Goal: Task Accomplishment & Management: Use online tool/utility

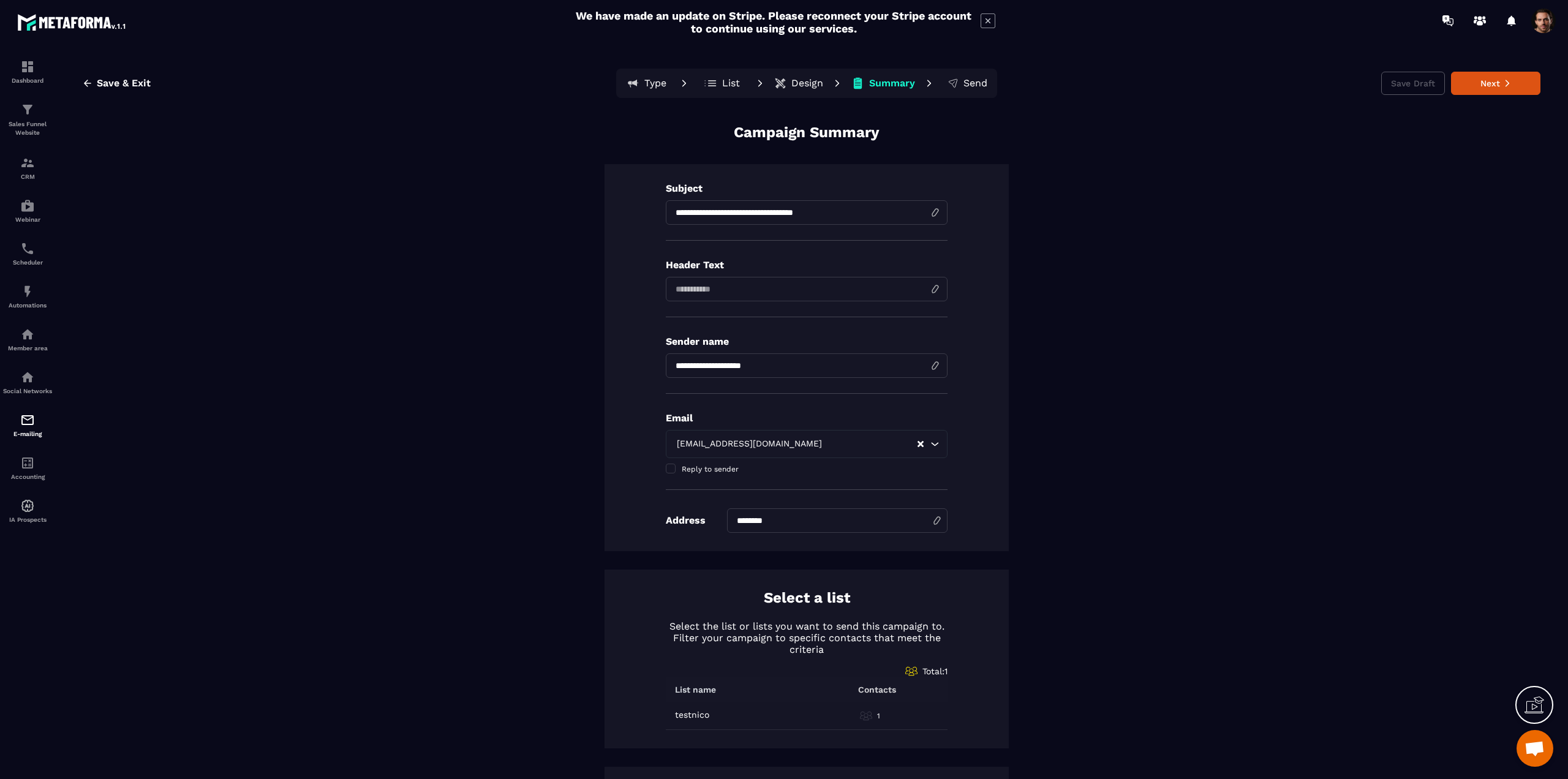
click at [722, 83] on p "List" at bounding box center [731, 84] width 18 height 12
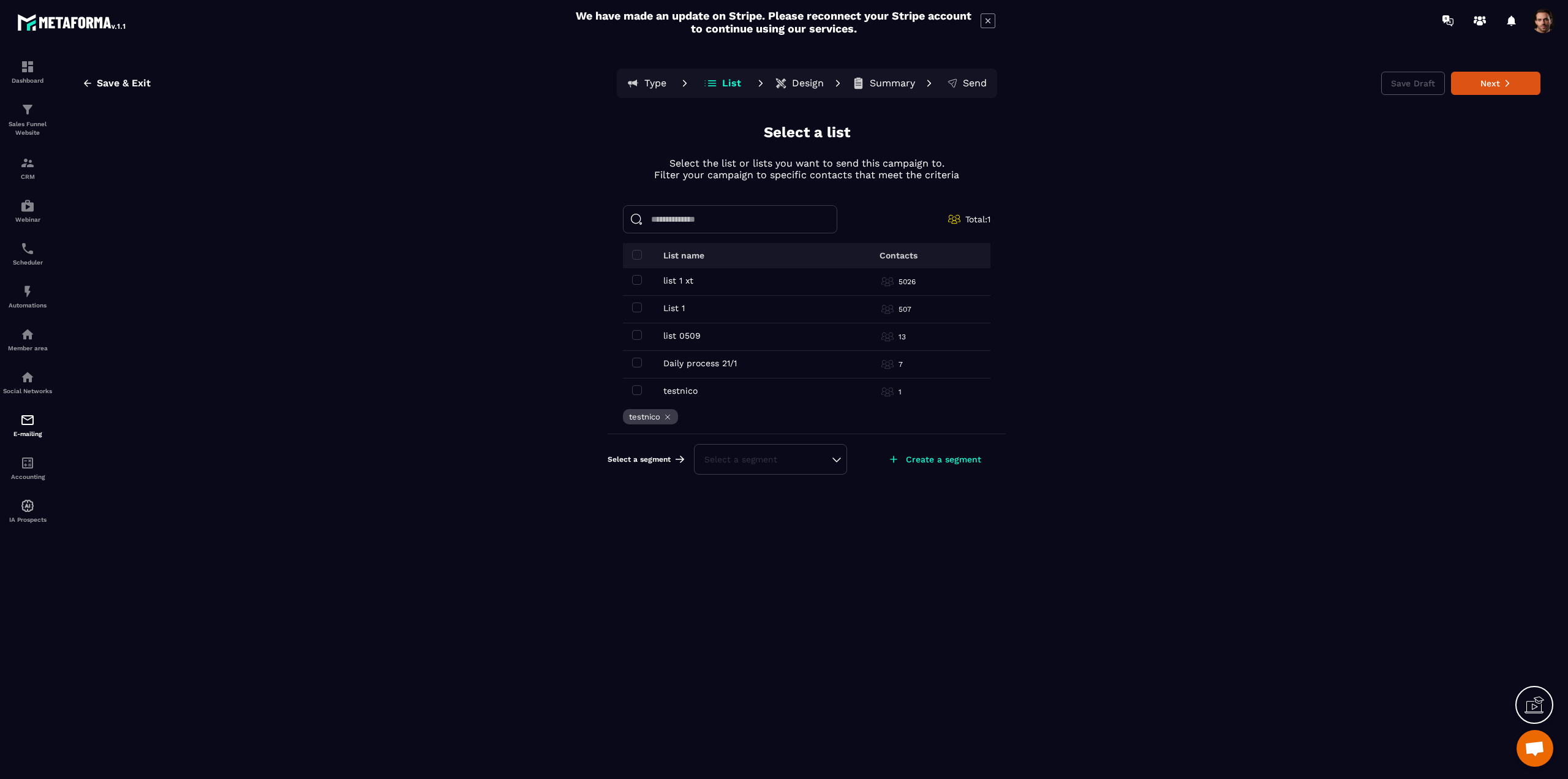
click at [670, 417] on icon at bounding box center [667, 417] width 9 height 9
click at [639, 338] on span at bounding box center [636, 335] width 10 height 10
click at [728, 450] on div "Select a segment" at bounding box center [770, 460] width 153 height 31
click at [758, 463] on div "Select a segment" at bounding box center [770, 459] width 132 height 12
click at [900, 462] on div "Create a segment" at bounding box center [935, 459] width 113 height 27
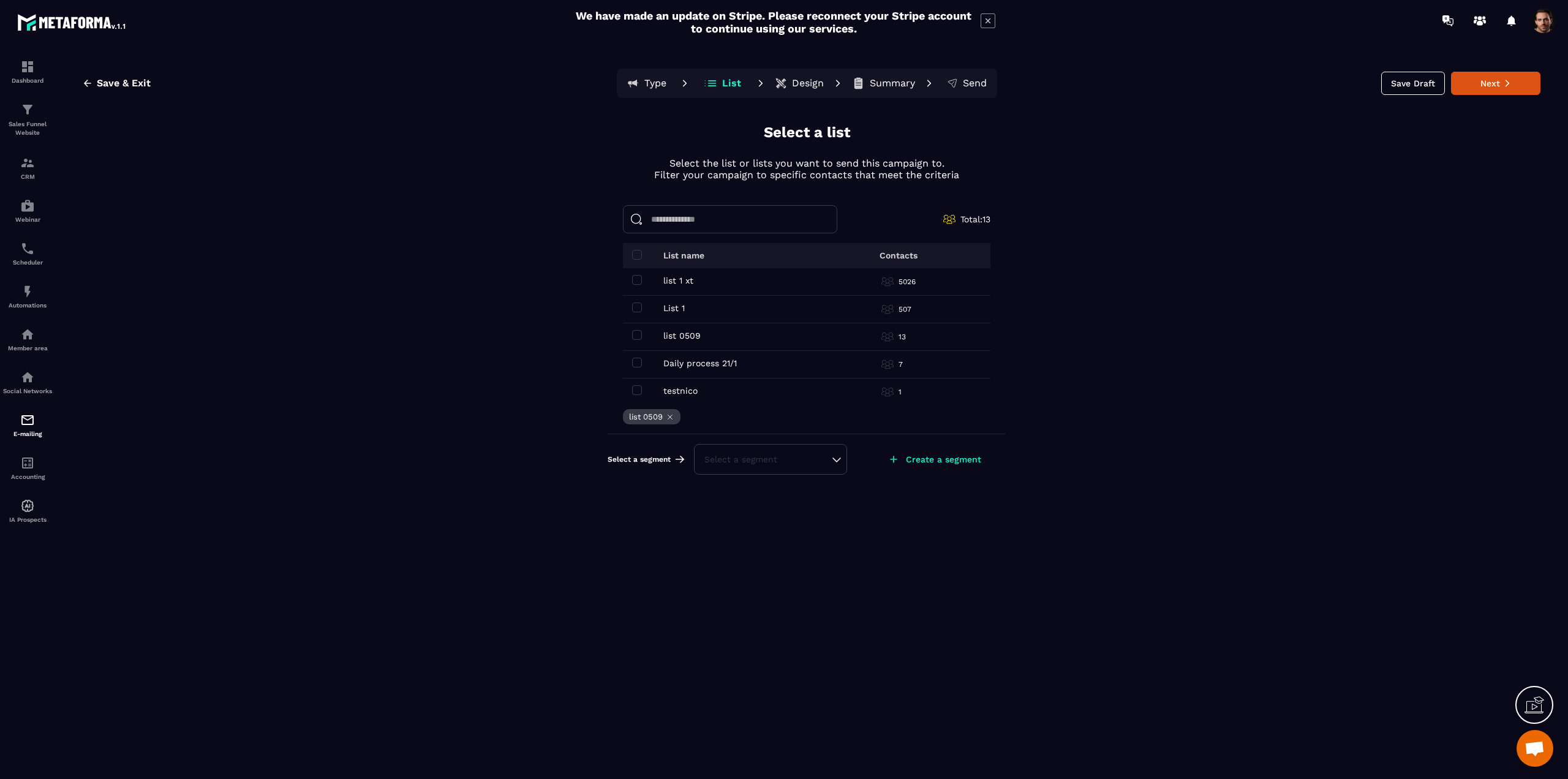
click at [914, 462] on p "Create a segment" at bounding box center [943, 459] width 75 height 10
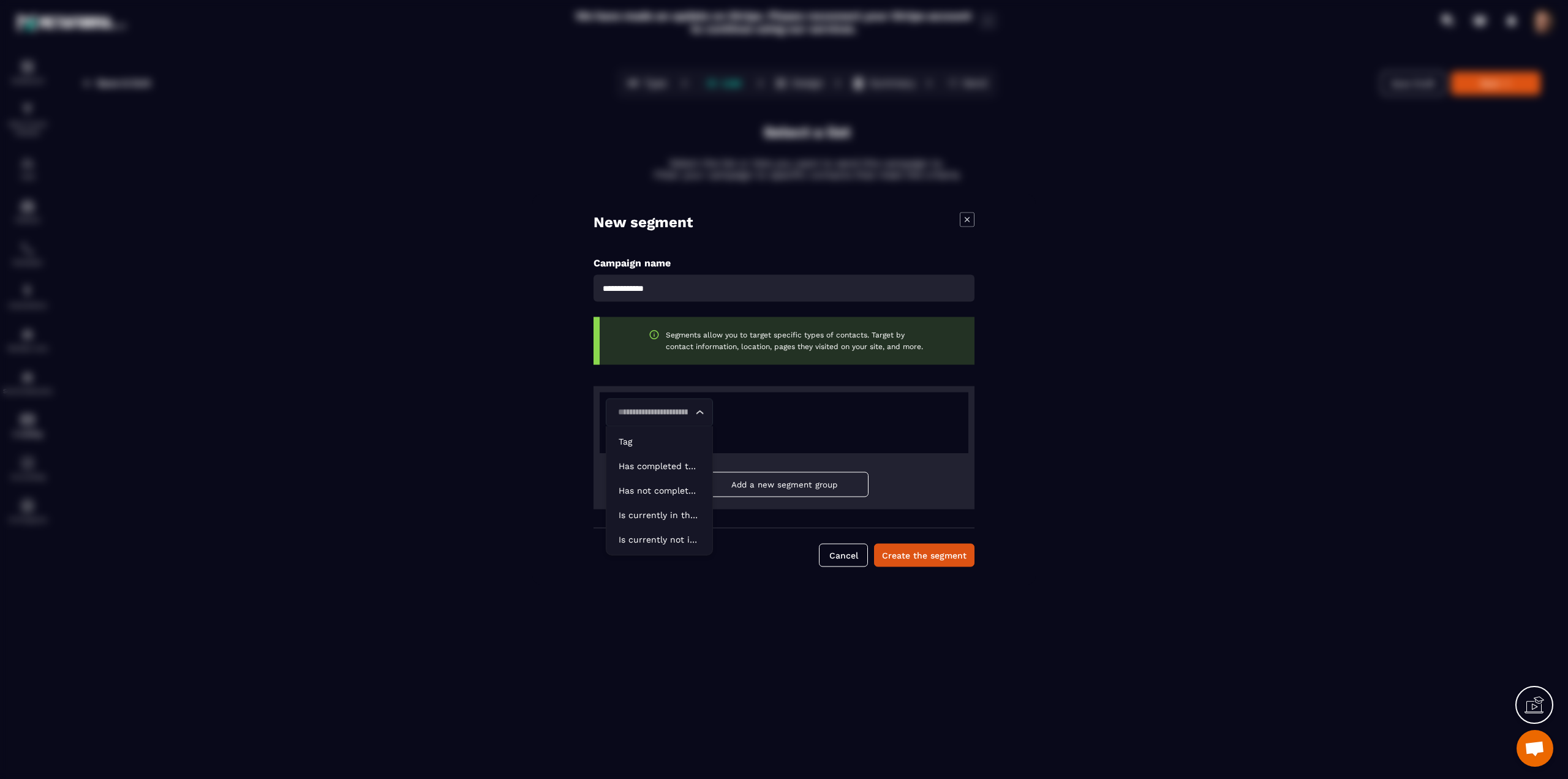
click at [636, 408] on input "Search for option" at bounding box center [654, 412] width 79 height 13
click at [646, 510] on p "Is currently in the automation" at bounding box center [659, 515] width 81 height 12
click at [755, 410] on input "Search for option" at bounding box center [767, 412] width 79 height 13
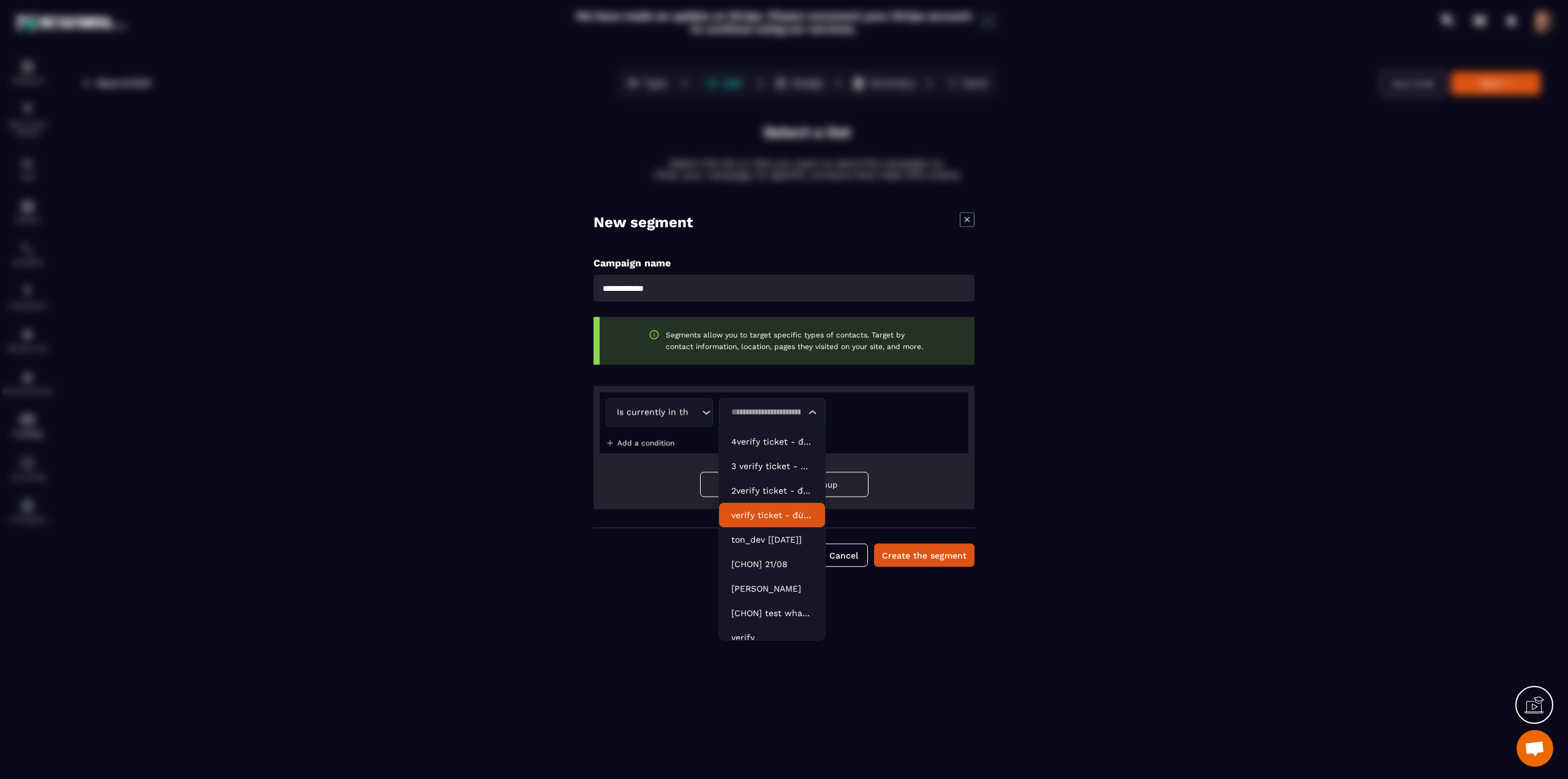
click at [752, 516] on p "verify ticket - đừng dùng please" at bounding box center [772, 515] width 81 height 12
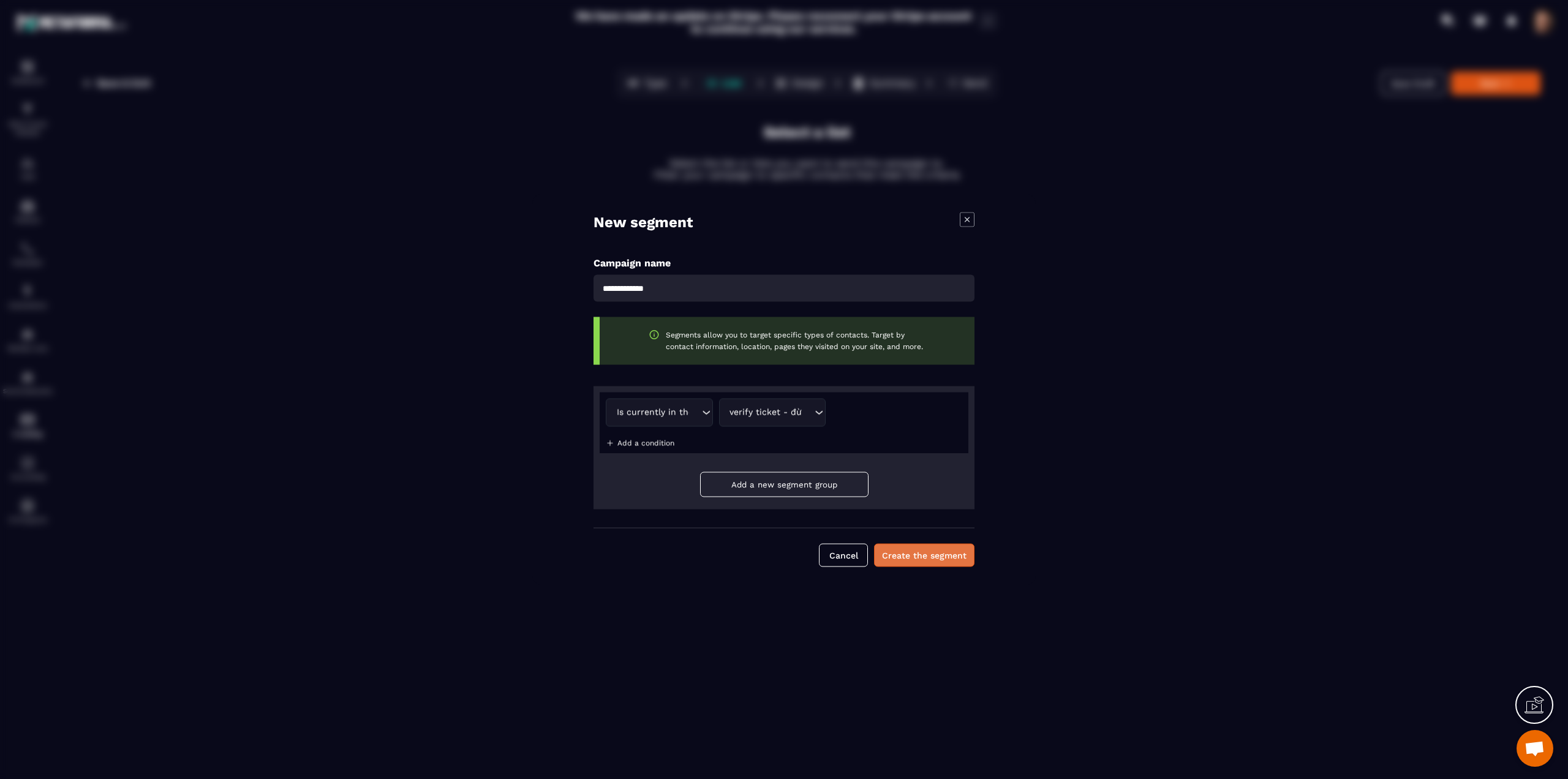
click at [918, 552] on button "Create the segment" at bounding box center [925, 555] width 101 height 23
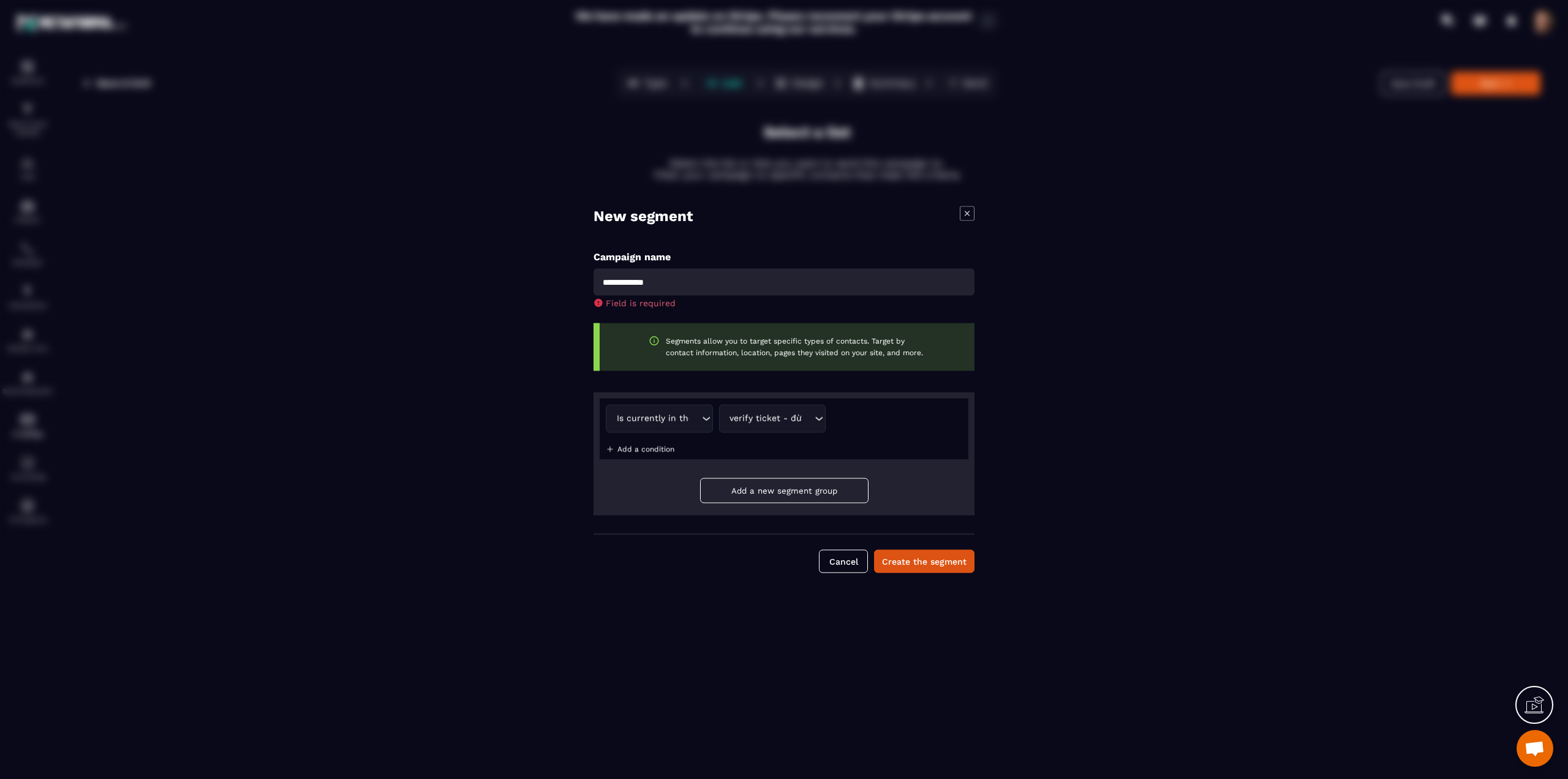
click at [680, 271] on input "Modal window" at bounding box center [784, 282] width 381 height 27
type input "*"
type input "******"
click at [908, 556] on button "Create the segment" at bounding box center [925, 561] width 101 height 23
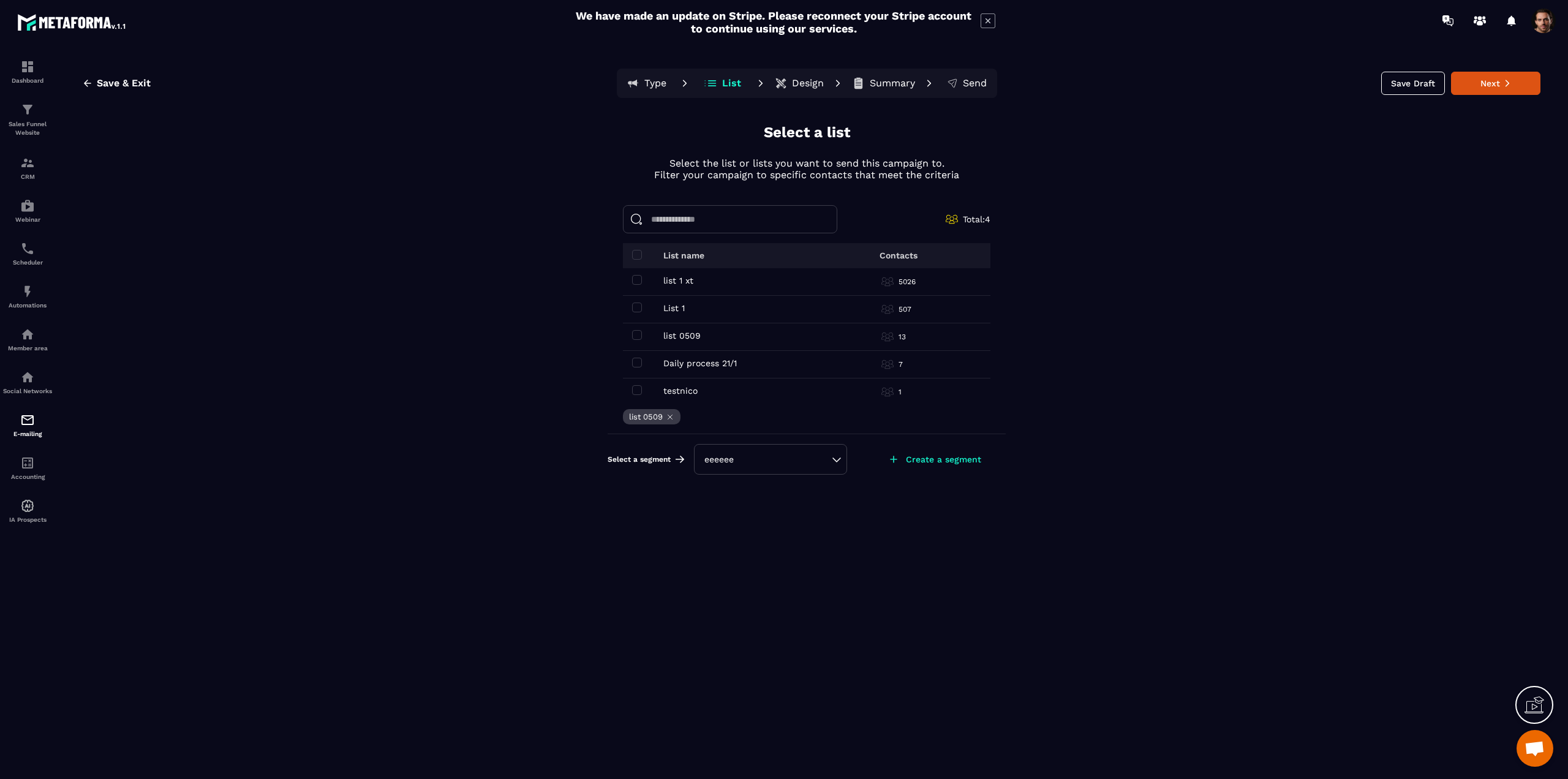
click at [767, 464] on div "eeeeee" at bounding box center [770, 459] width 132 height 12
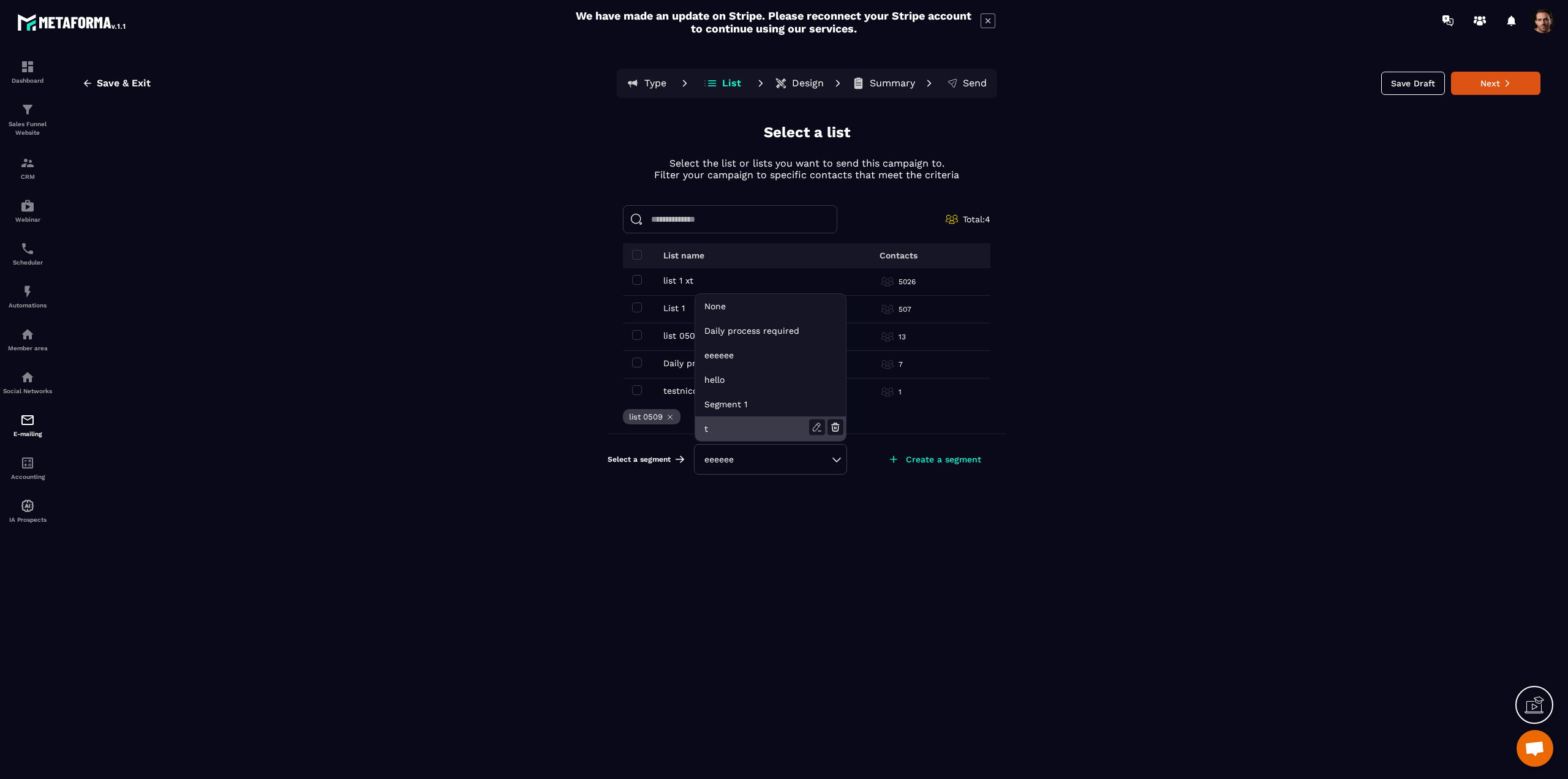
click at [784, 429] on li "t" at bounding box center [770, 429] width 151 height 25
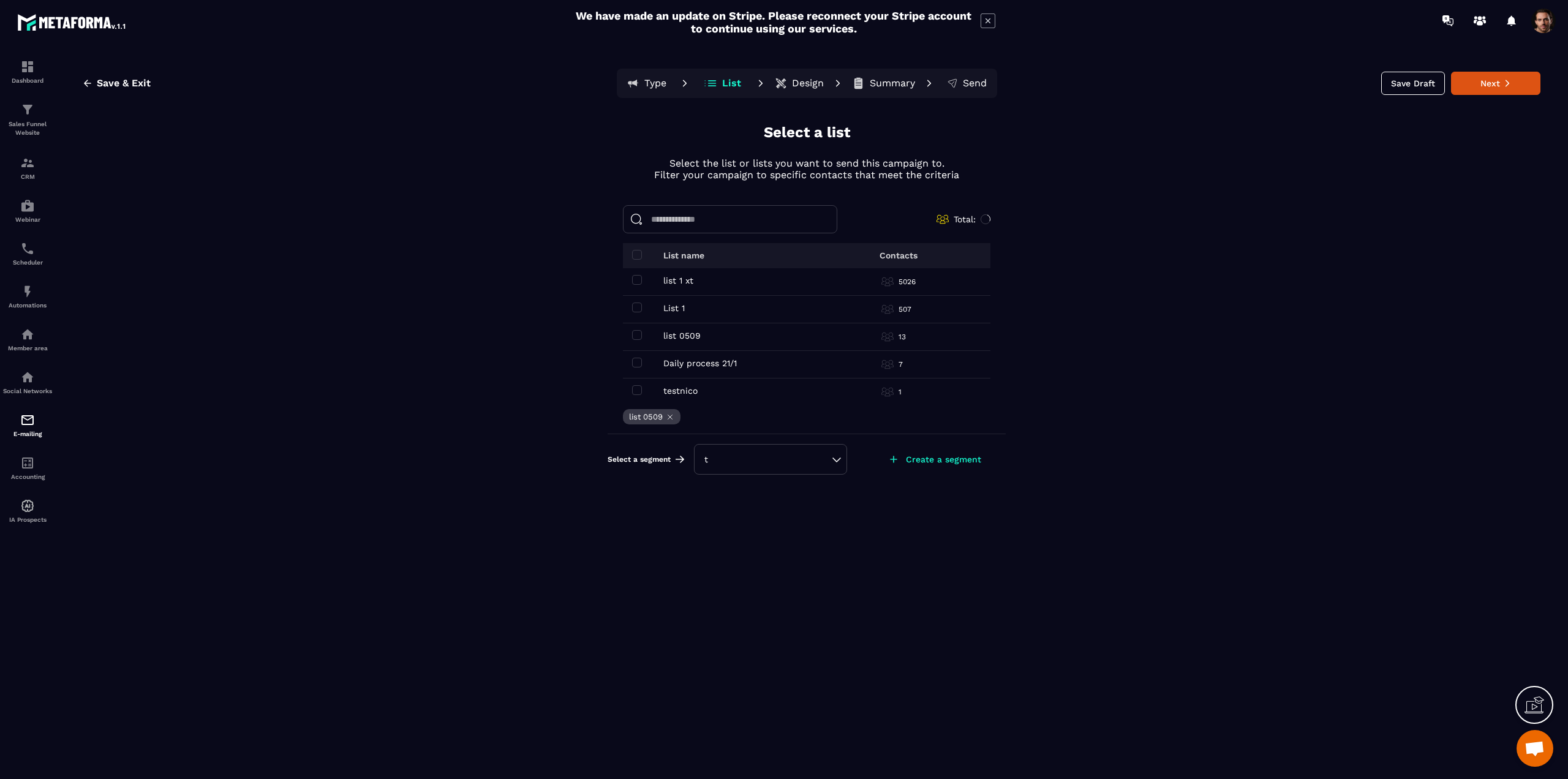
click at [820, 450] on div "t" at bounding box center [770, 460] width 153 height 31
click at [829, 457] on div "t" at bounding box center [770, 459] width 132 height 12
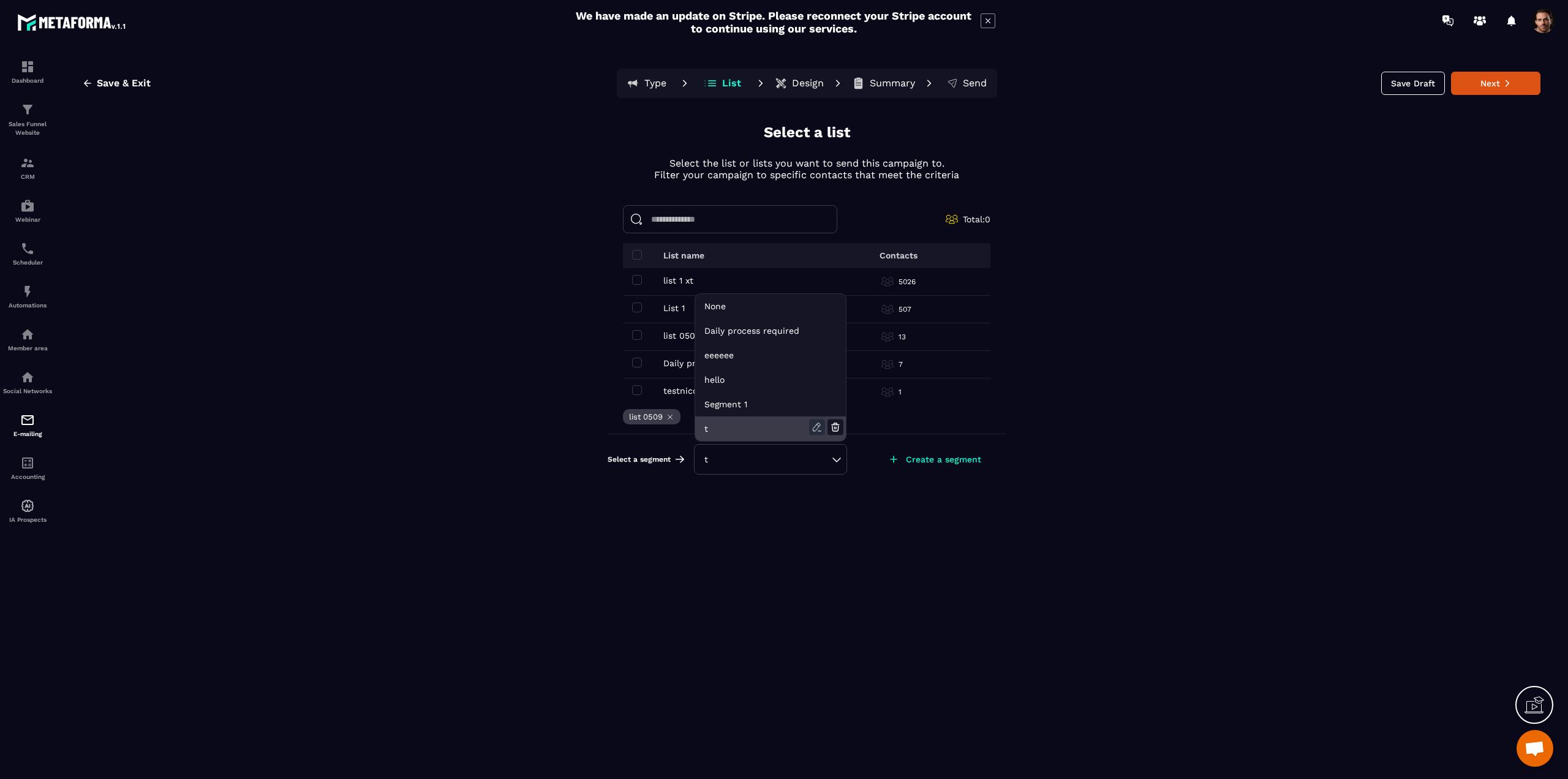
click at [819, 430] on icon at bounding box center [817, 427] width 16 height 16
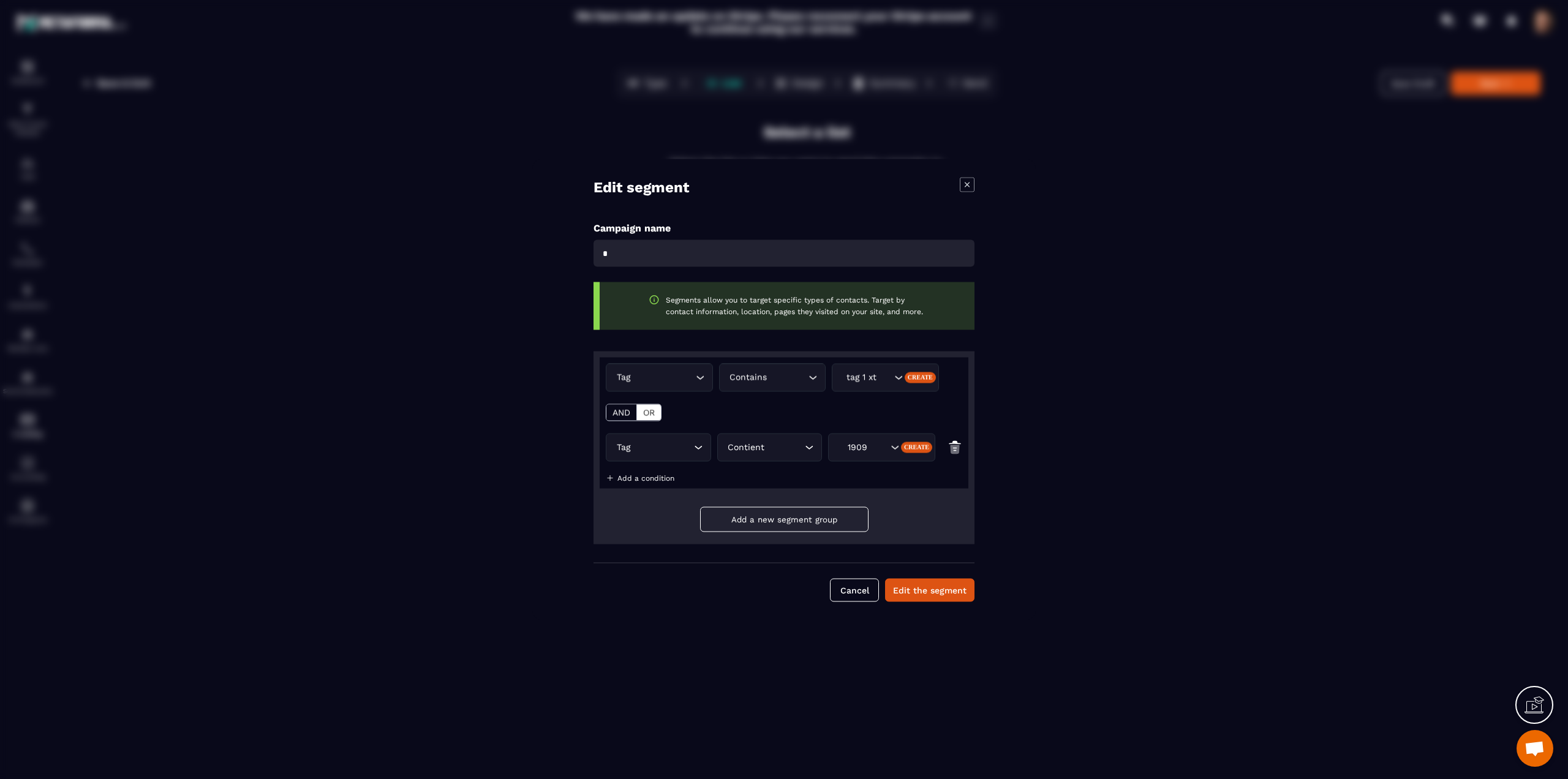
click at [969, 189] on icon "Modal window" at bounding box center [967, 184] width 15 height 15
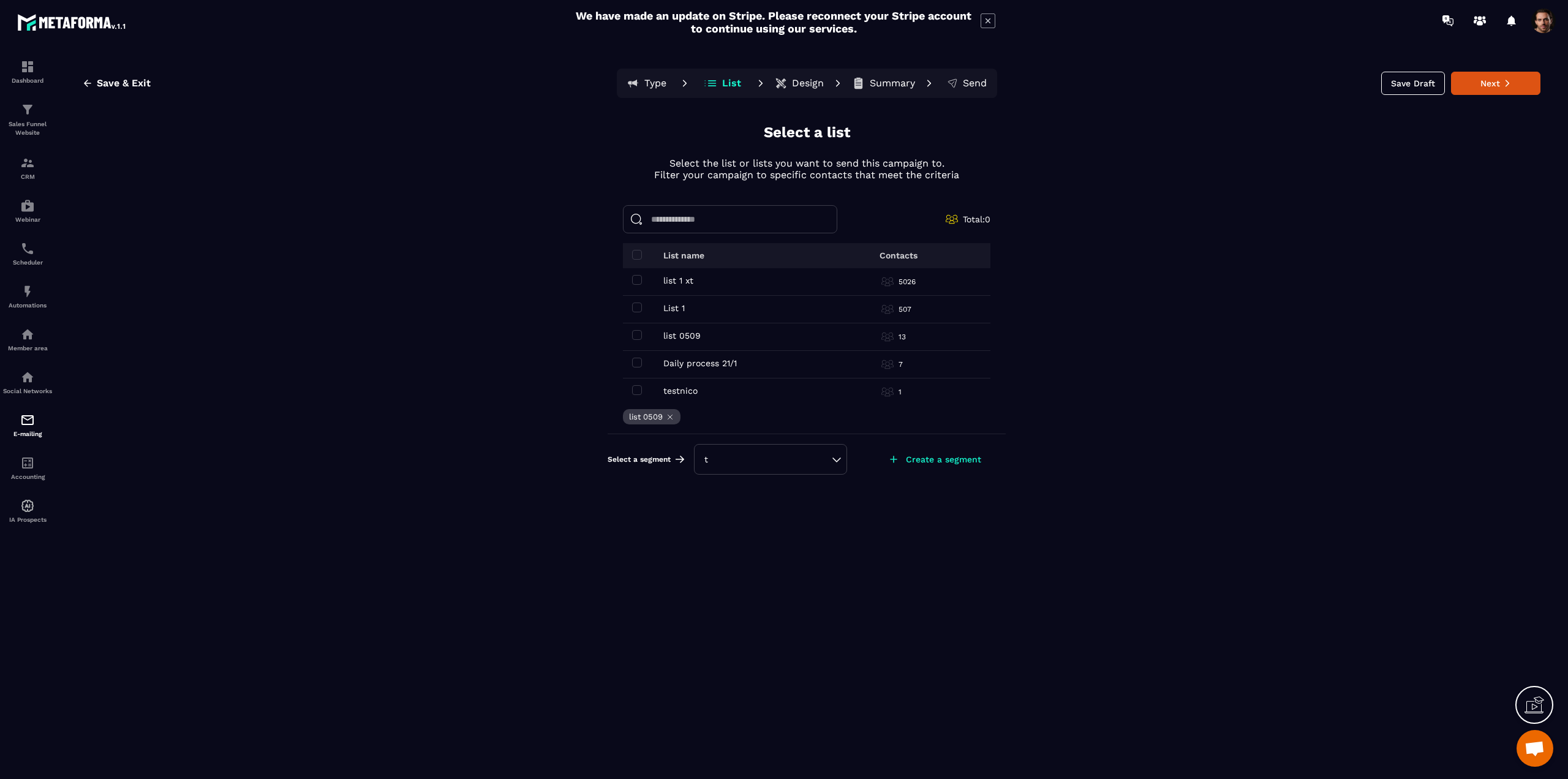
click at [840, 462] on div "t" at bounding box center [770, 460] width 153 height 31
click at [830, 458] on div "t" at bounding box center [770, 459] width 132 height 12
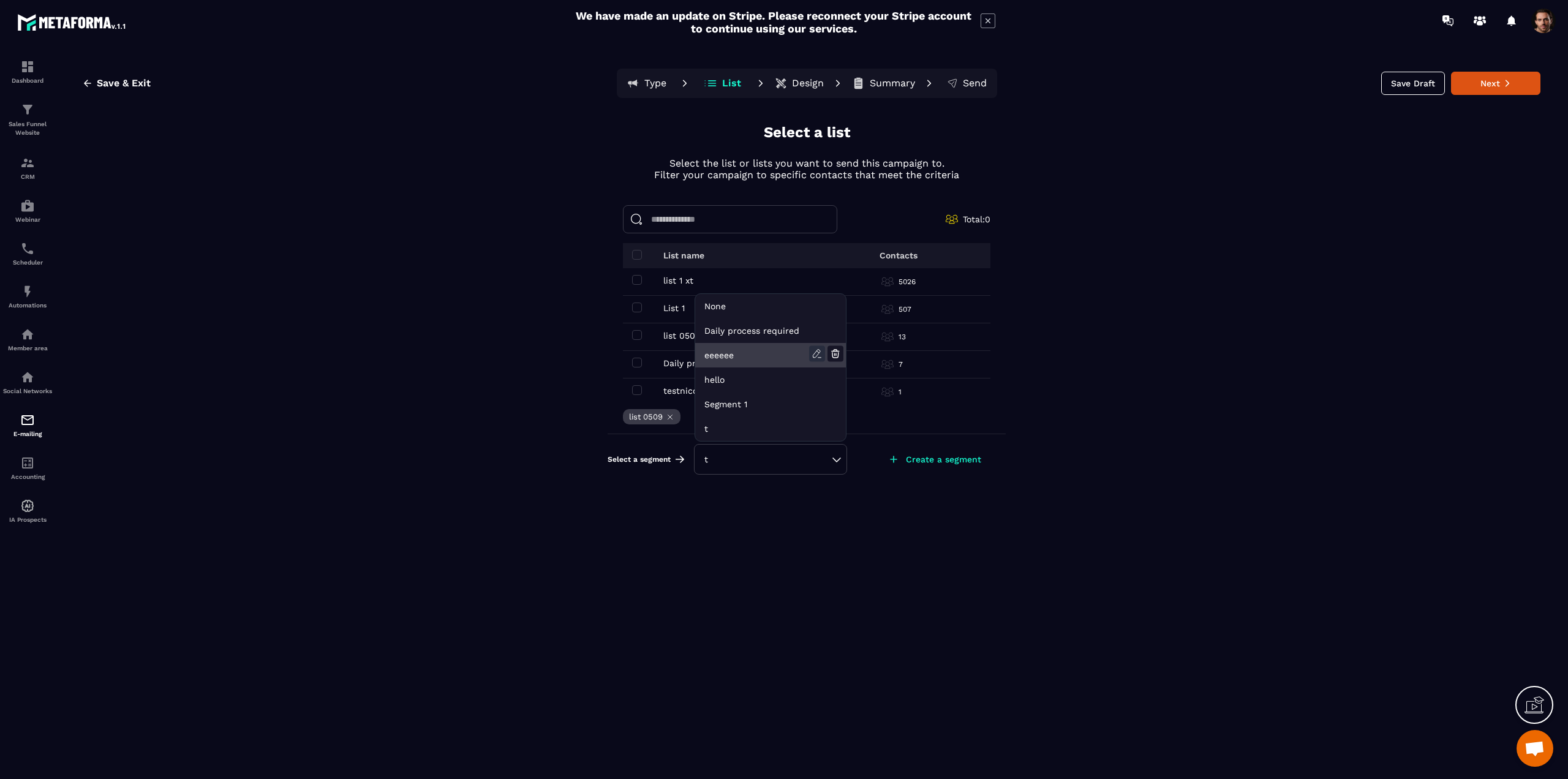
click at [813, 350] on icon at bounding box center [817, 354] width 16 height 16
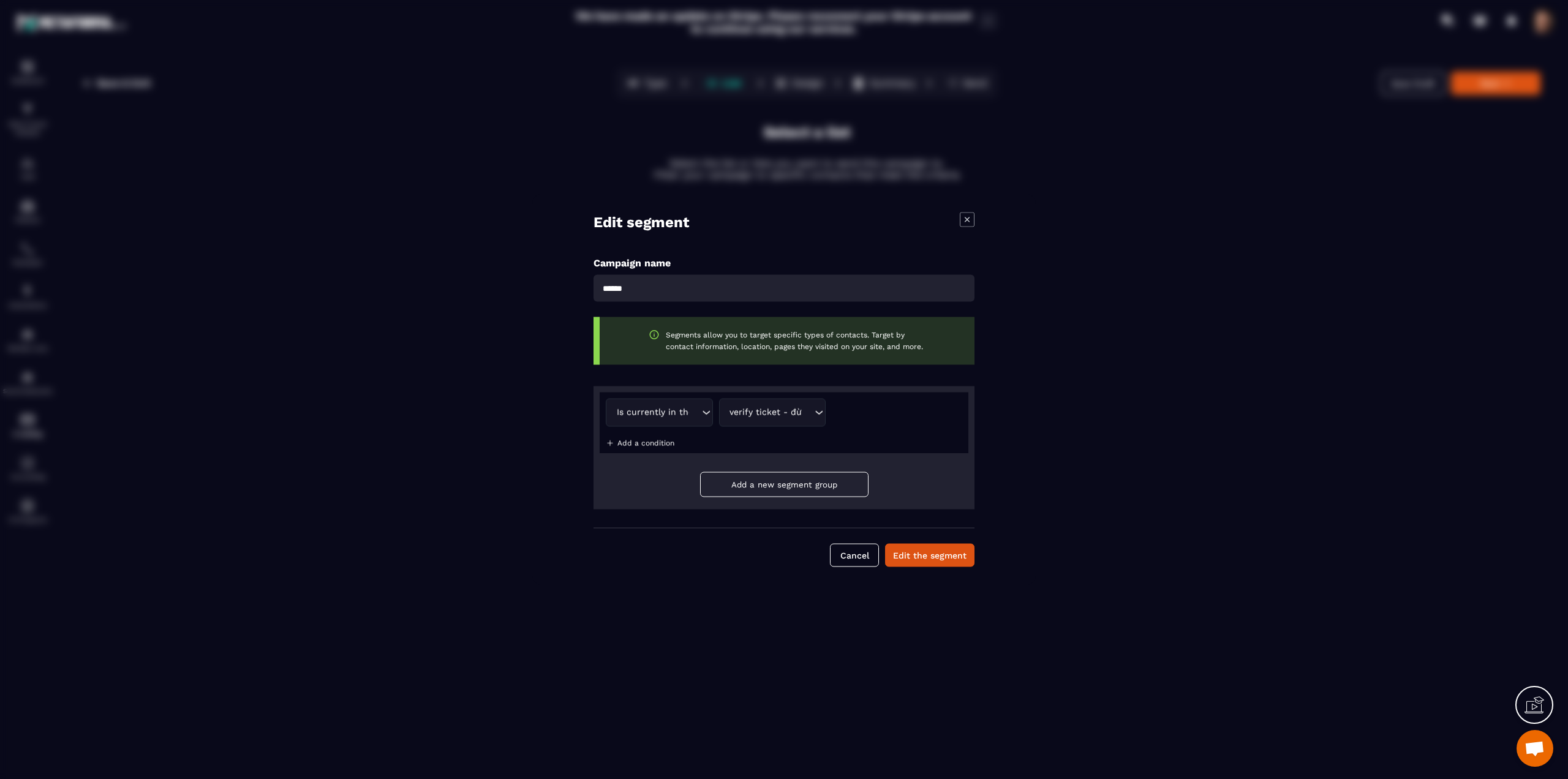
click at [647, 447] on p "Add a condition" at bounding box center [646, 443] width 57 height 9
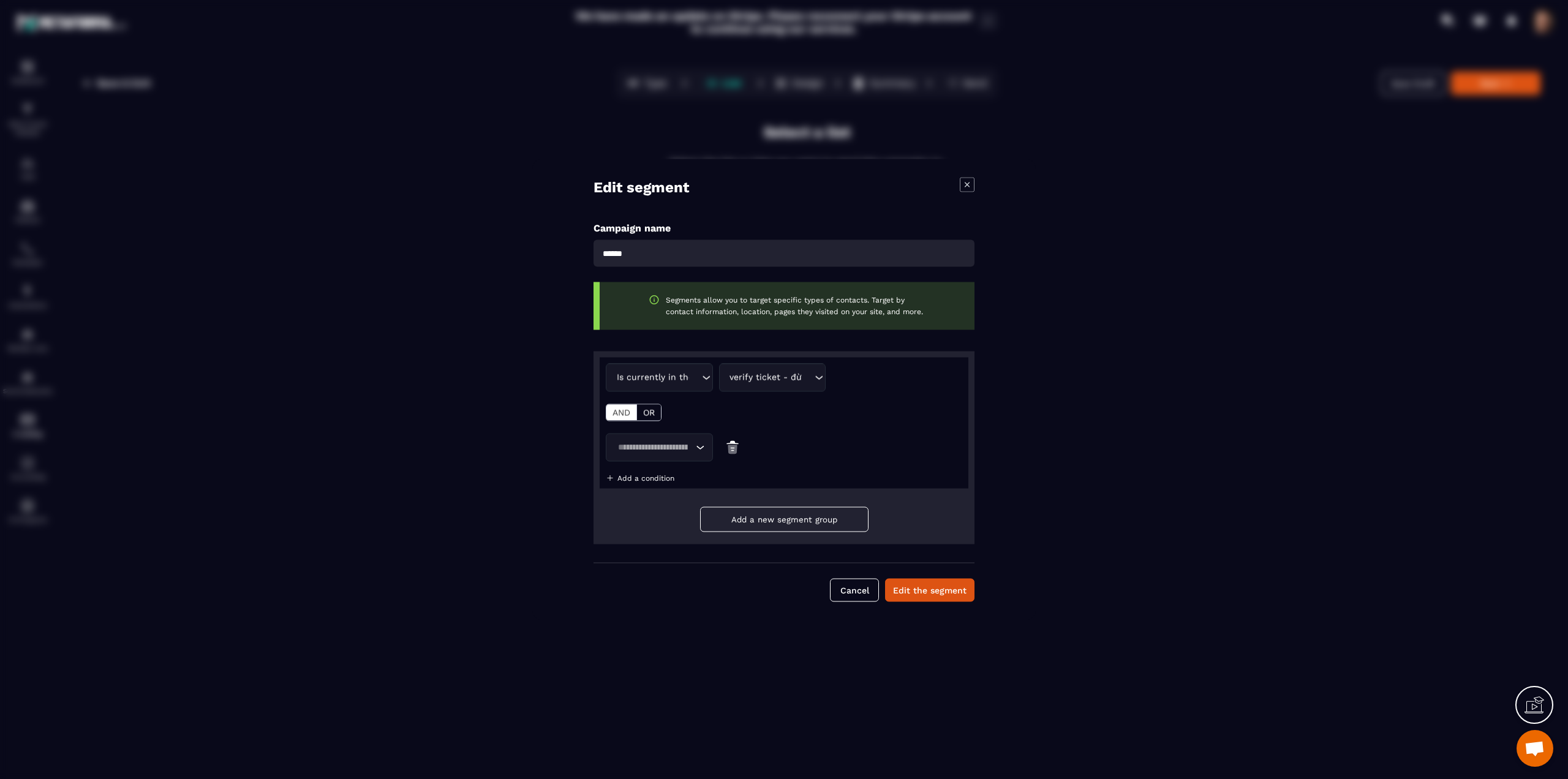
click at [651, 453] on input "Search for option" at bounding box center [654, 448] width 79 height 13
click at [650, 550] on p "Is currently in the automation" at bounding box center [659, 550] width 81 height 12
click at [749, 444] on input "Search for option" at bounding box center [767, 448] width 79 height 13
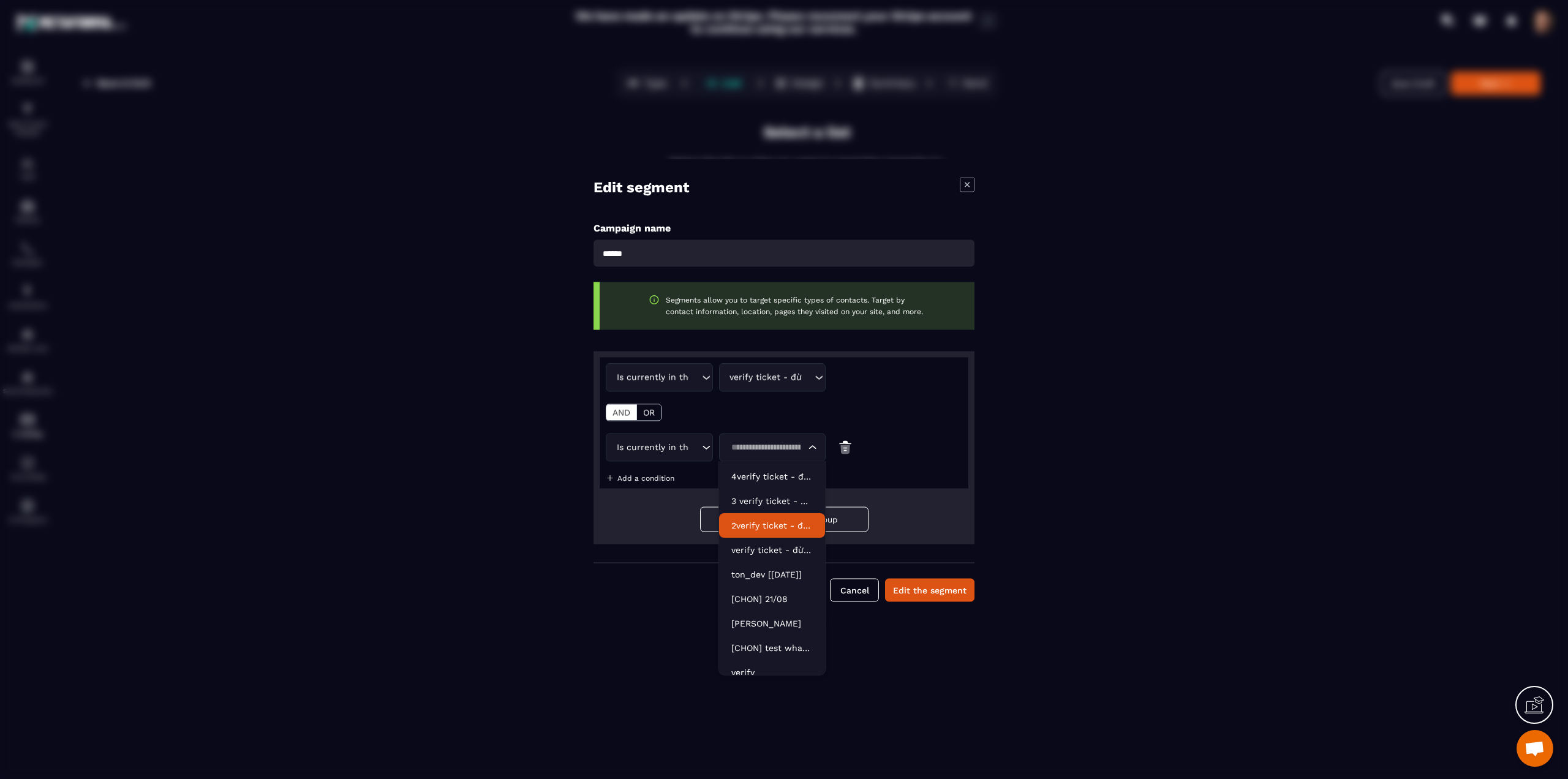
click at [746, 527] on p "2verify ticket - đừng dùng please - Copy" at bounding box center [772, 526] width 81 height 12
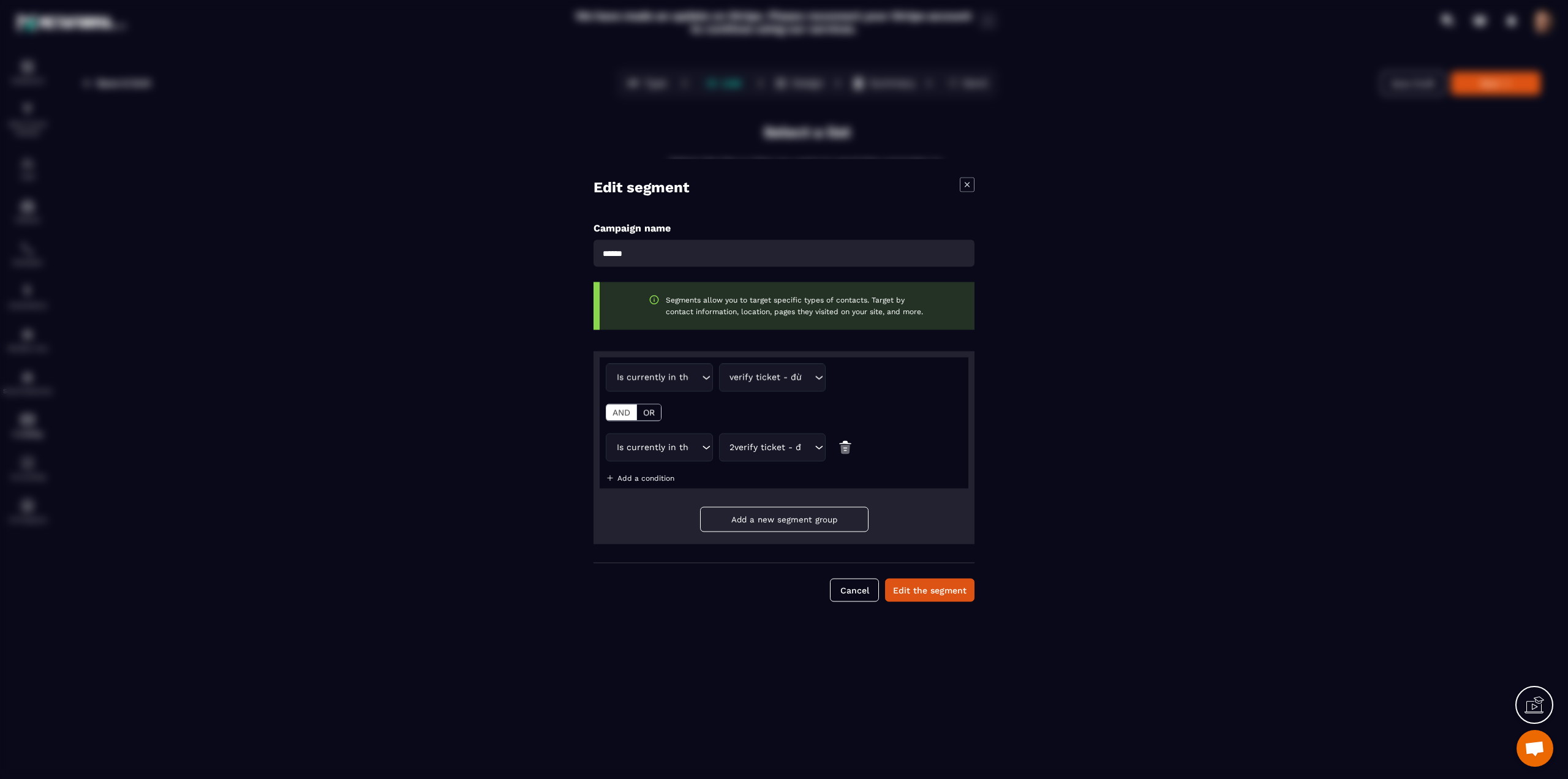
click at [666, 479] on p "Add a condition" at bounding box center [646, 478] width 57 height 9
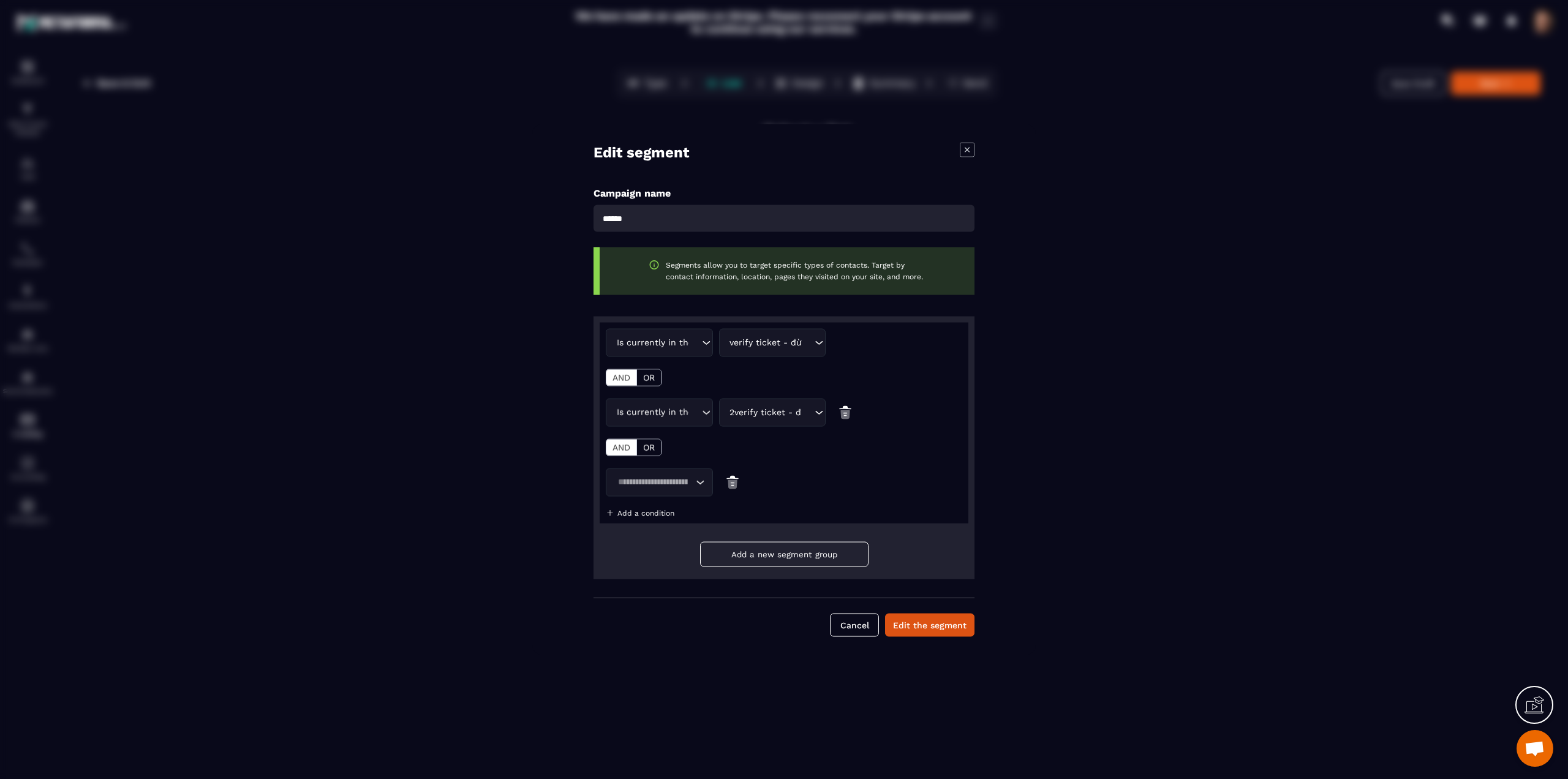
click at [655, 480] on input "Search for option" at bounding box center [654, 482] width 79 height 13
click at [650, 583] on p "Is currently in the automation" at bounding box center [659, 585] width 81 height 12
click at [758, 494] on div "Loading..." at bounding box center [773, 482] width 107 height 28
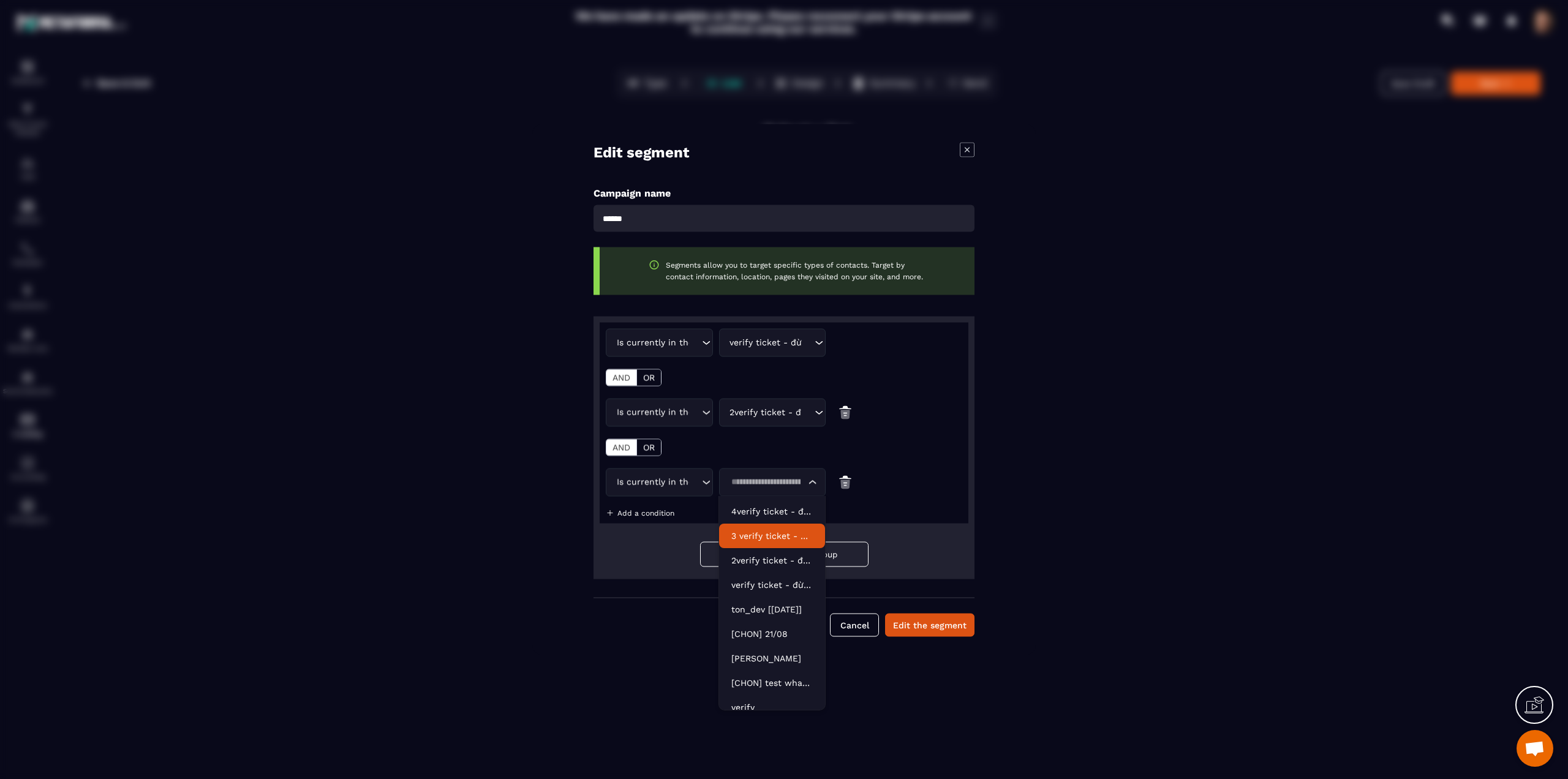
click at [743, 540] on p "3 verify ticket - đừng dùng please - Copy" at bounding box center [772, 536] width 81 height 12
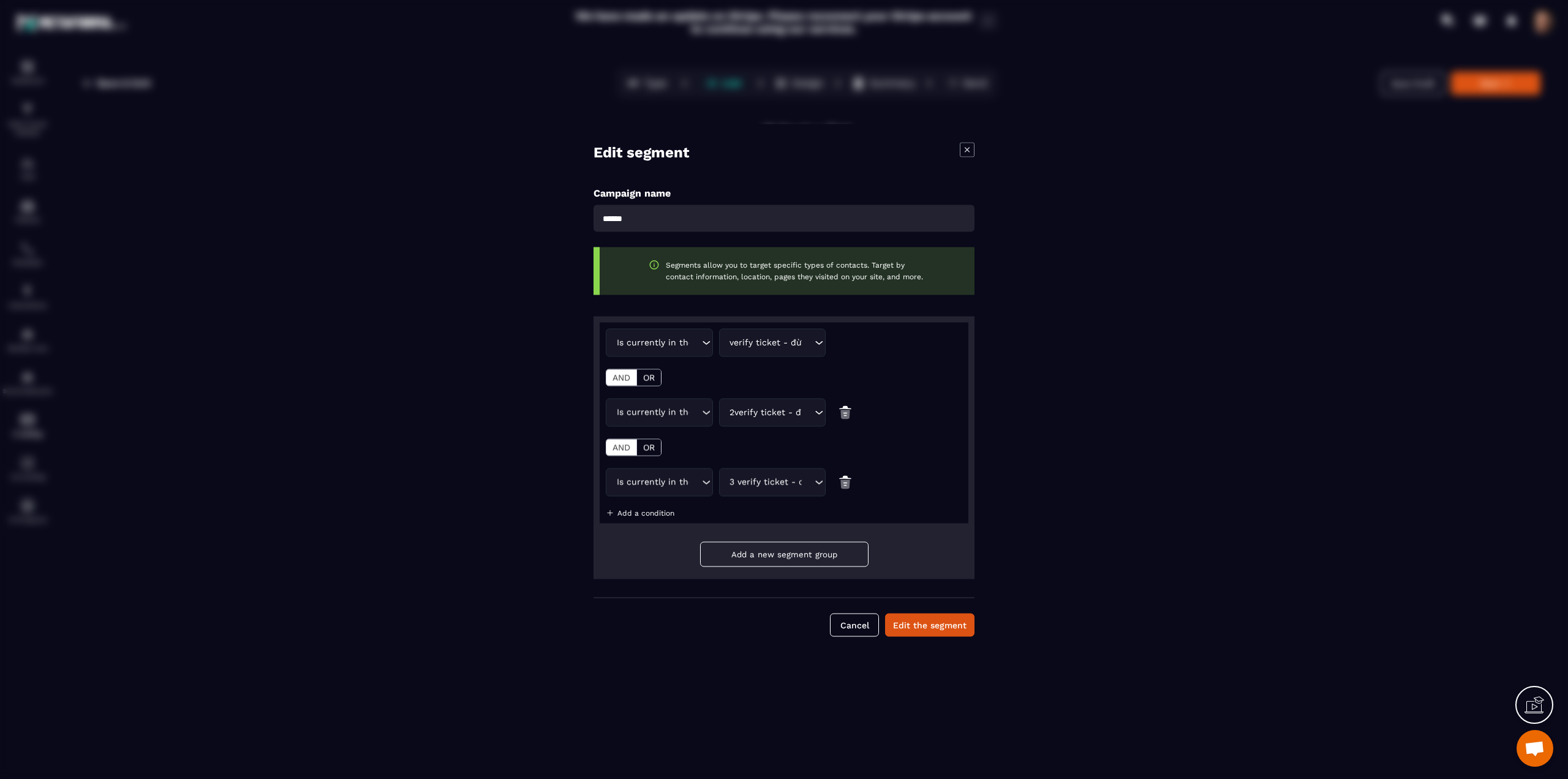
click at [635, 510] on p "Add a condition" at bounding box center [646, 513] width 57 height 9
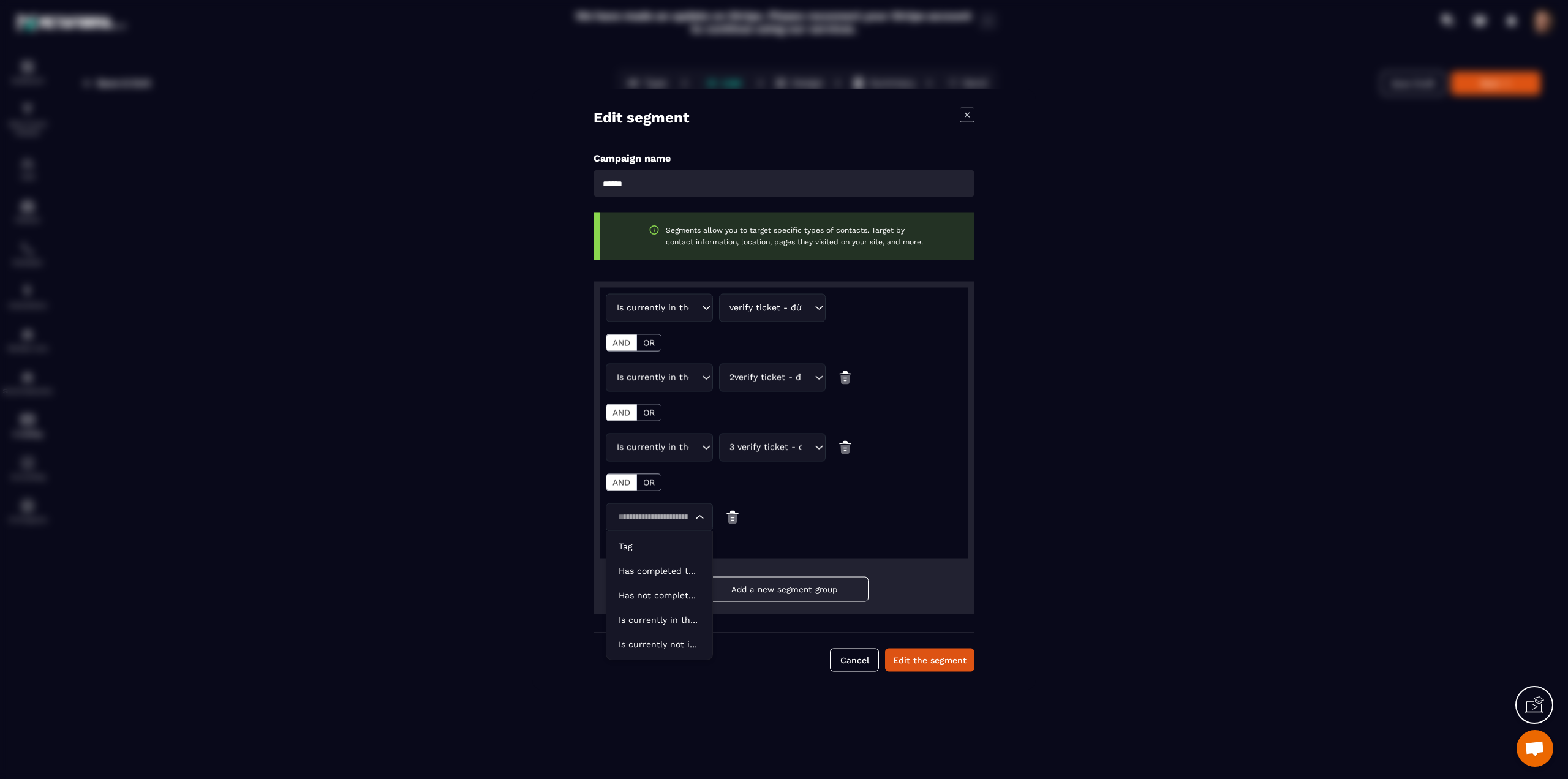
click at [636, 517] on input "Search for option" at bounding box center [654, 517] width 79 height 13
click at [644, 643] on p "Is currently not in the automation" at bounding box center [659, 644] width 81 height 12
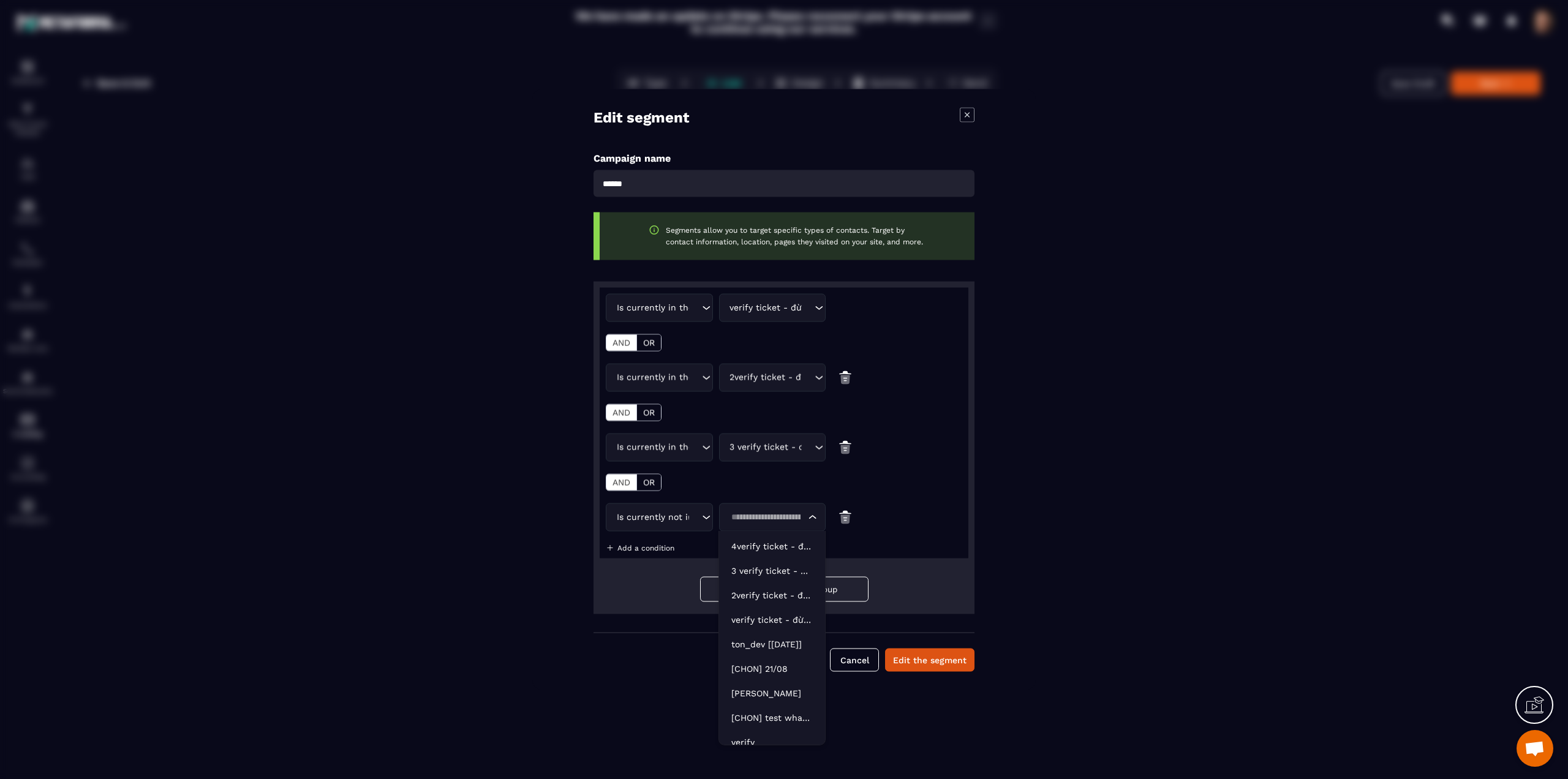
click at [758, 516] on input "Search for option" at bounding box center [767, 517] width 79 height 13
click at [760, 548] on p "4verify ticket - đừng dùng please - Copy" at bounding box center [772, 547] width 81 height 12
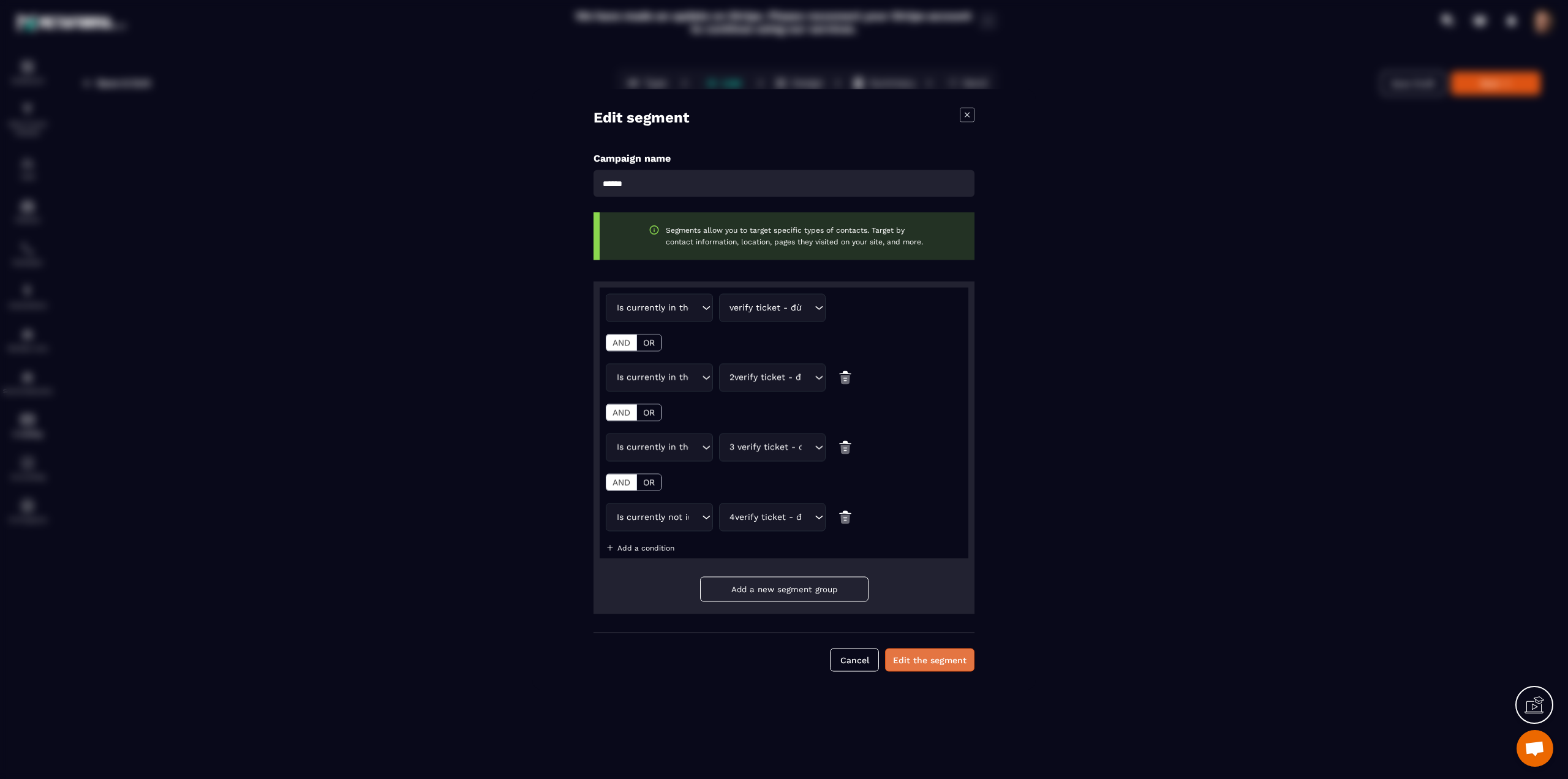
click at [912, 658] on button "Edit the segment" at bounding box center [929, 661] width 89 height 23
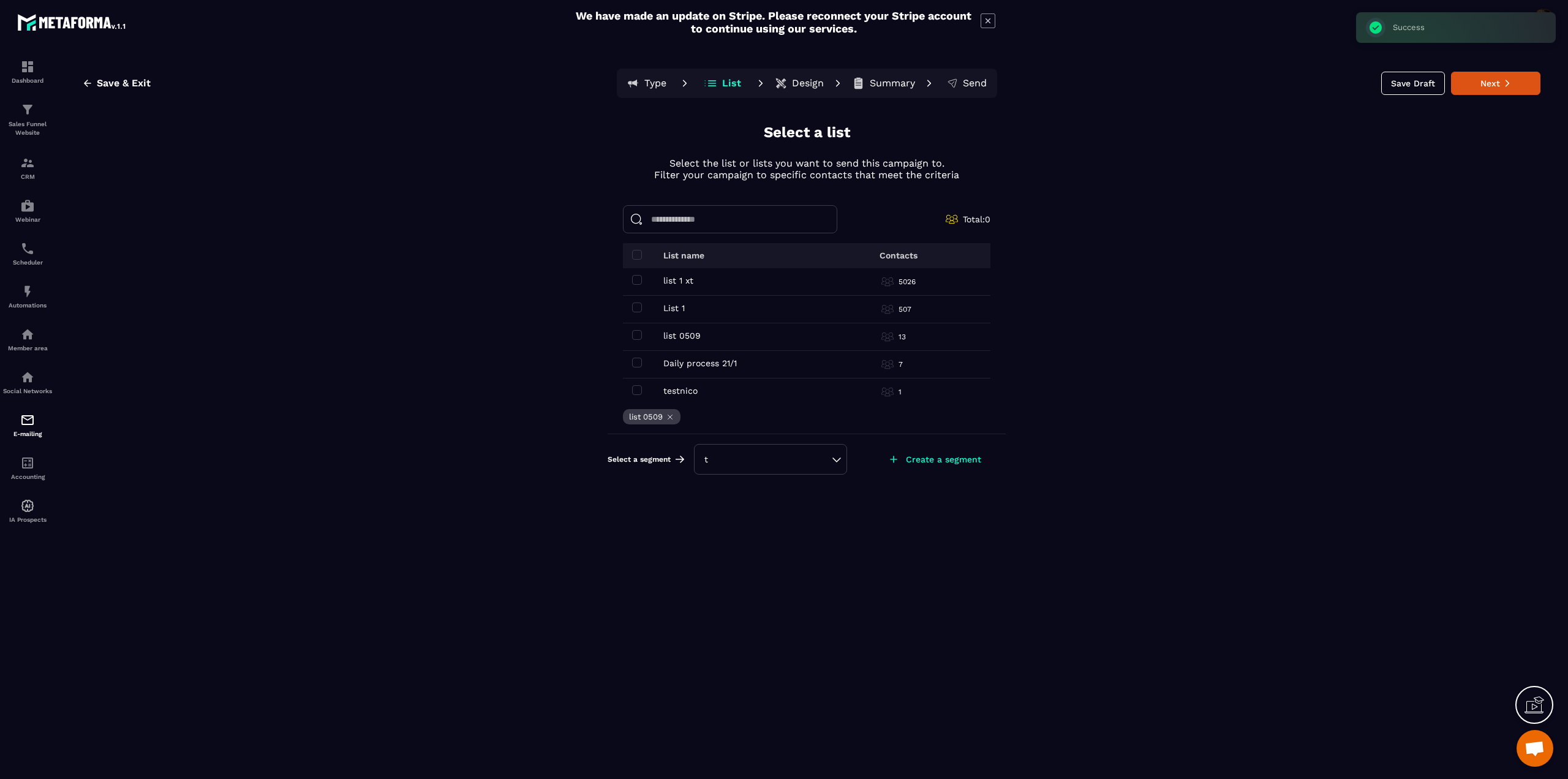
click at [767, 462] on div "t" at bounding box center [770, 459] width 132 height 12
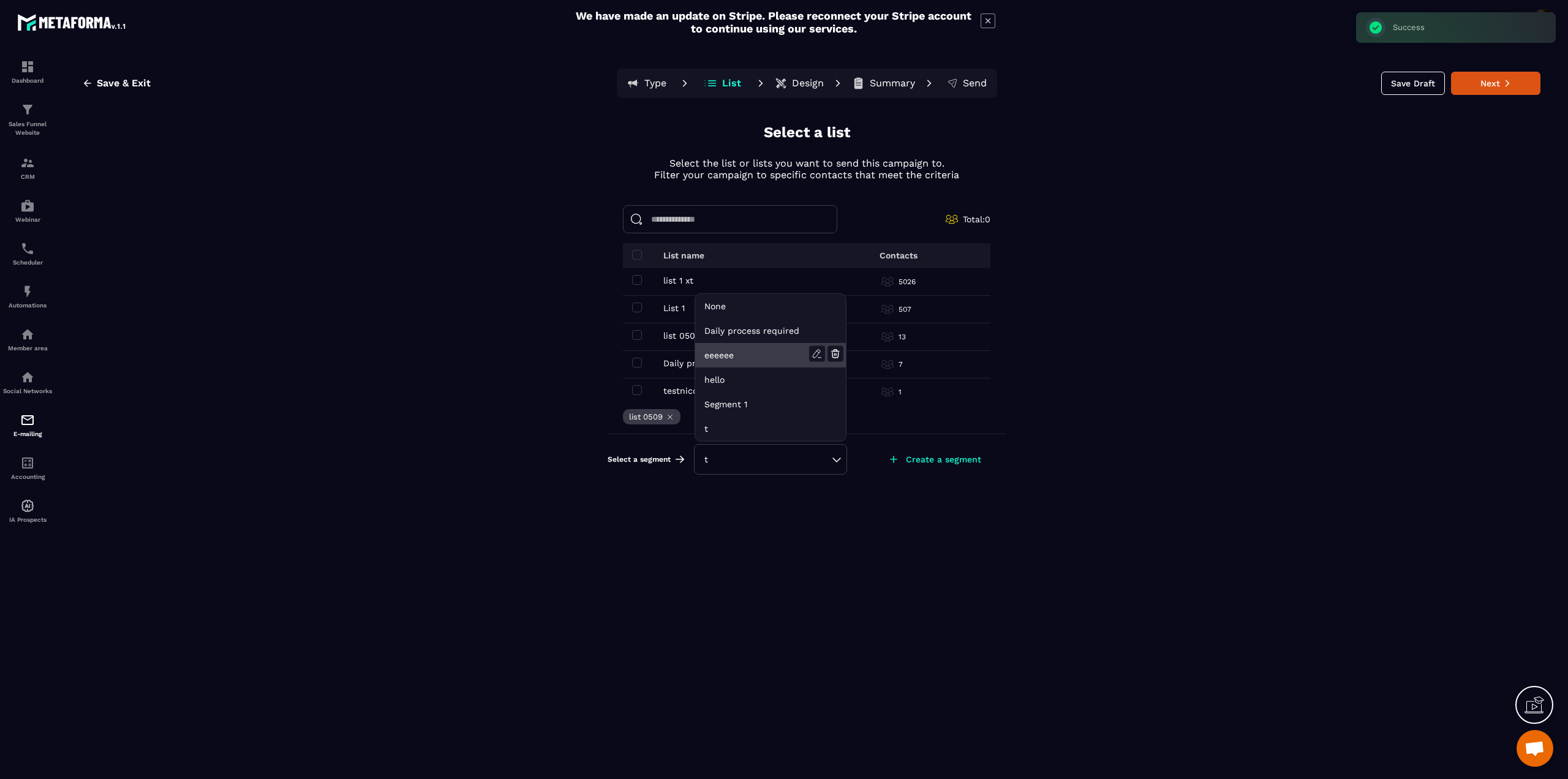
click at [761, 355] on li "eeeeee" at bounding box center [770, 355] width 151 height 25
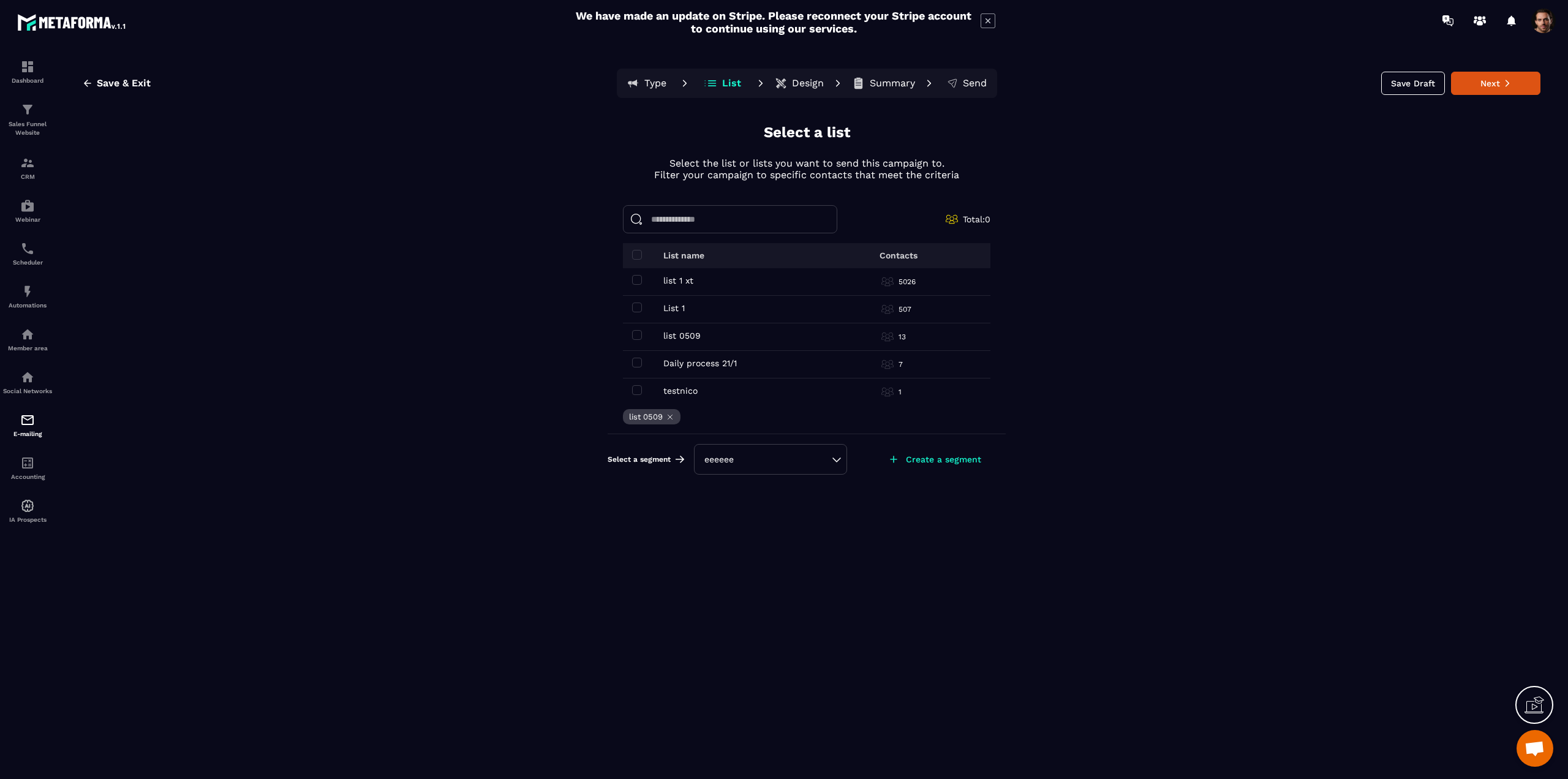
click at [781, 463] on div "eeeeee" at bounding box center [770, 459] width 132 height 12
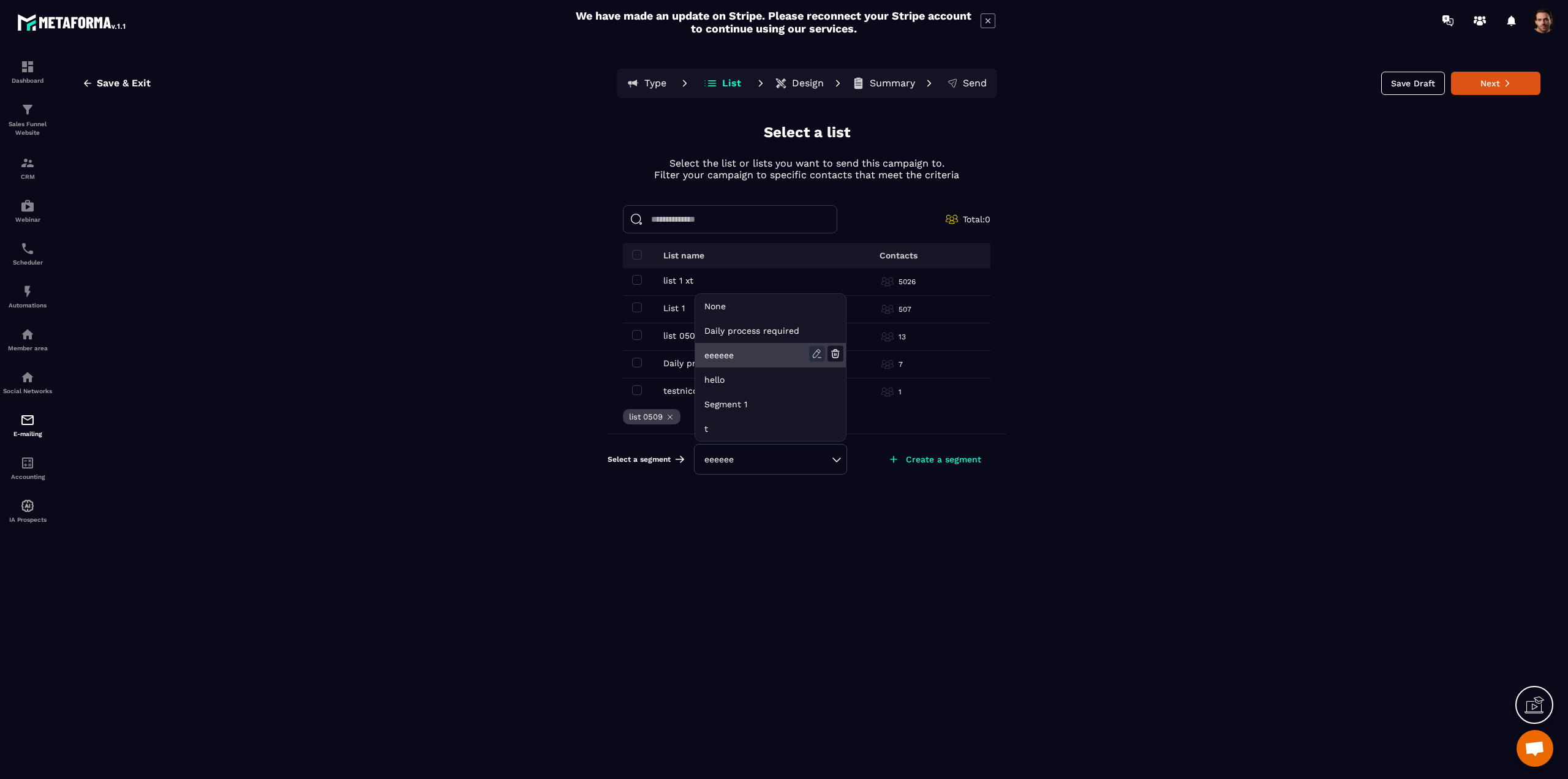
click at [817, 353] on icon at bounding box center [817, 354] width 16 height 16
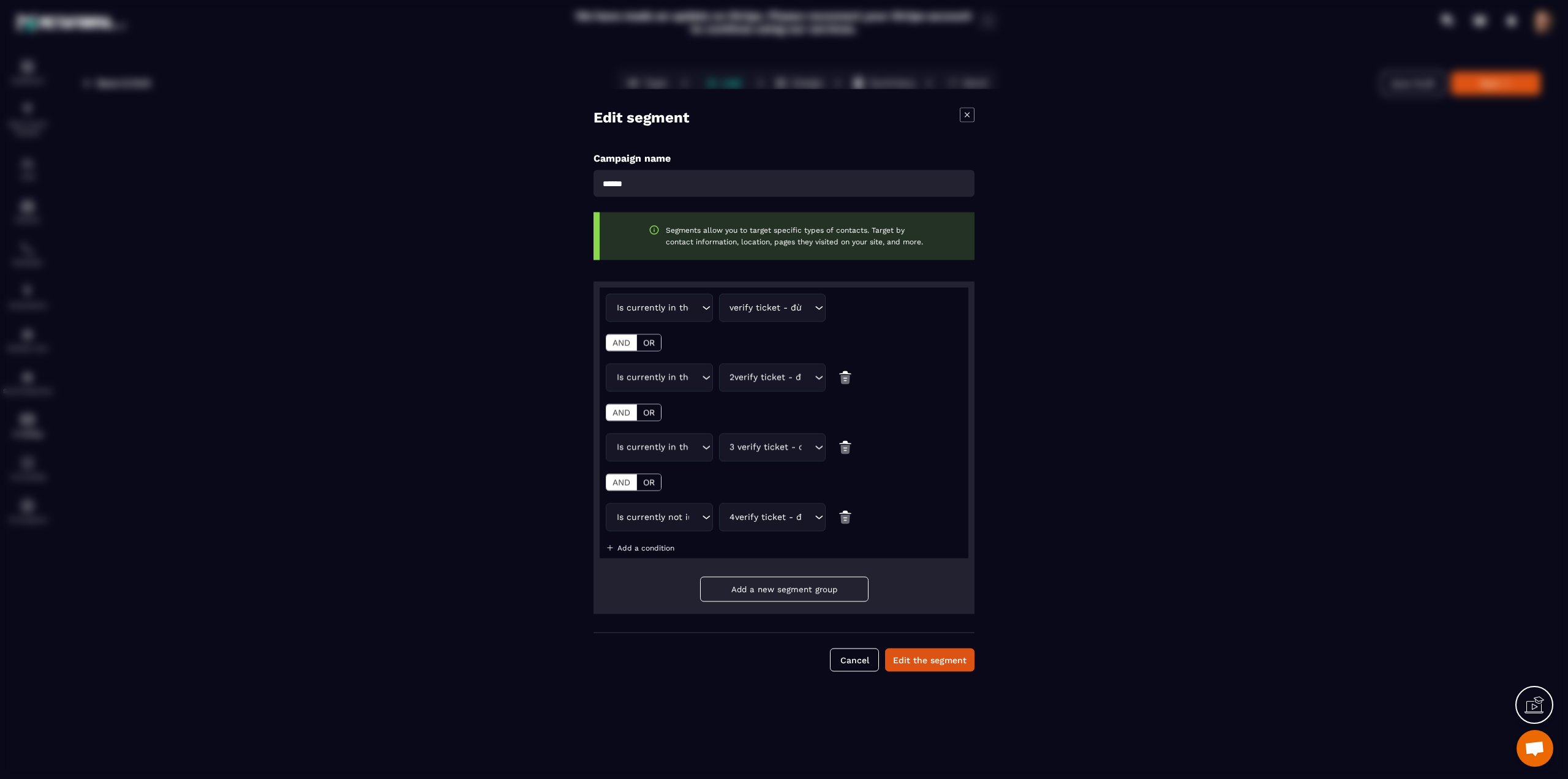
click at [657, 345] on div "OR" at bounding box center [649, 343] width 24 height 16
click at [923, 658] on button "Edit the segment" at bounding box center [929, 661] width 89 height 23
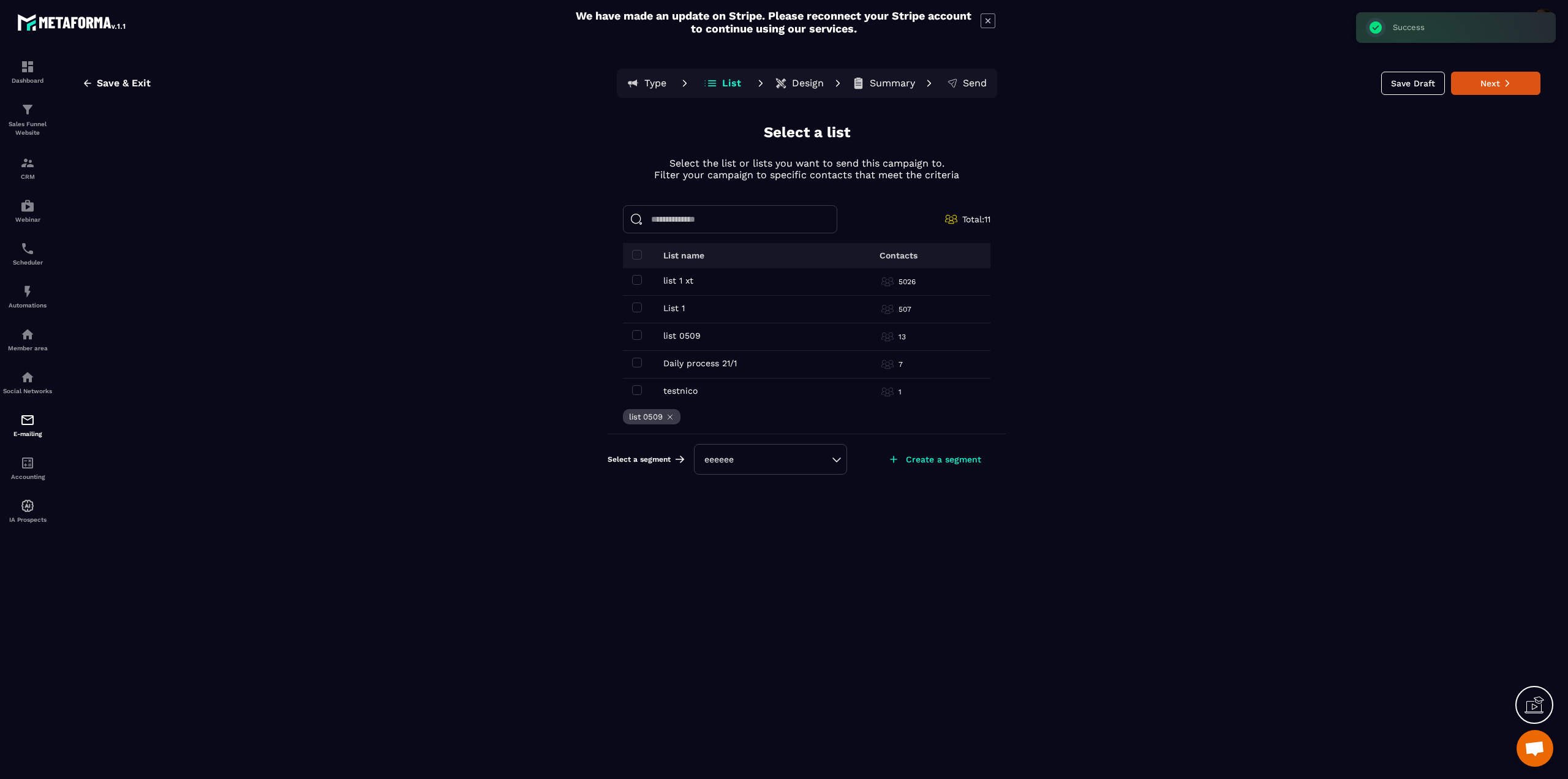
click at [814, 450] on div "eeeeee" at bounding box center [770, 460] width 153 height 31
click at [832, 459] on div "eeeeee" at bounding box center [770, 459] width 132 height 12
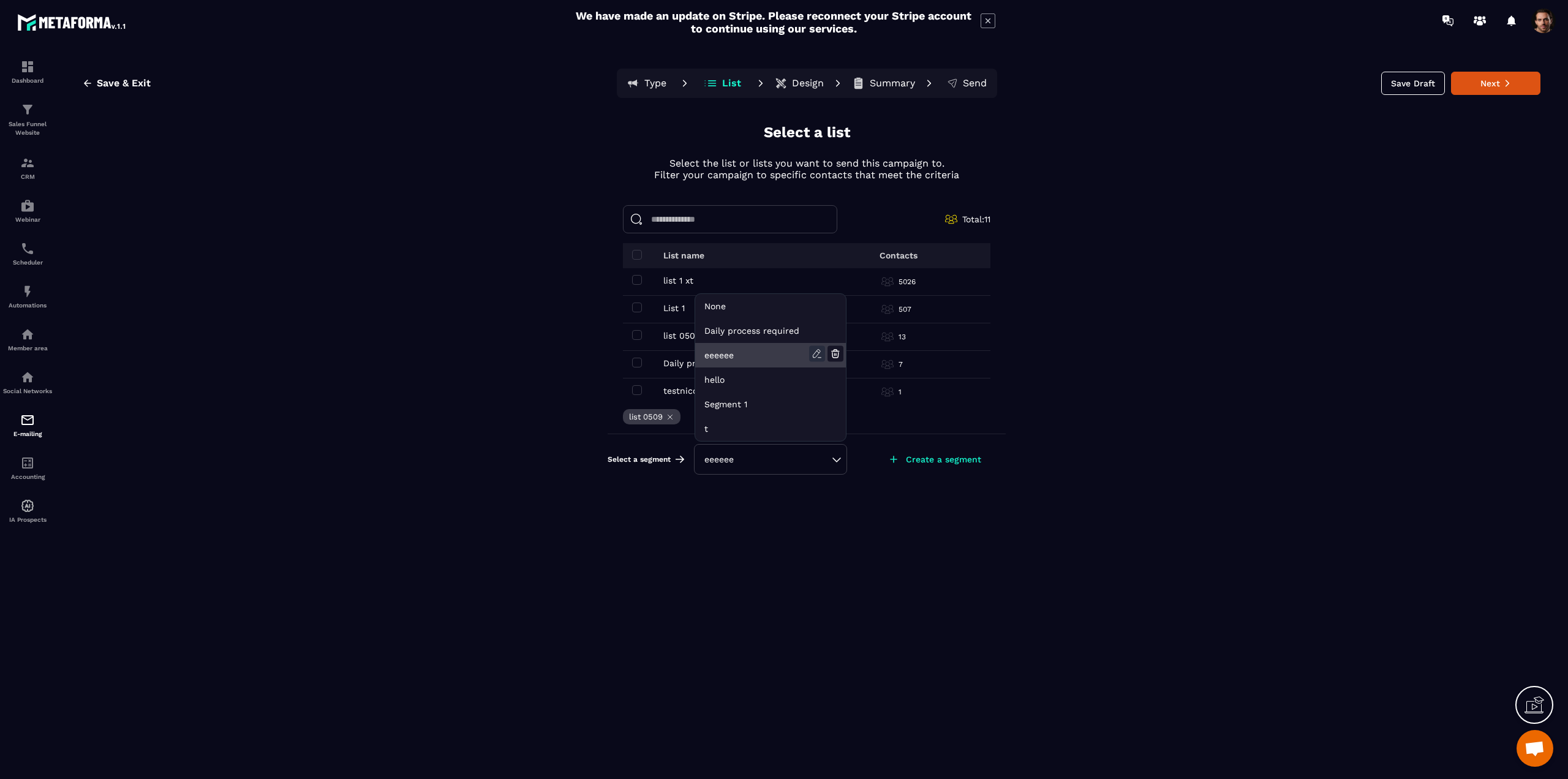
click at [814, 350] on icon at bounding box center [817, 354] width 16 height 16
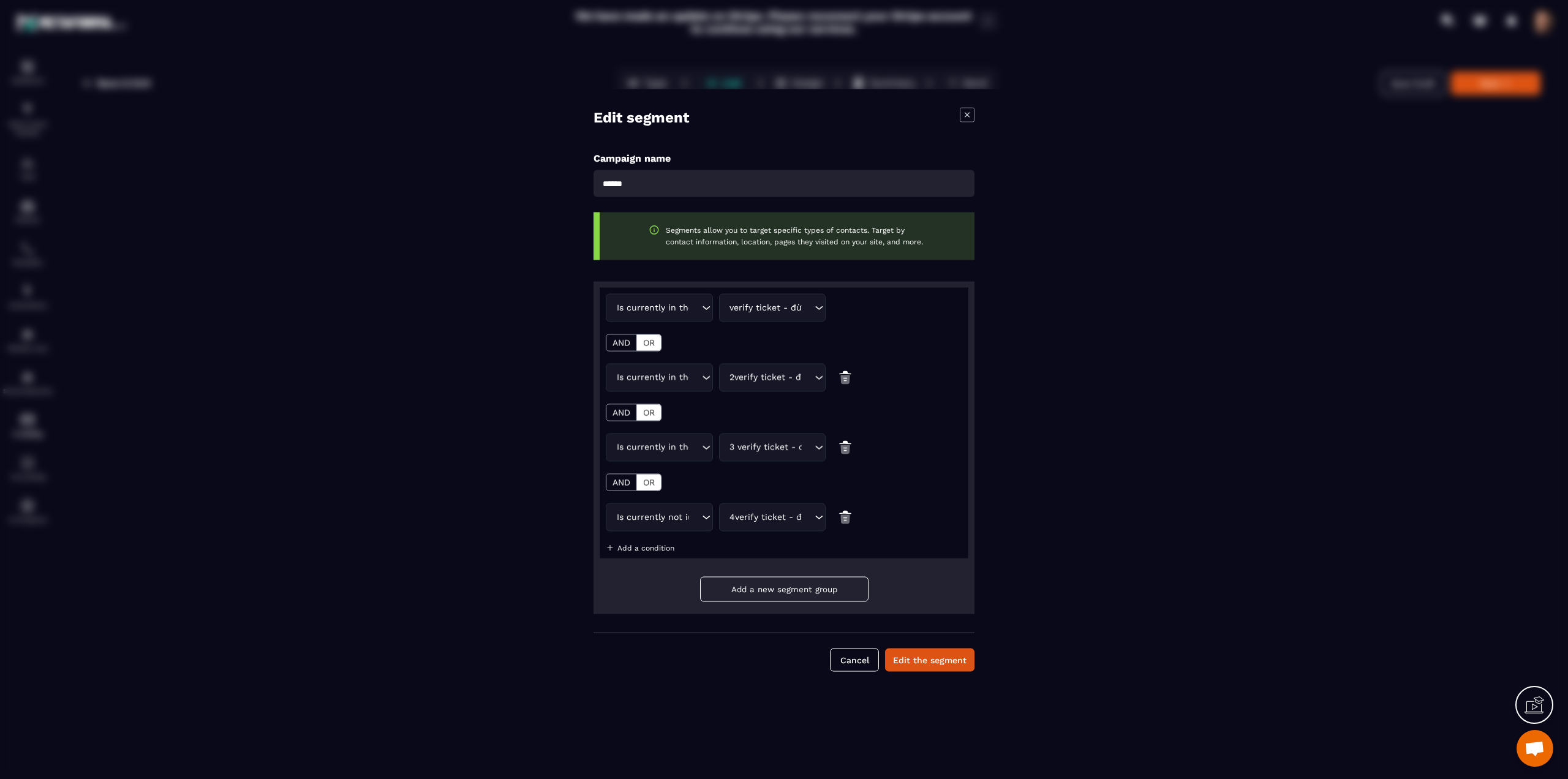
click at [691, 524] on div "Is currently not in the automation Loading..." at bounding box center [659, 517] width 107 height 28
click at [655, 614] on p "Is currently in the automation" at bounding box center [659, 620] width 81 height 12
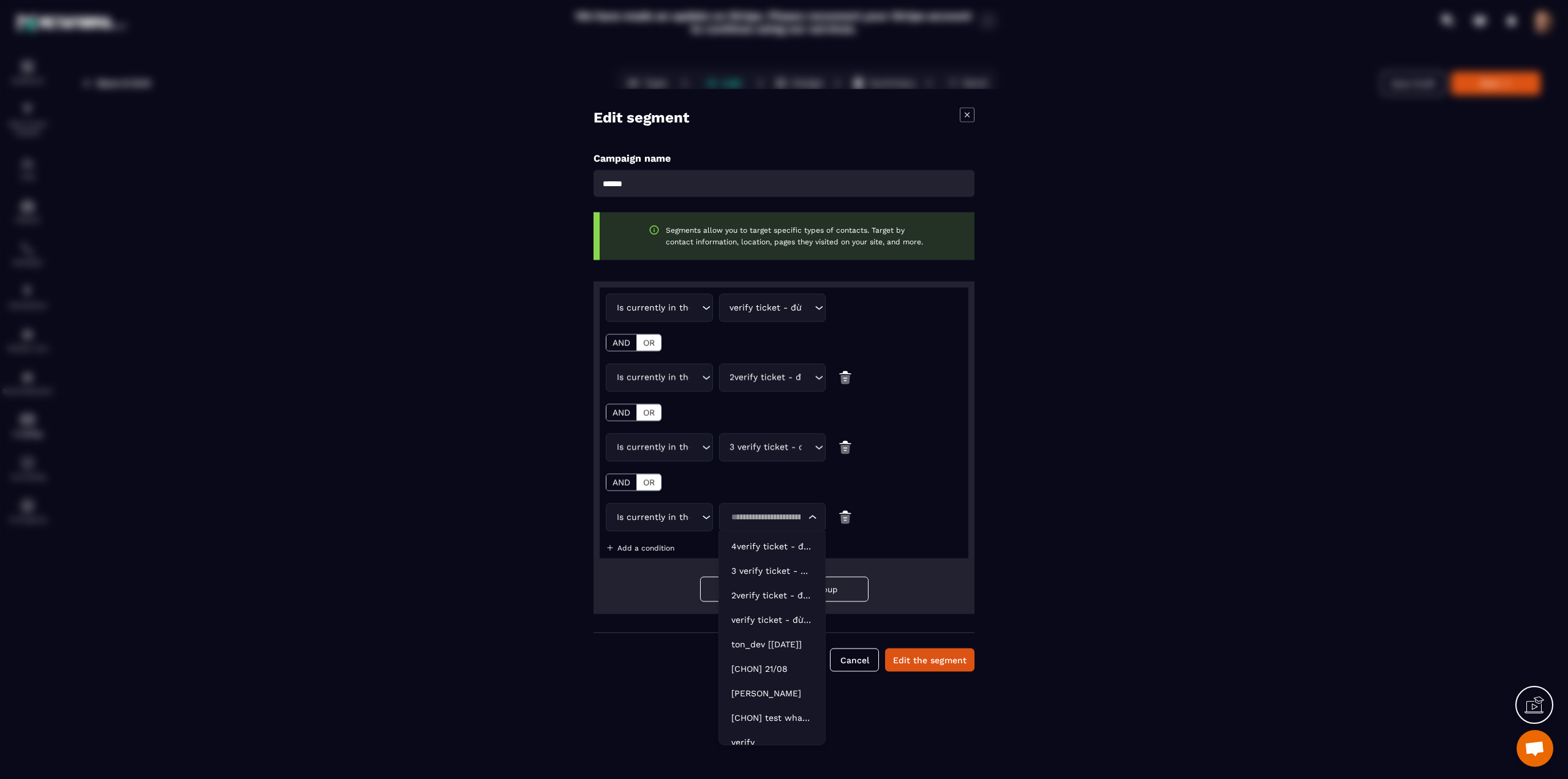
click at [763, 511] on input "Search for option" at bounding box center [767, 517] width 79 height 13
click at [751, 547] on p "4verify ticket - đừng dùng please - Copy" at bounding box center [772, 547] width 81 height 12
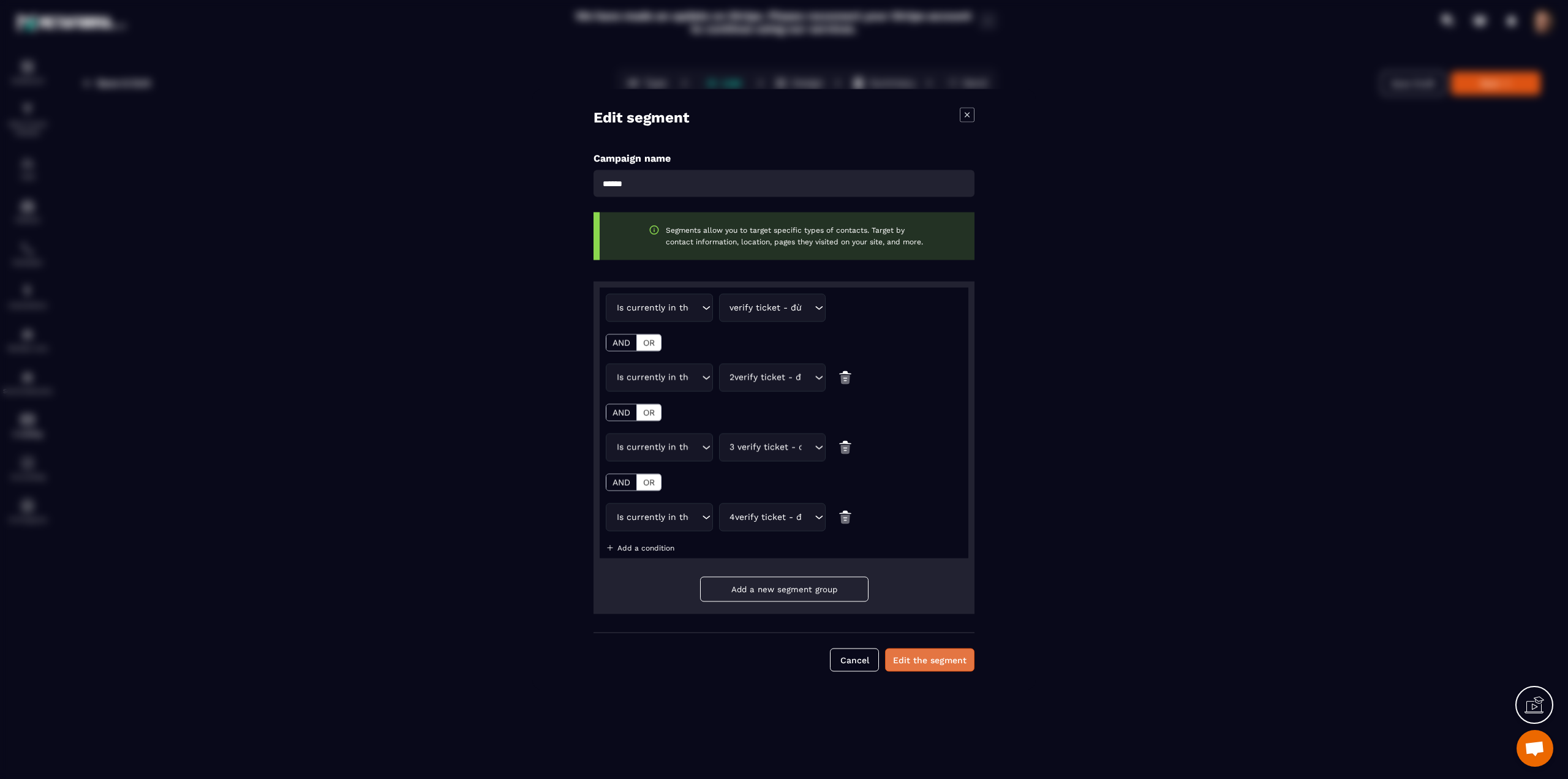
click at [921, 666] on button "Edit the segment" at bounding box center [929, 661] width 89 height 23
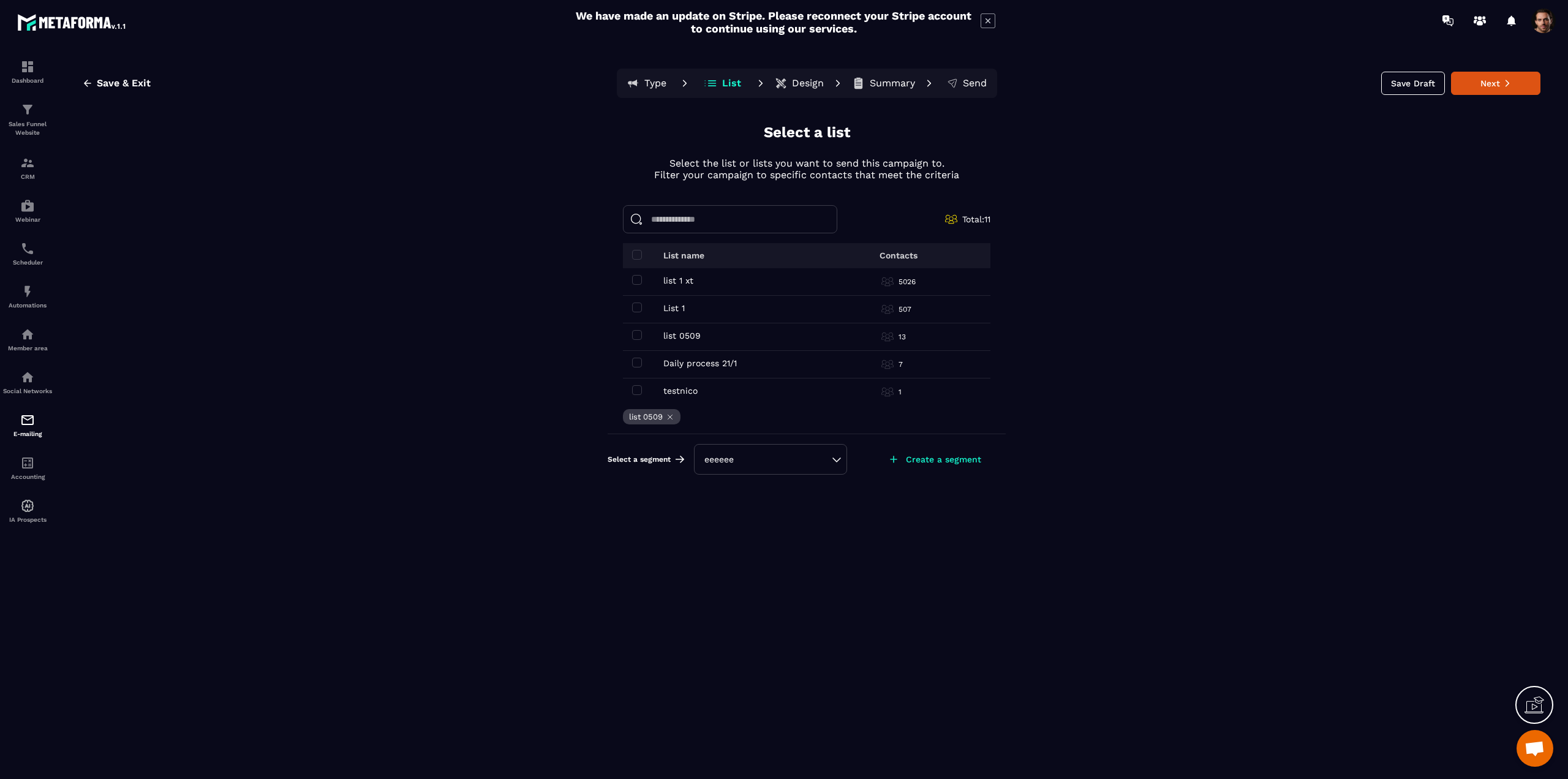
click at [837, 459] on div "eeeeee" at bounding box center [770, 460] width 153 height 31
click at [805, 454] on div "eeeeee" at bounding box center [770, 459] width 132 height 12
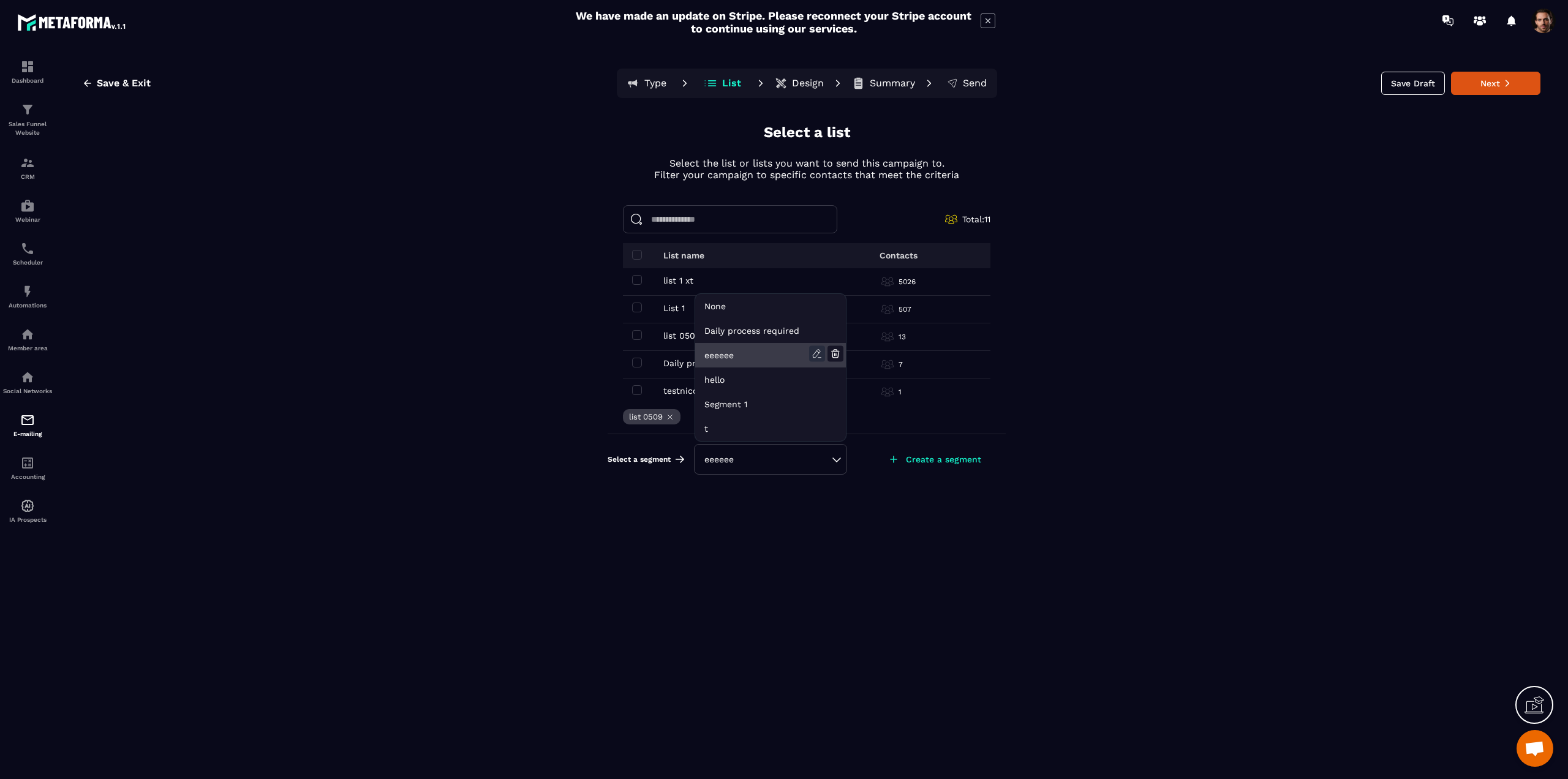
click at [810, 349] on icon at bounding box center [817, 354] width 16 height 16
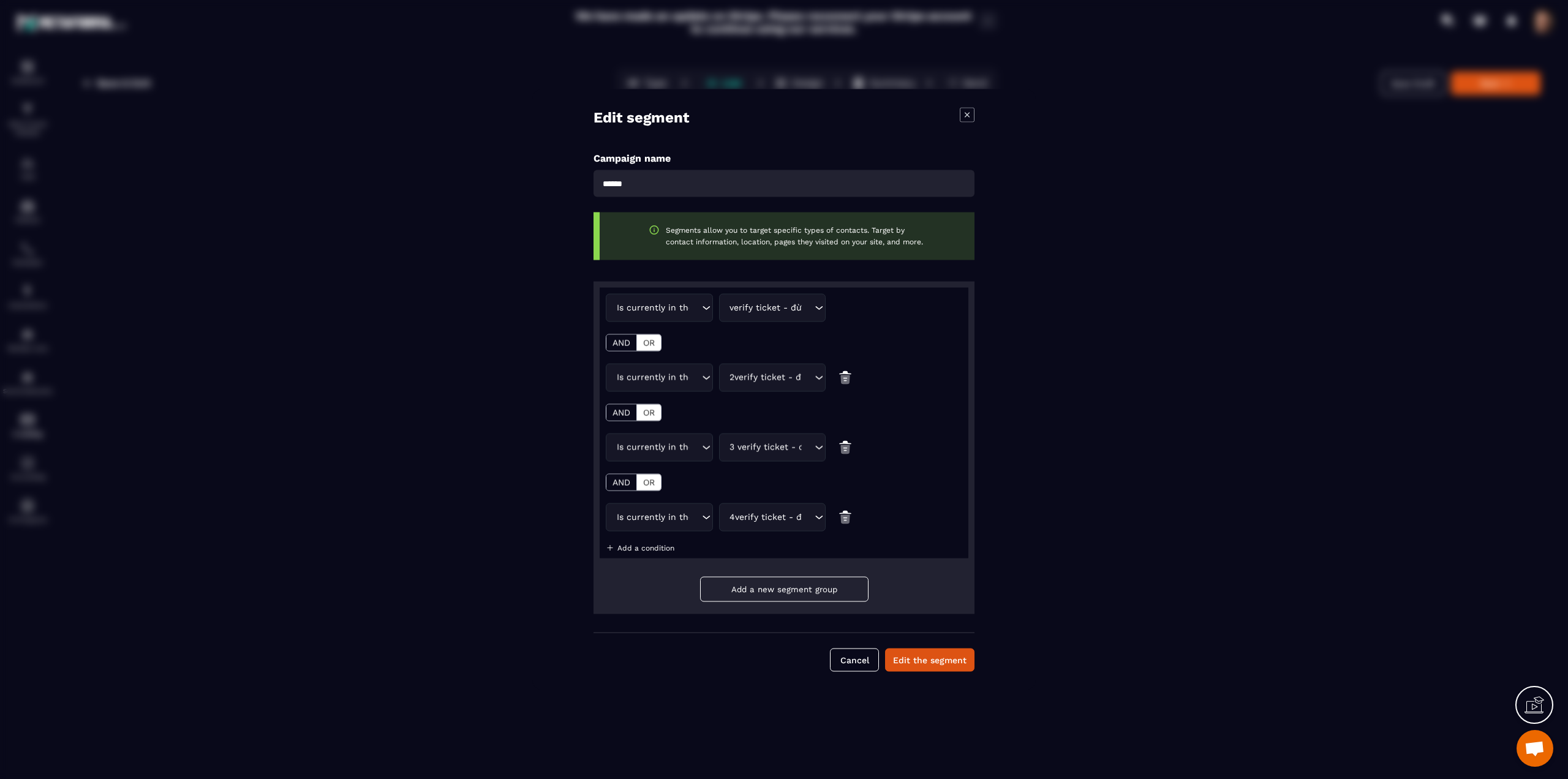
click at [655, 302] on div "Is currently in the automation" at bounding box center [656, 307] width 87 height 13
click at [643, 436] on p "Is currently not in the automation" at bounding box center [659, 435] width 81 height 12
click at [743, 307] on input "Search for option" at bounding box center [767, 307] width 79 height 13
click at [743, 409] on p "verify ticket - đừng dùng please" at bounding box center [772, 410] width 81 height 12
click at [667, 371] on div "Is currently in the automation" at bounding box center [653, 377] width 81 height 13
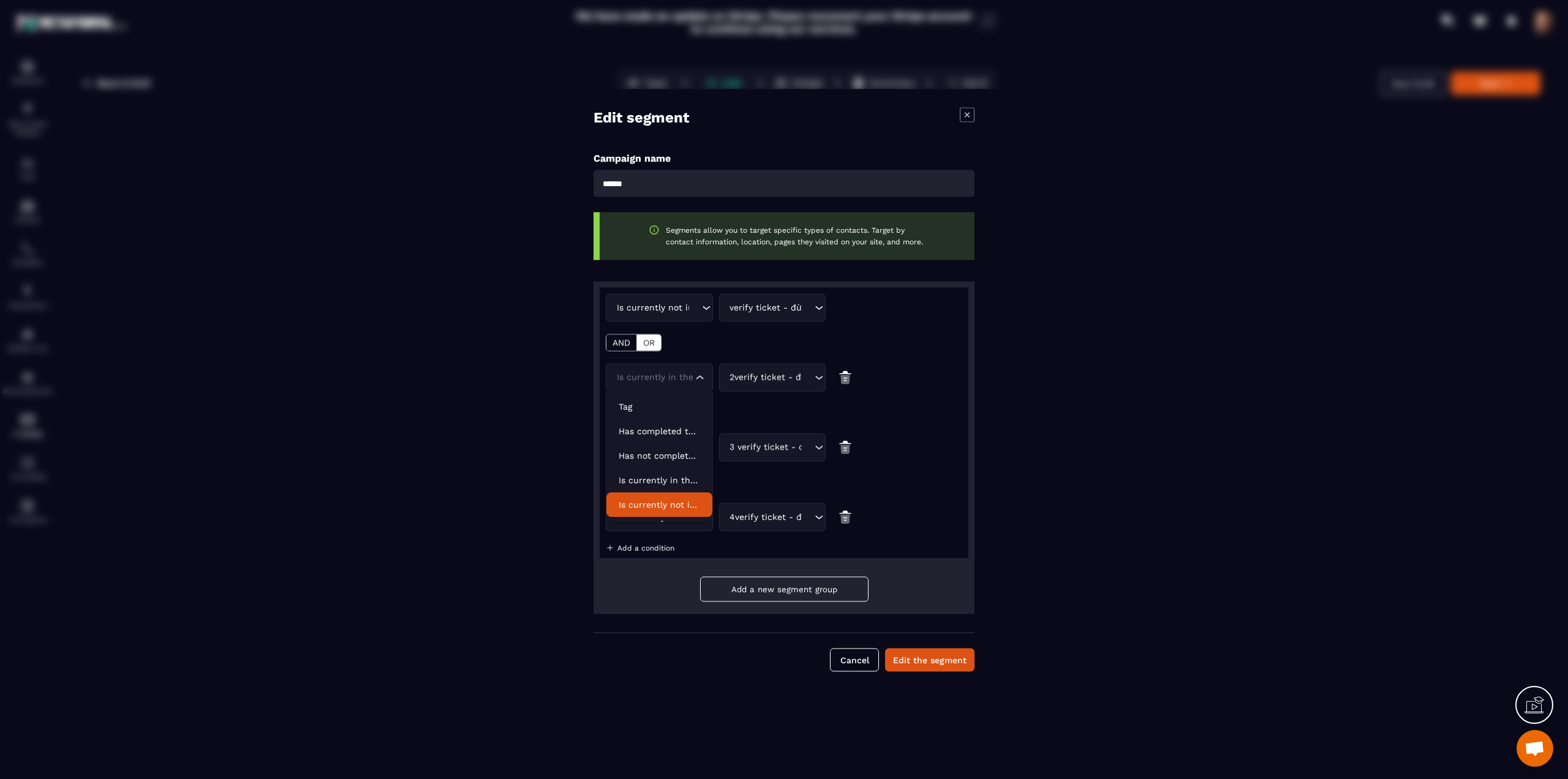
click at [658, 500] on p "Is currently not in the automation" at bounding box center [659, 505] width 81 height 12
click at [750, 377] on input "Search for option" at bounding box center [767, 377] width 79 height 13
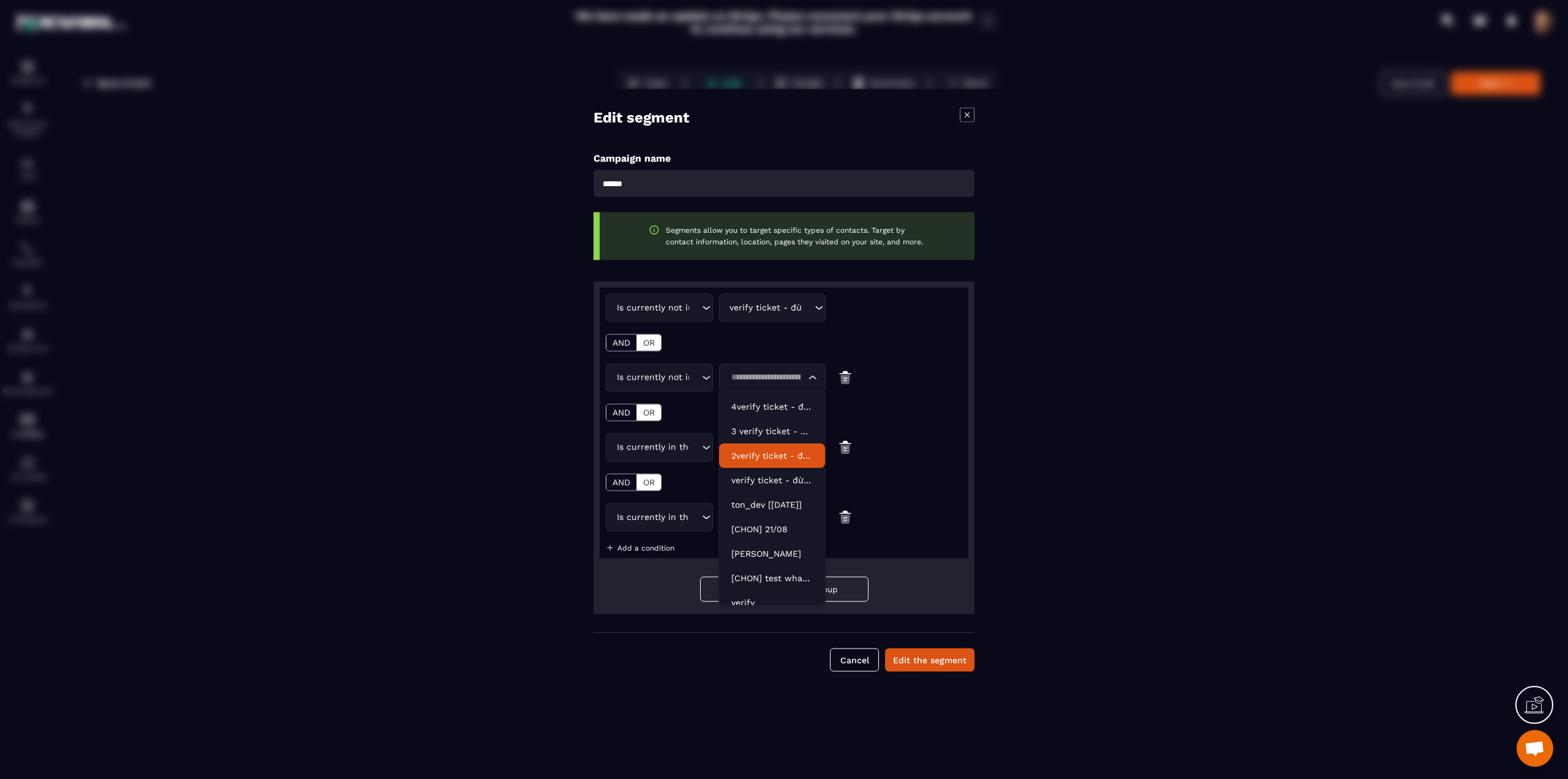
click at [746, 454] on p "2verify ticket - đừng dùng please - Copy" at bounding box center [772, 456] width 81 height 12
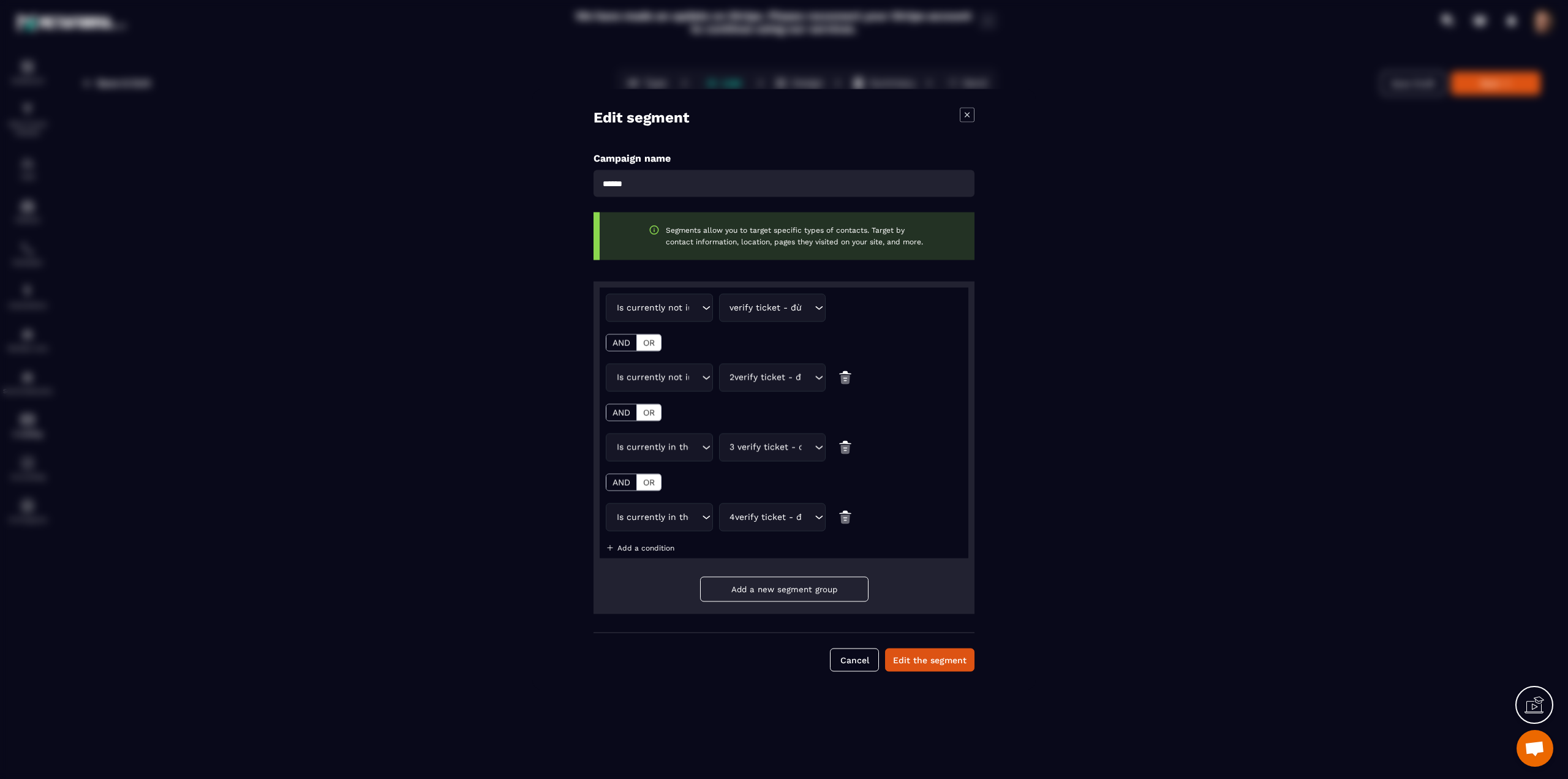
click at [668, 451] on div "Is currently in the automation" at bounding box center [656, 448] width 87 height 13
click at [651, 578] on p "Is currently not in the automation" at bounding box center [659, 575] width 81 height 12
click at [753, 451] on input "Search for option" at bounding box center [767, 448] width 79 height 13
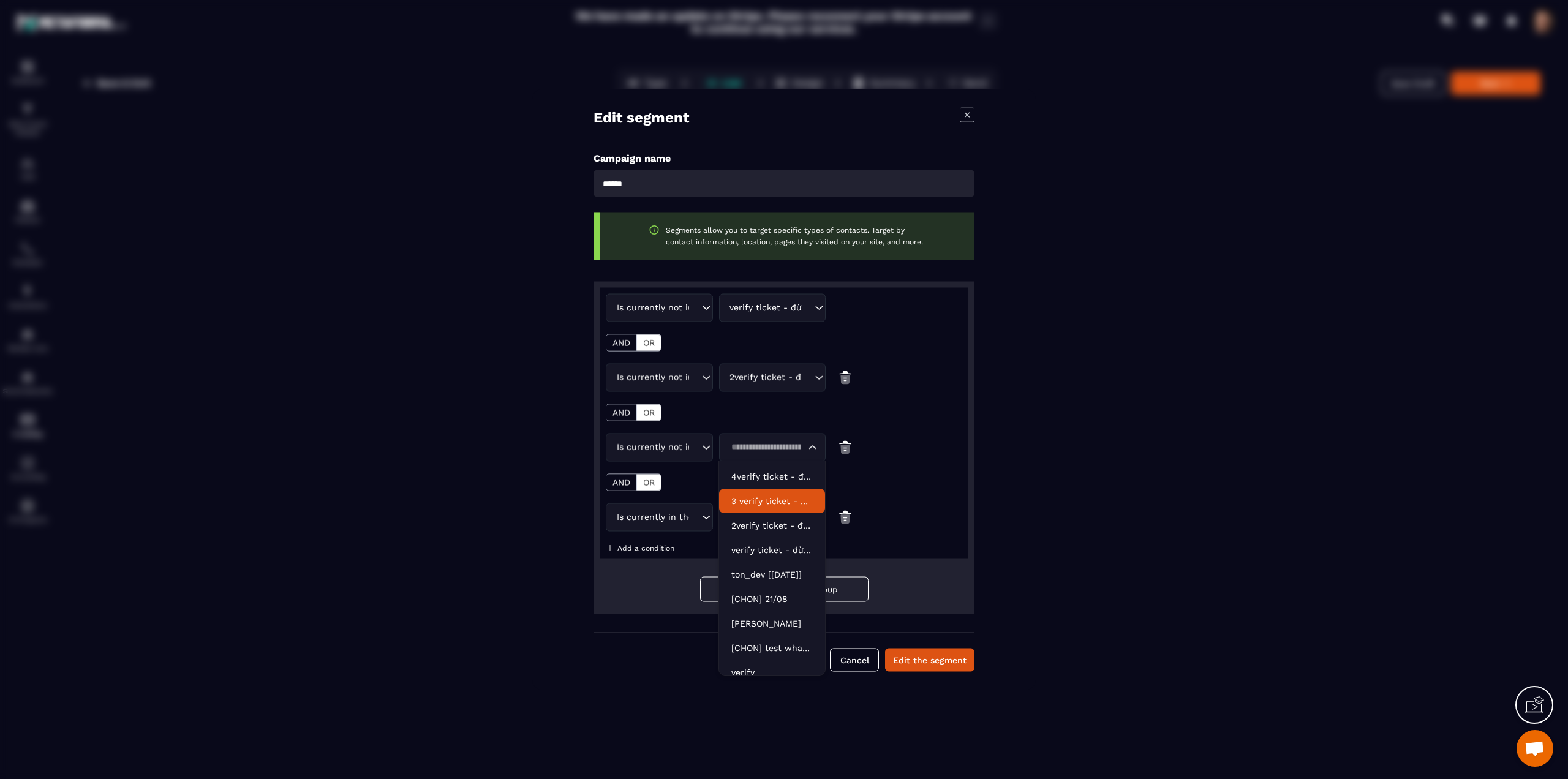
click at [745, 502] on p "3 verify ticket - đừng dùng please - Copy" at bounding box center [772, 501] width 81 height 12
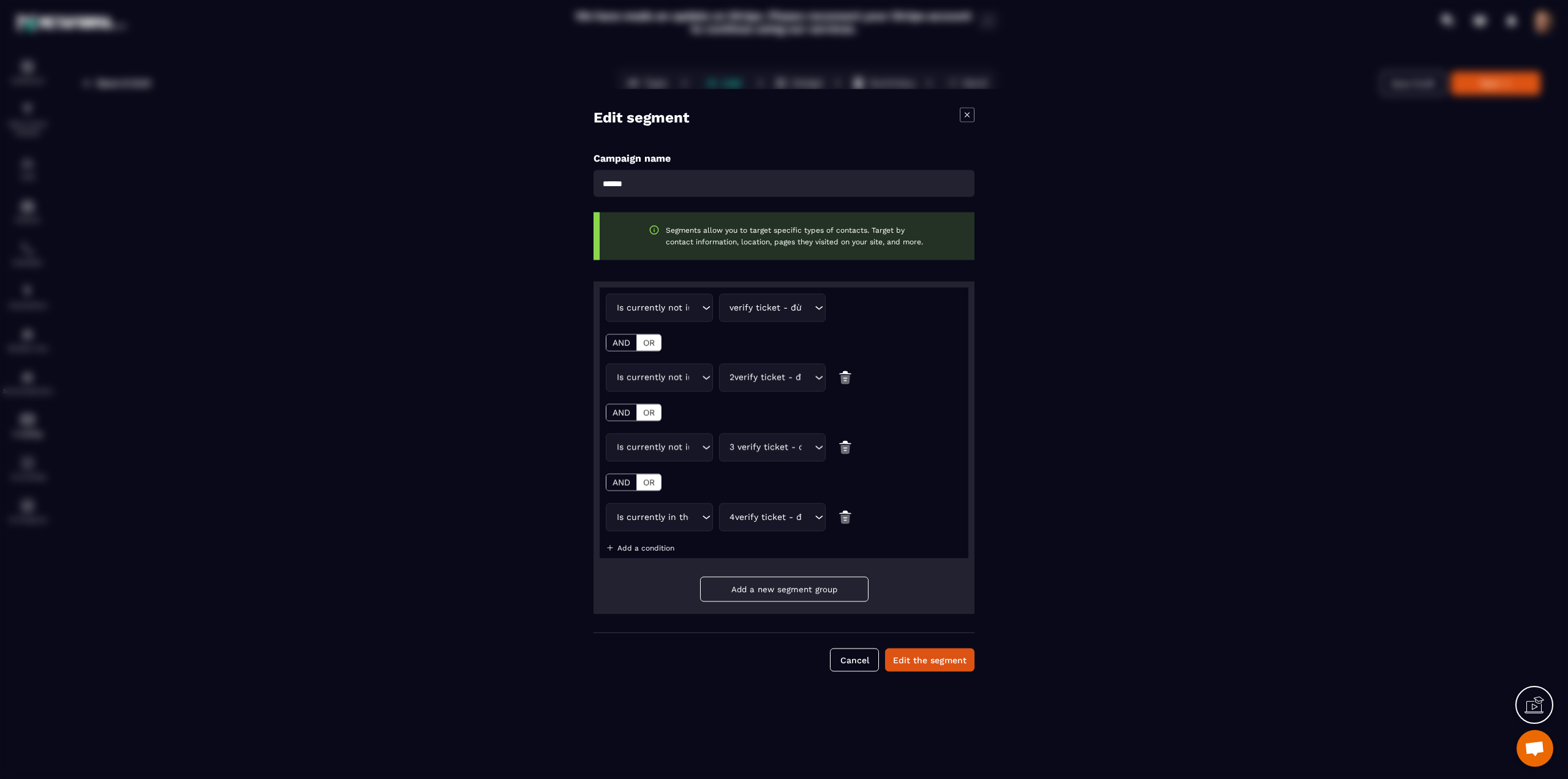
click at [685, 514] on div "Is currently in the automation" at bounding box center [656, 517] width 87 height 13
click at [661, 640] on p "Is currently not in the automation" at bounding box center [659, 644] width 81 height 12
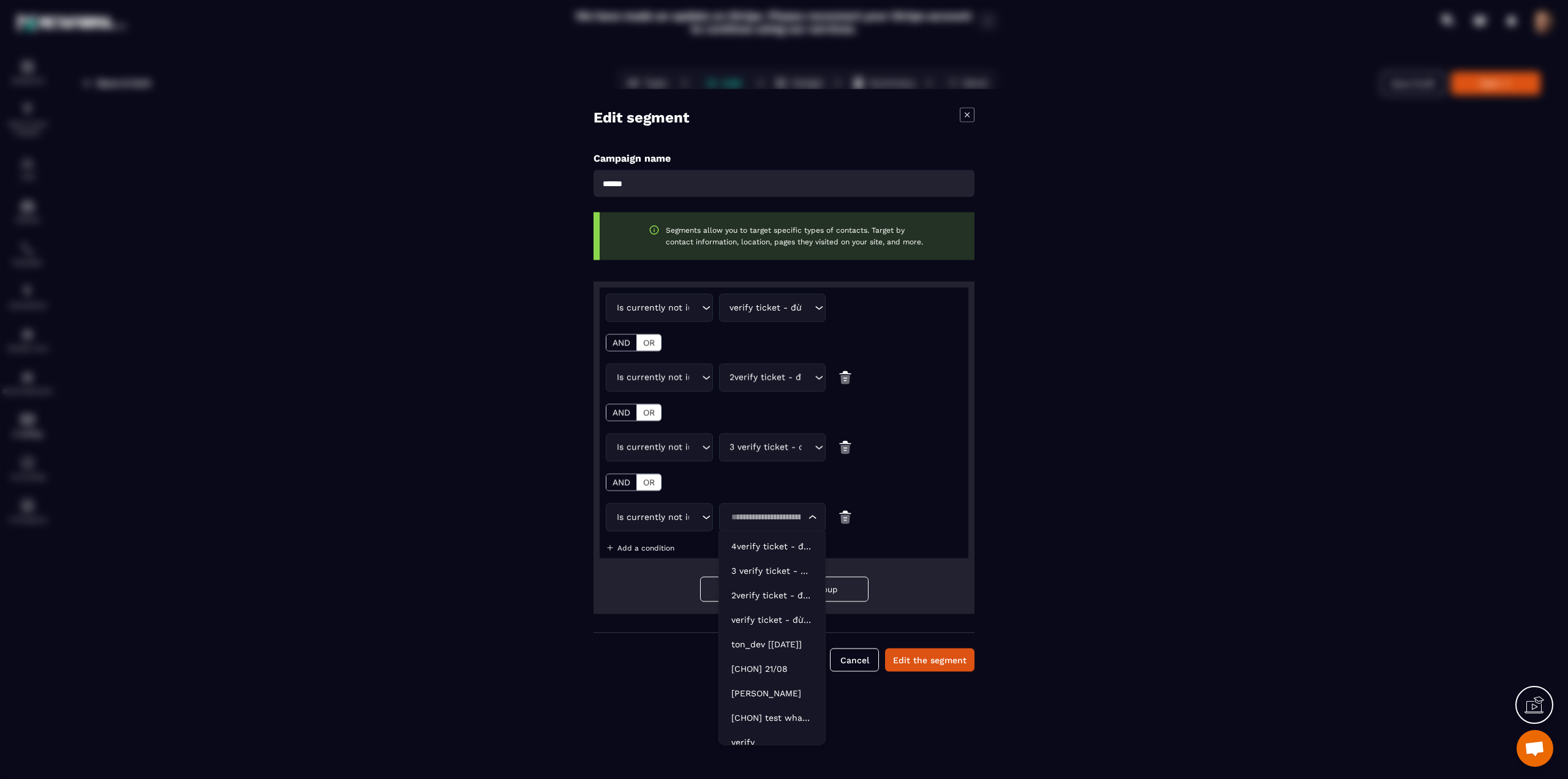
click at [750, 520] on input "Search for option" at bounding box center [767, 517] width 79 height 13
click at [750, 550] on p "4verify ticket - đừng dùng please - Copy" at bounding box center [772, 547] width 81 height 12
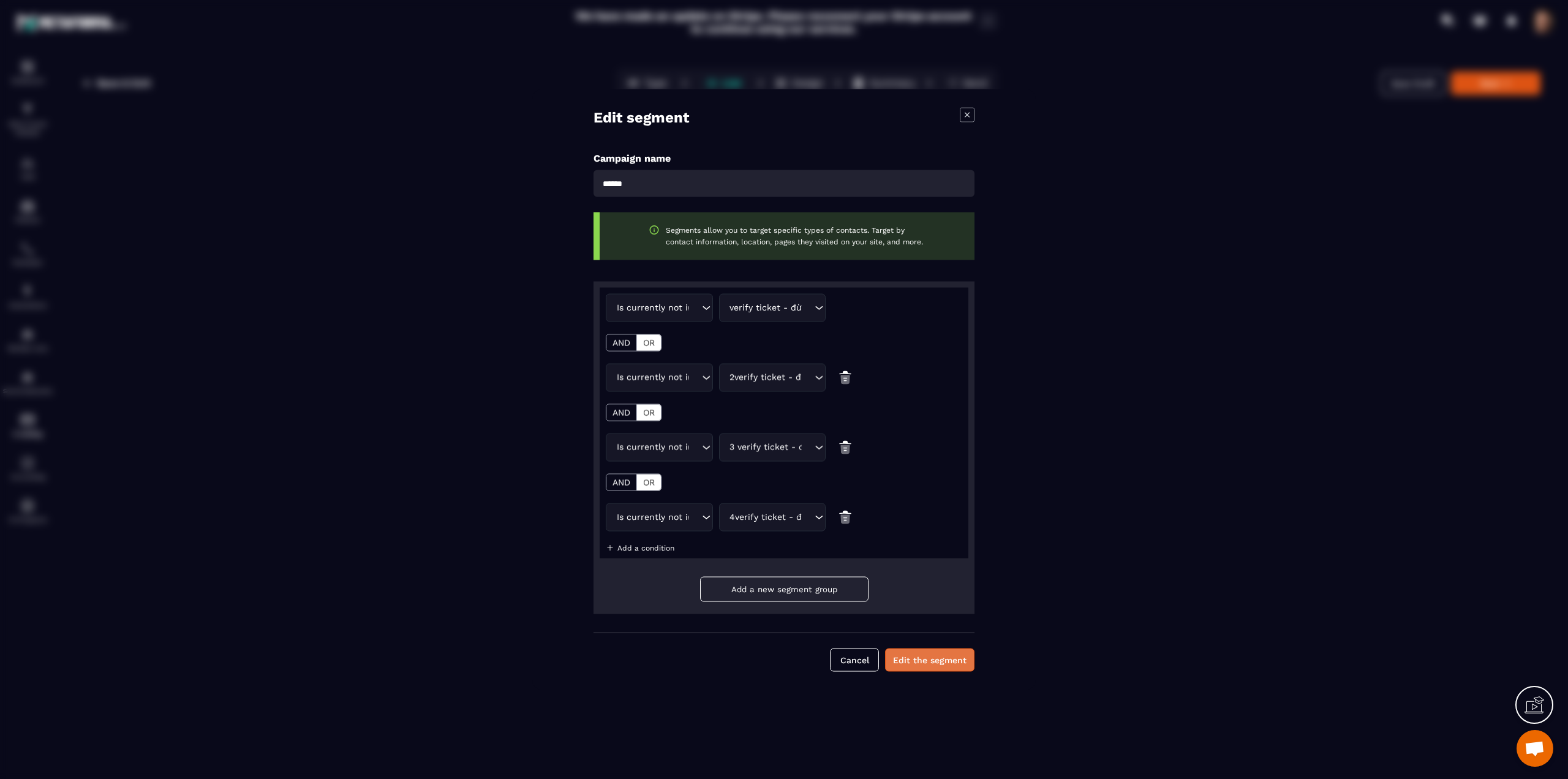
click at [923, 656] on button "Edit the segment" at bounding box center [929, 661] width 89 height 23
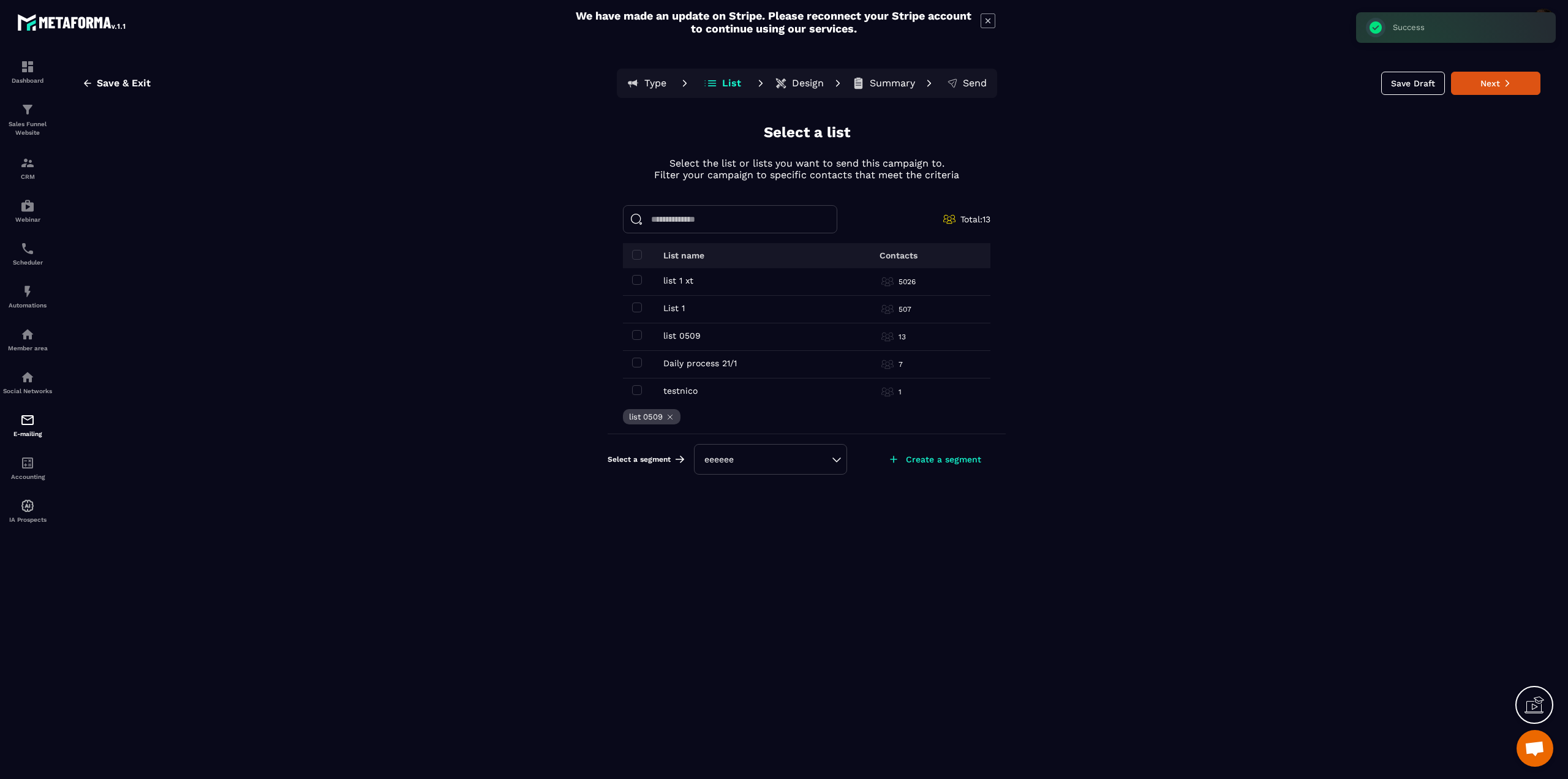
click at [839, 462] on div "eeeeee" at bounding box center [770, 460] width 153 height 31
click at [826, 453] on div "eeeeee" at bounding box center [770, 459] width 132 height 12
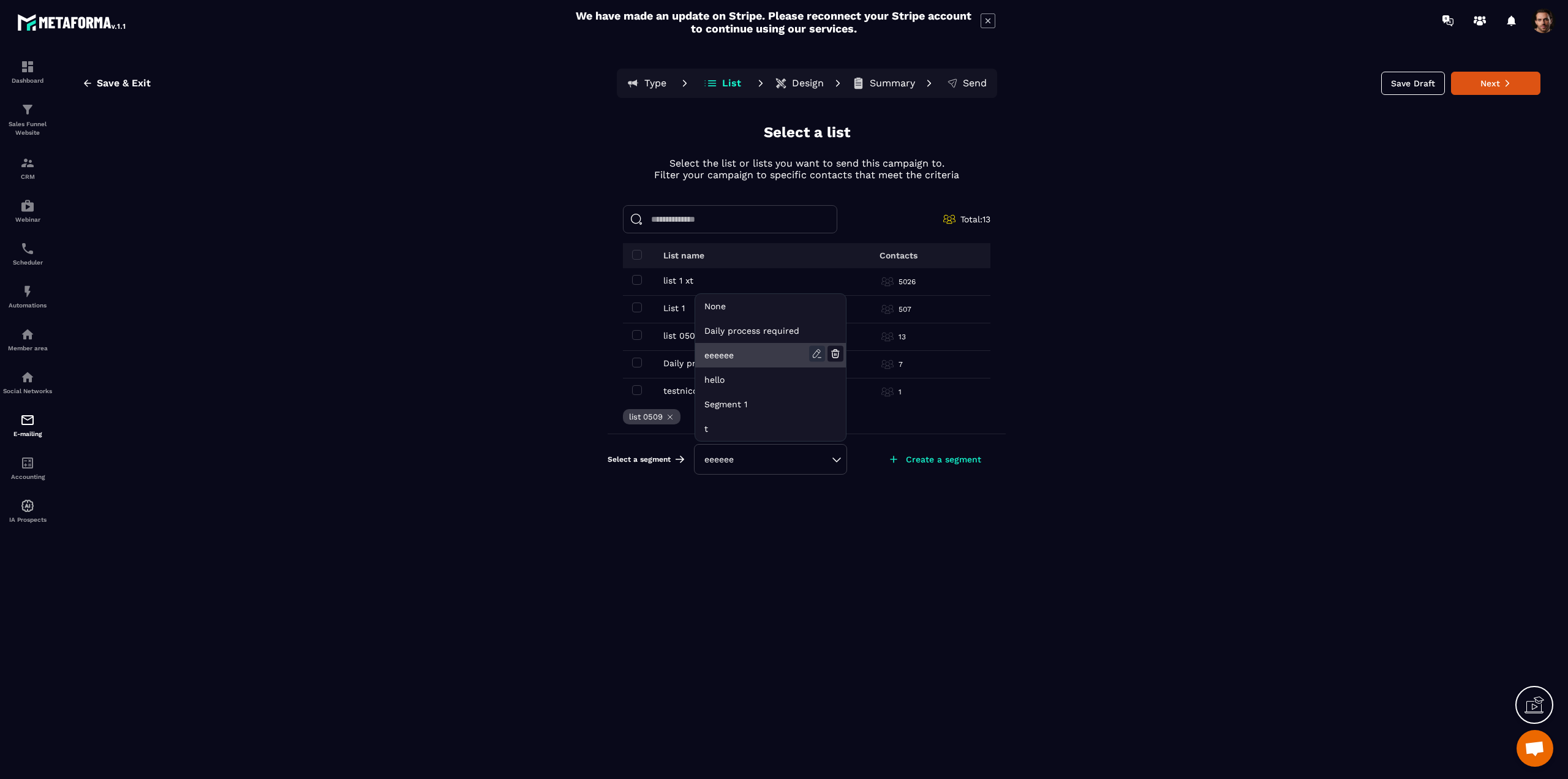
click at [813, 355] on icon at bounding box center [816, 354] width 7 height 8
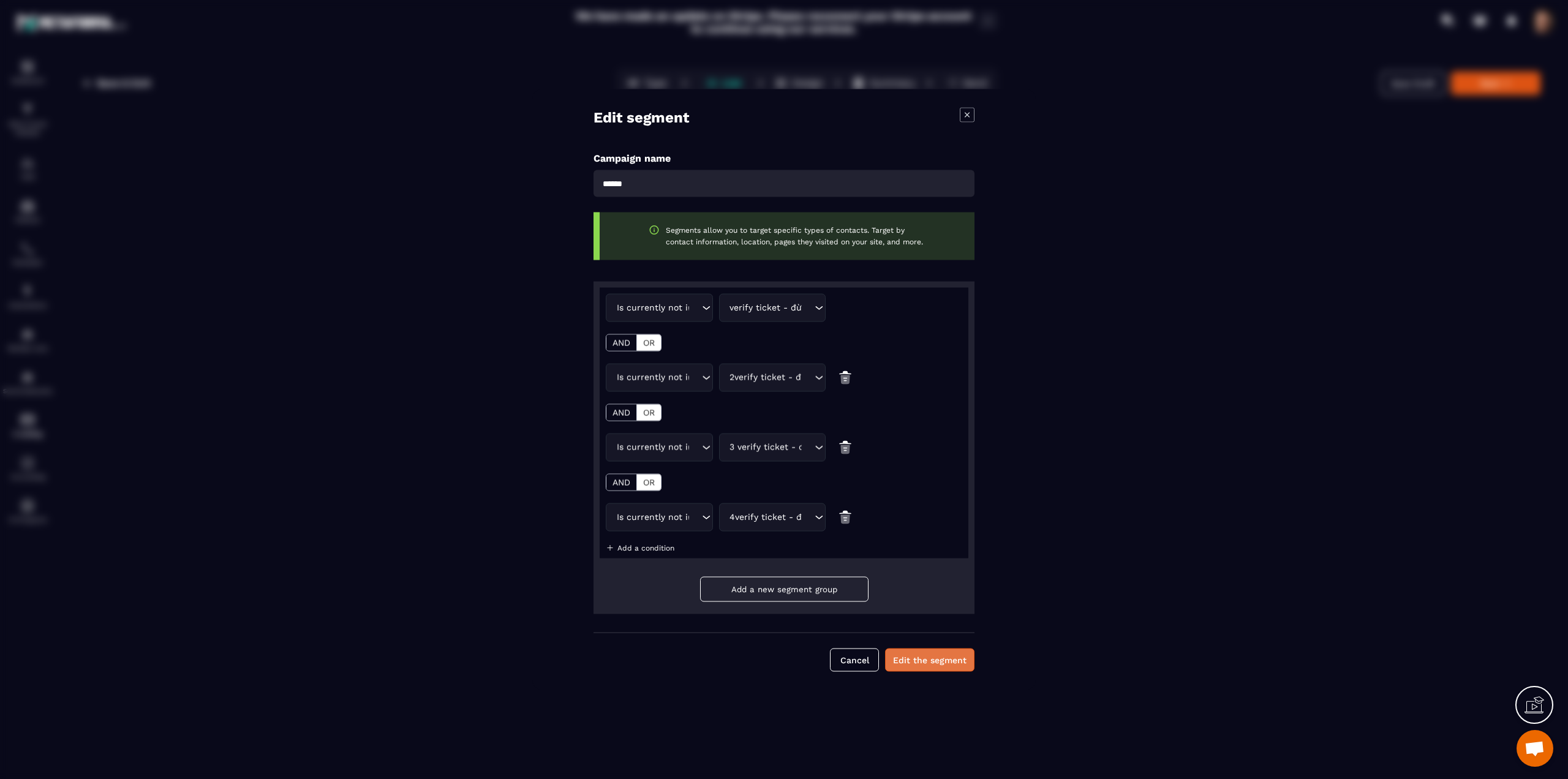
click at [910, 661] on button "Edit the segment" at bounding box center [929, 661] width 89 height 23
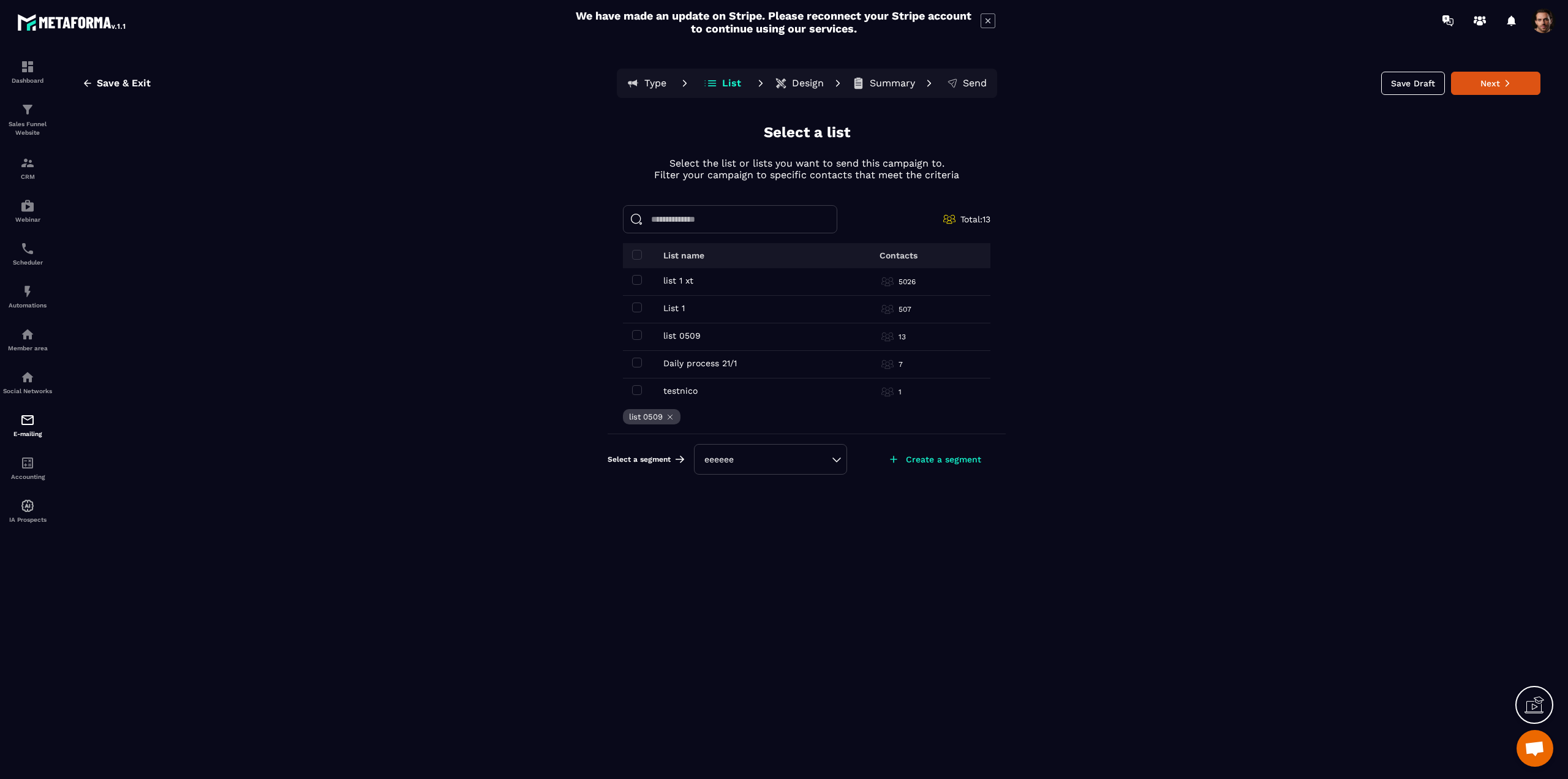
click at [829, 461] on div "eeeeee" at bounding box center [770, 459] width 132 height 12
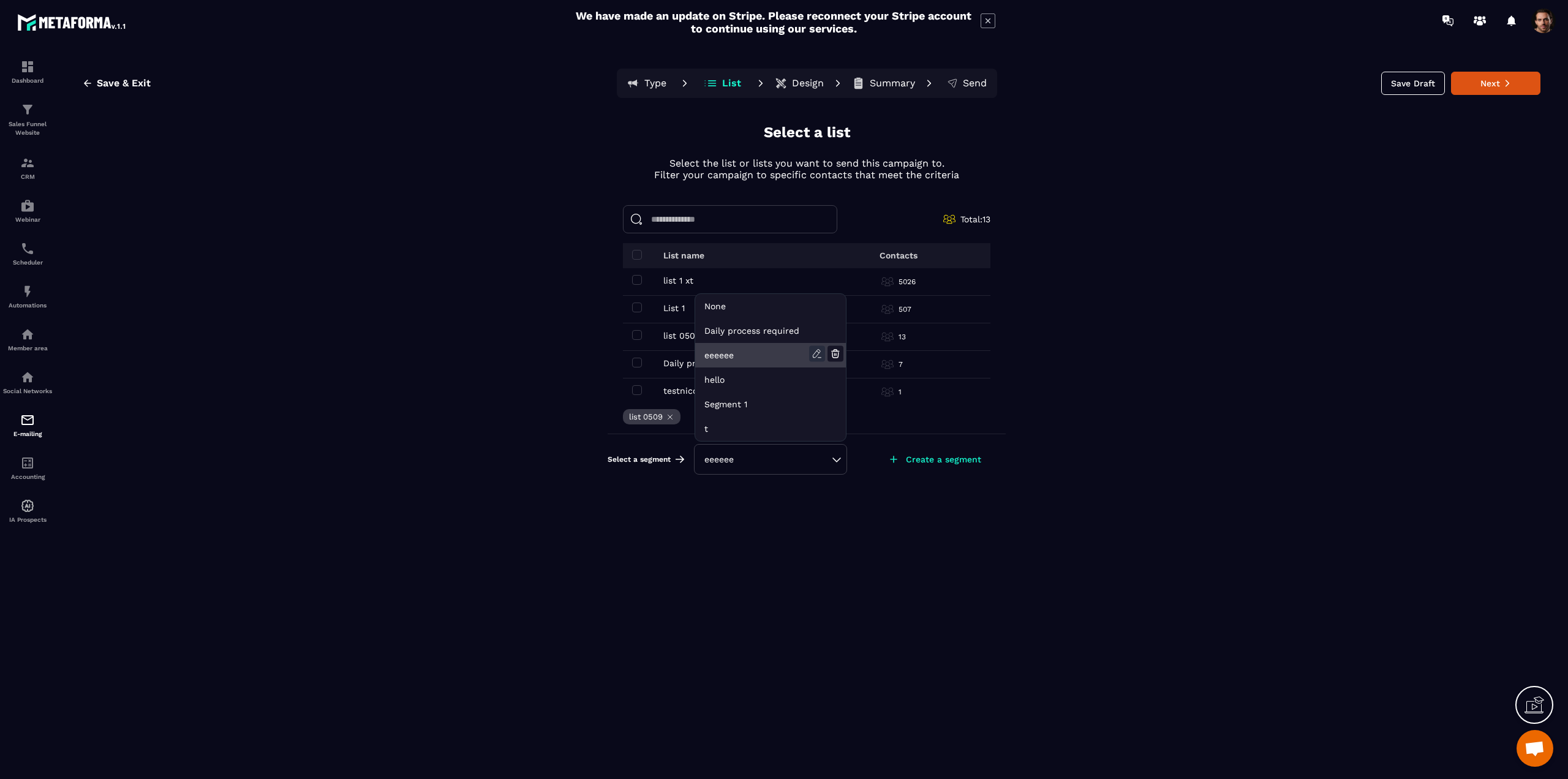
click at [811, 355] on icon at bounding box center [817, 354] width 16 height 16
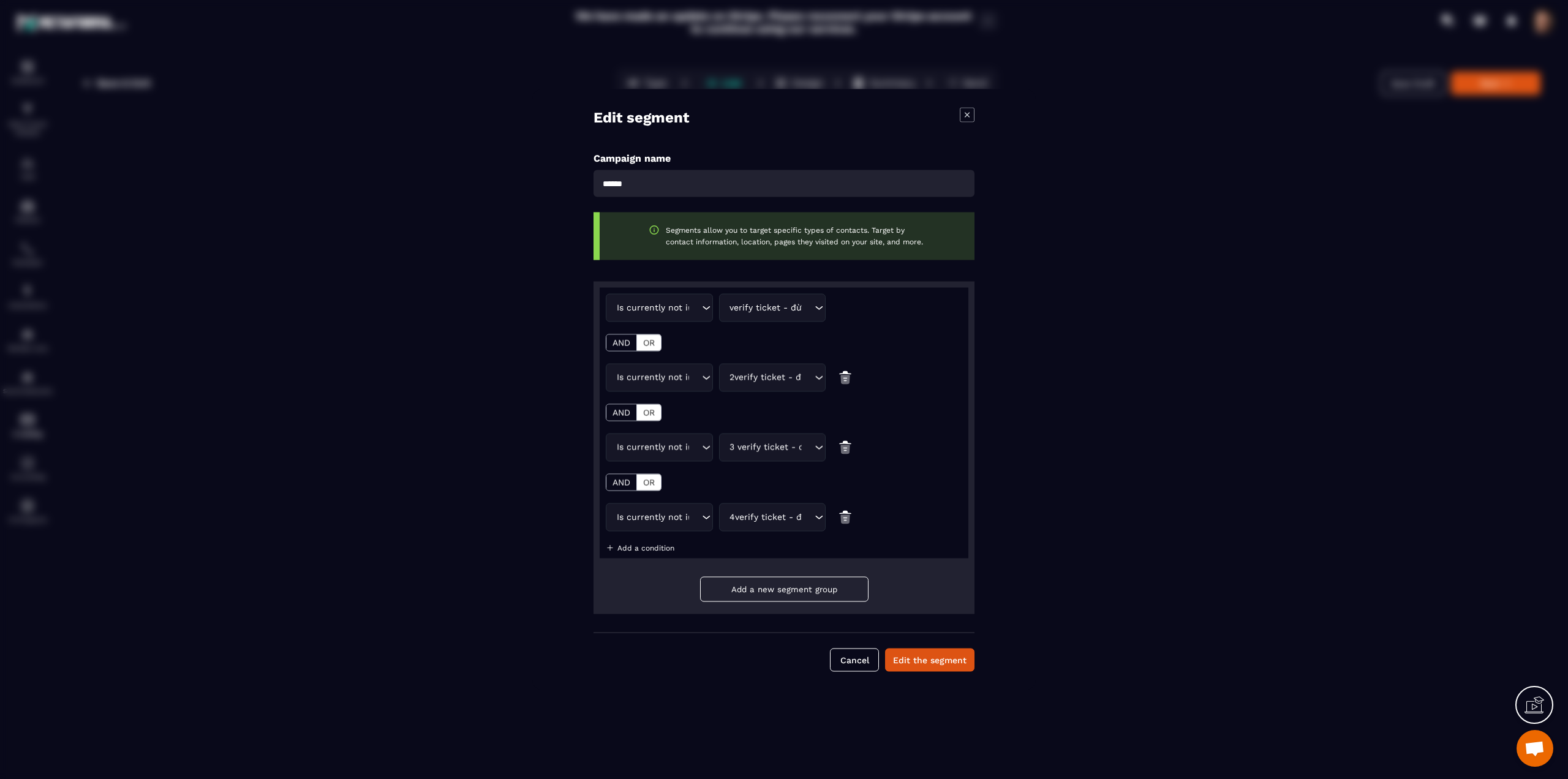
click at [630, 339] on p "AND" at bounding box center [621, 343] width 18 height 10
click at [922, 660] on button "Edit the segment" at bounding box center [929, 661] width 89 height 23
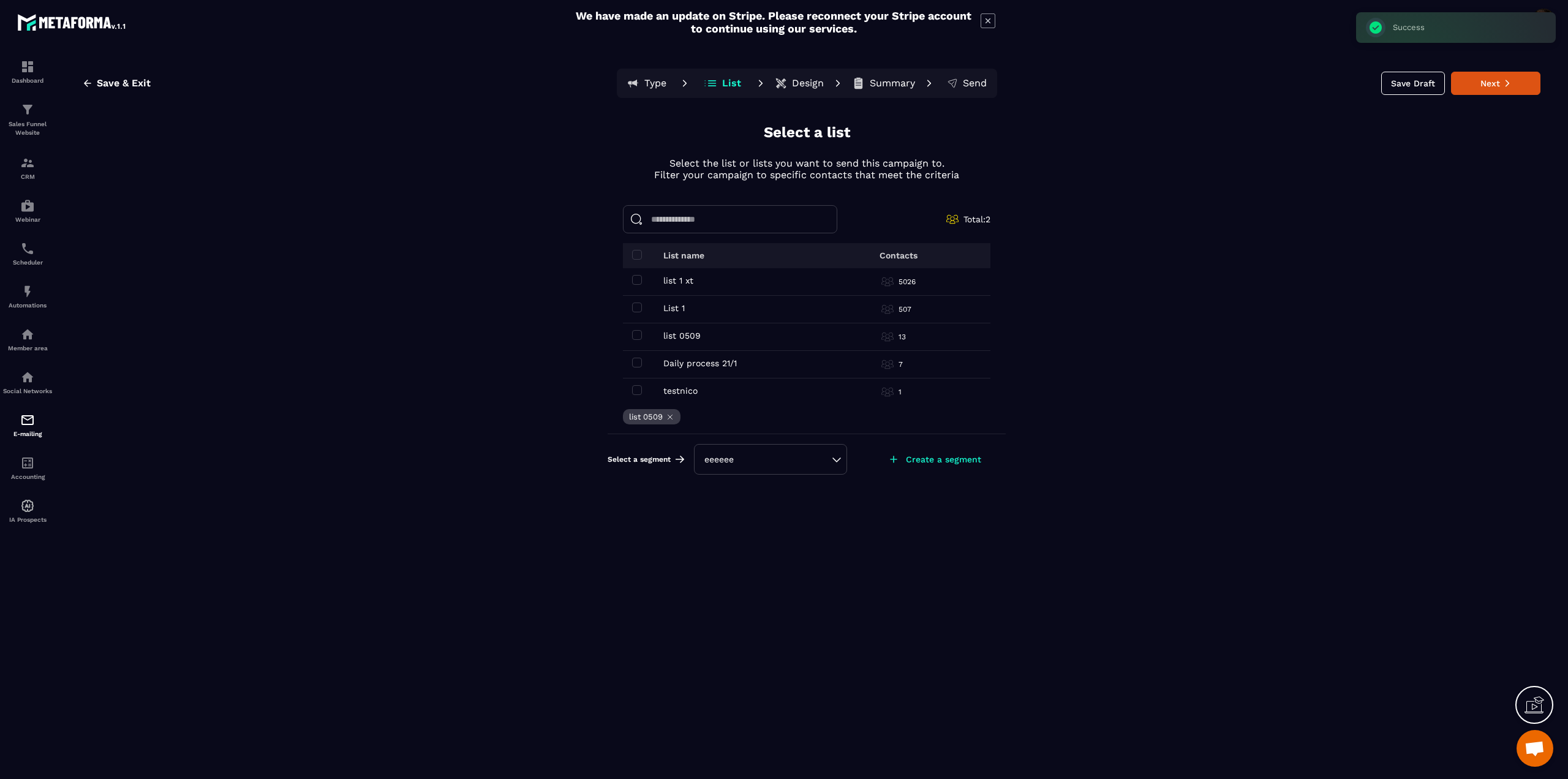
click at [837, 458] on div "eeeeee" at bounding box center [770, 460] width 153 height 31
click at [834, 459] on div "eeeeee" at bounding box center [770, 459] width 132 height 12
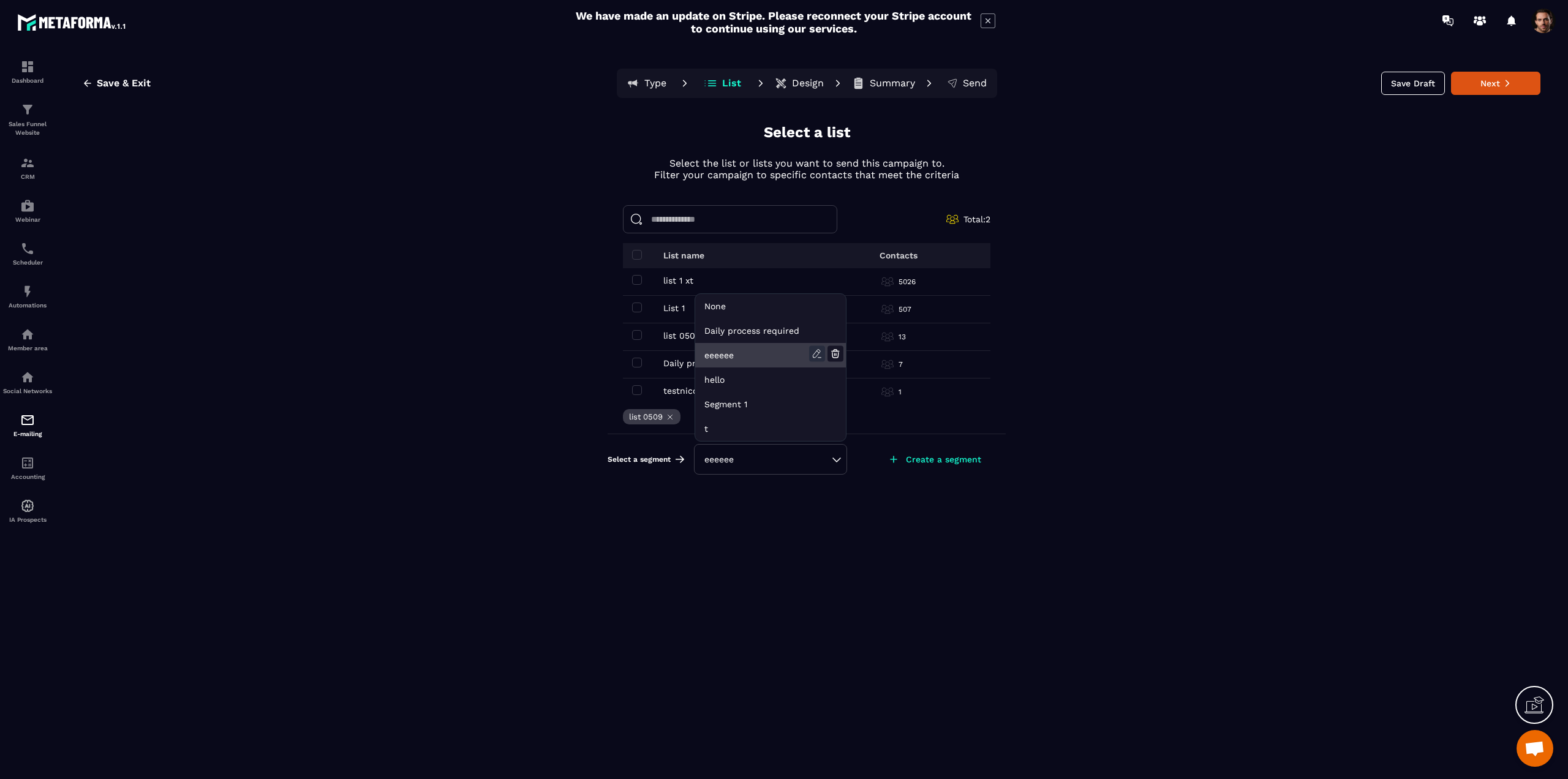
click at [812, 356] on icon at bounding box center [817, 354] width 16 height 16
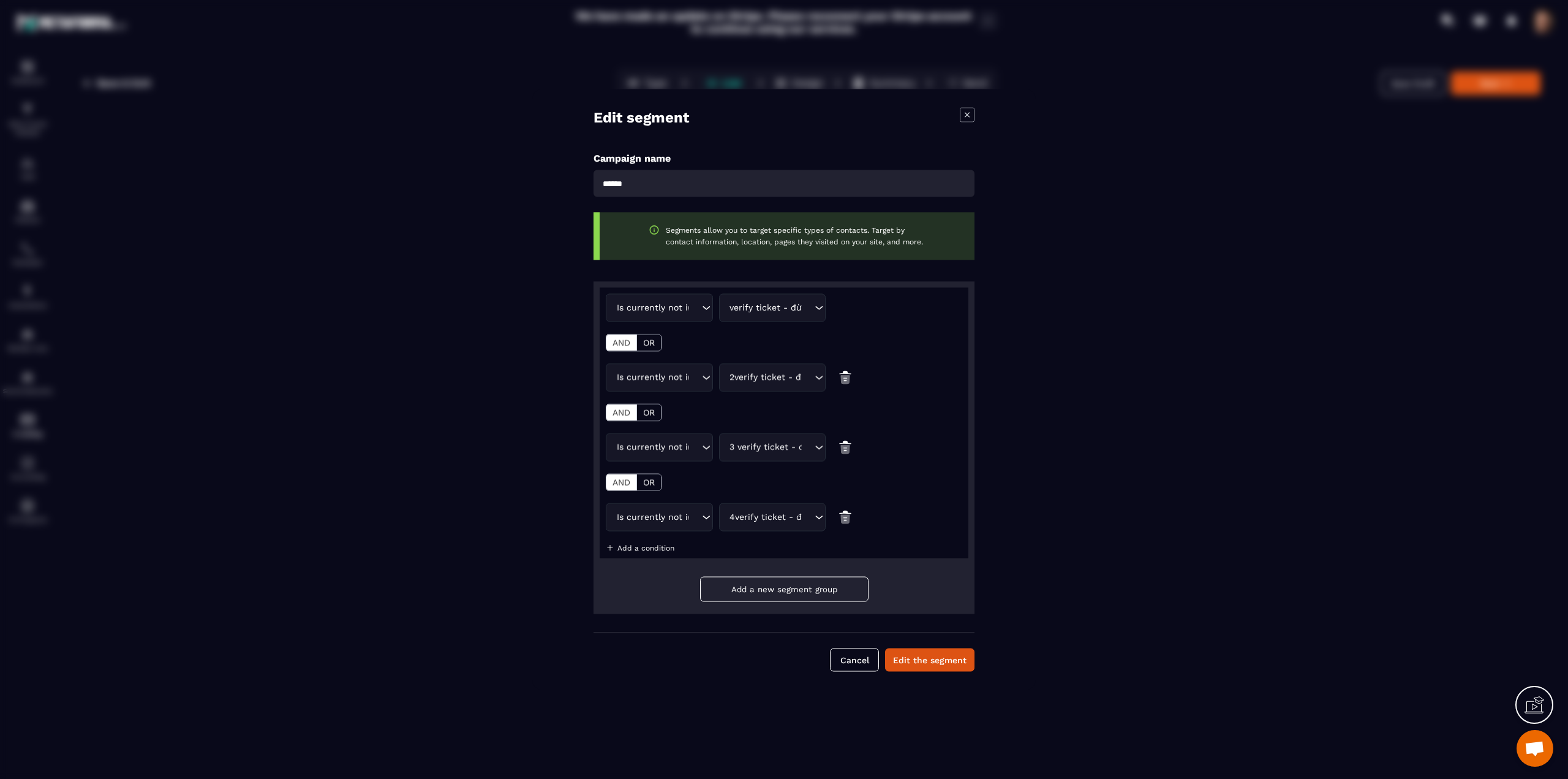
click at [643, 343] on p "OR" at bounding box center [649, 343] width 12 height 10
click at [966, 112] on icon "Modal window" at bounding box center [967, 115] width 15 height 15
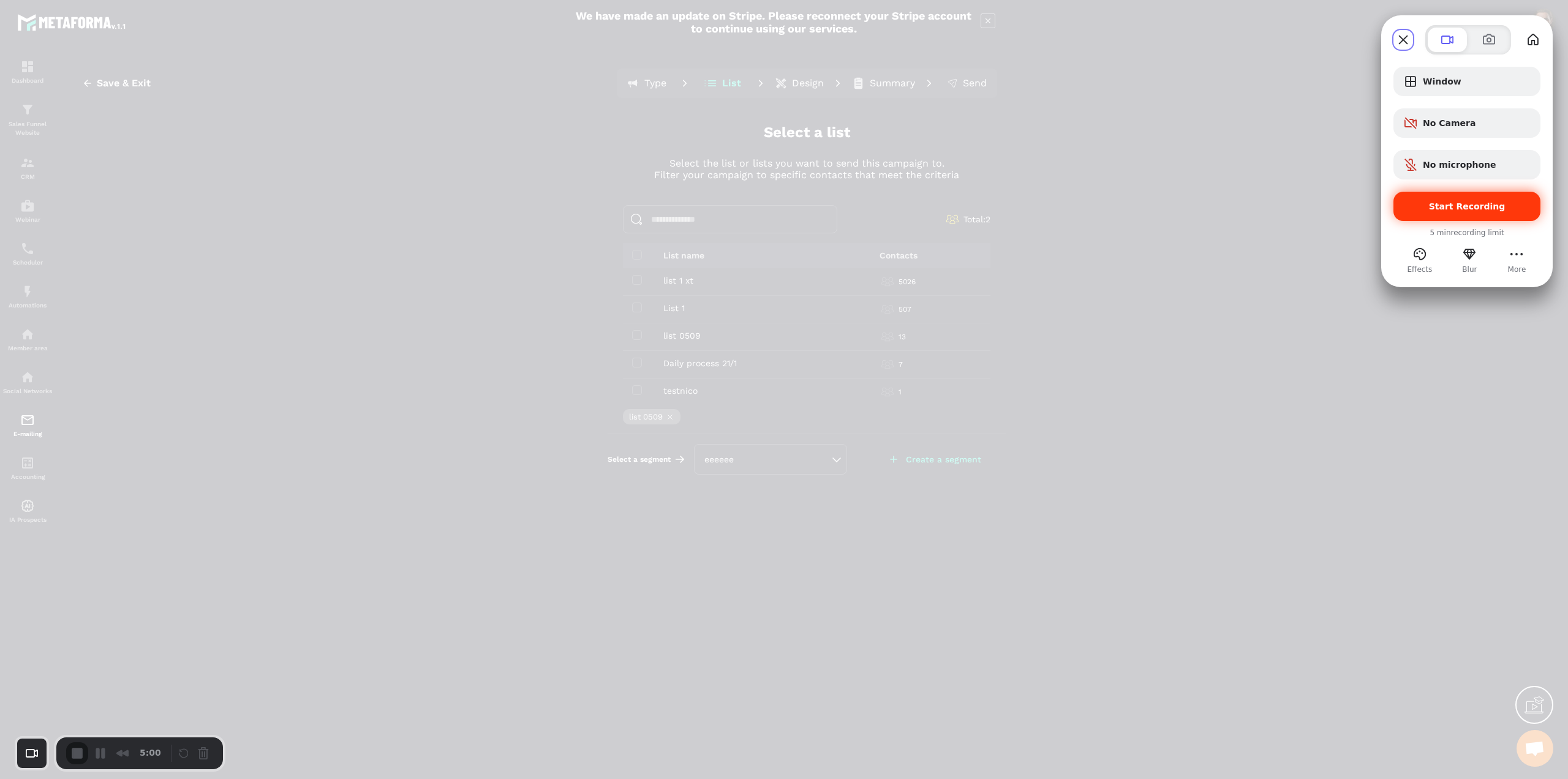
click at [1494, 204] on span "Start Recording" at bounding box center [1467, 206] width 77 height 10
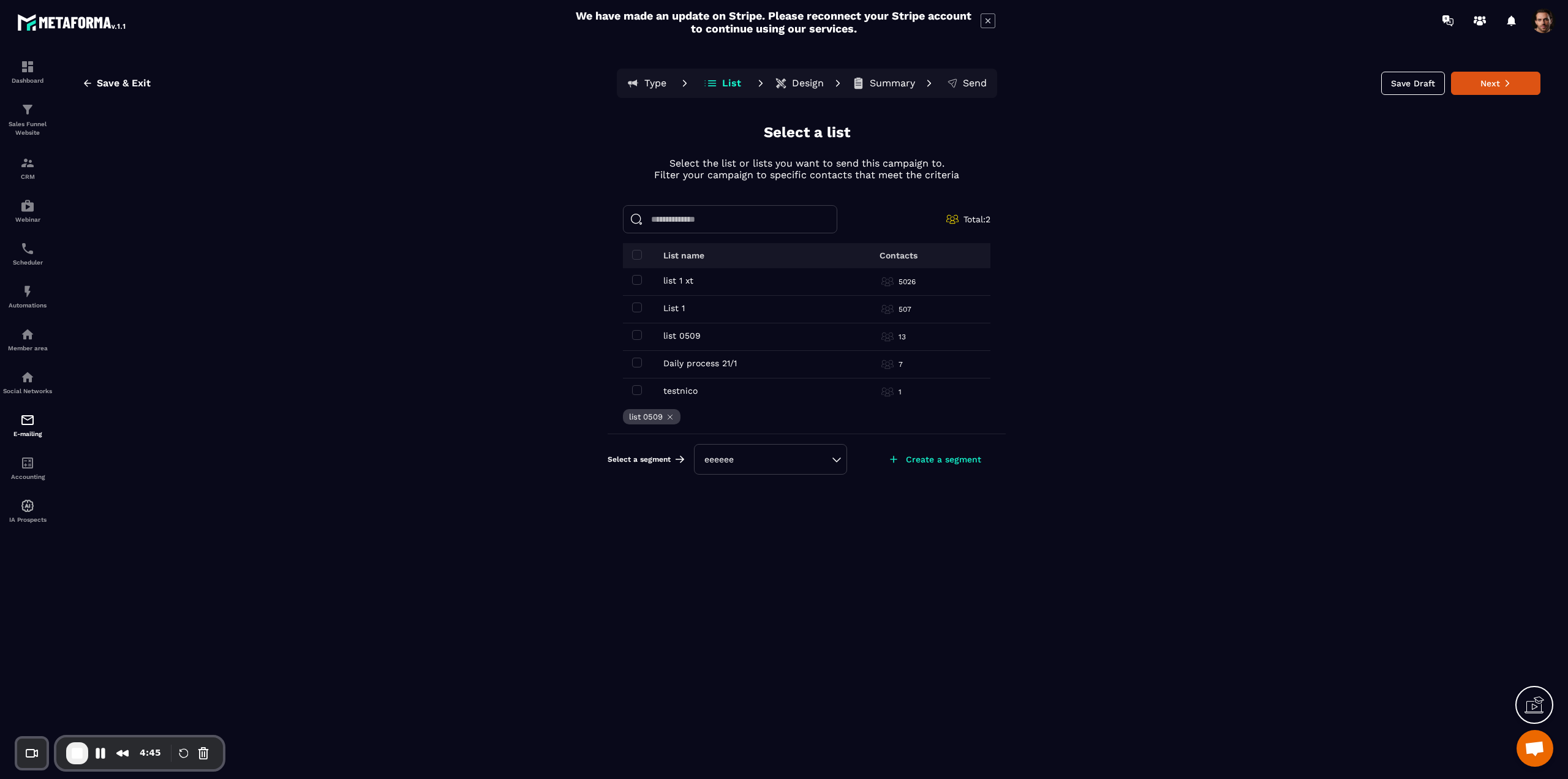
click at [837, 463] on div "eeeeee" at bounding box center [770, 460] width 153 height 31
click at [831, 456] on div "eeeeee" at bounding box center [770, 459] width 132 height 12
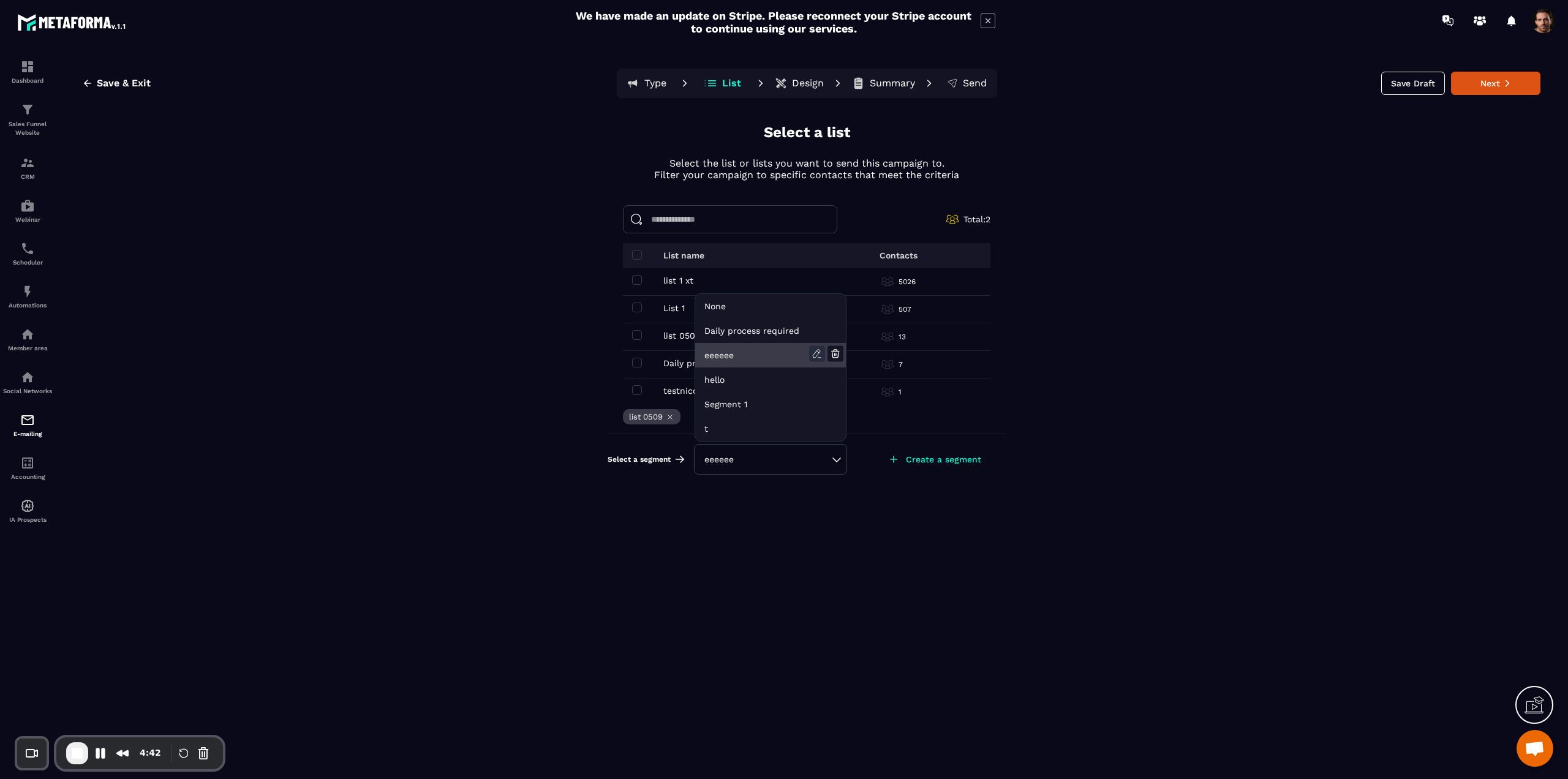
click at [814, 352] on icon at bounding box center [817, 354] width 16 height 16
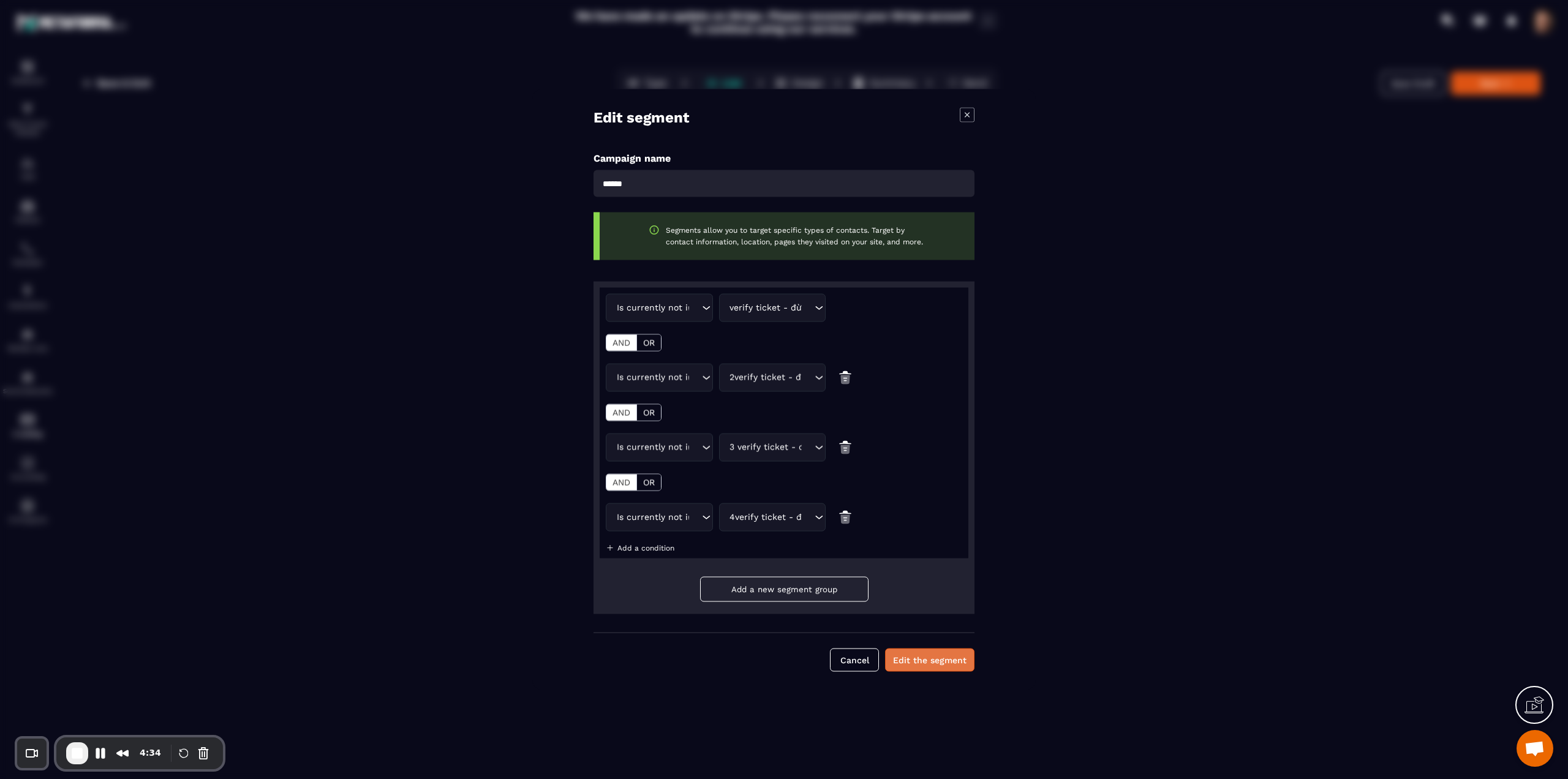
click at [934, 656] on button "Edit the segment" at bounding box center [929, 661] width 89 height 23
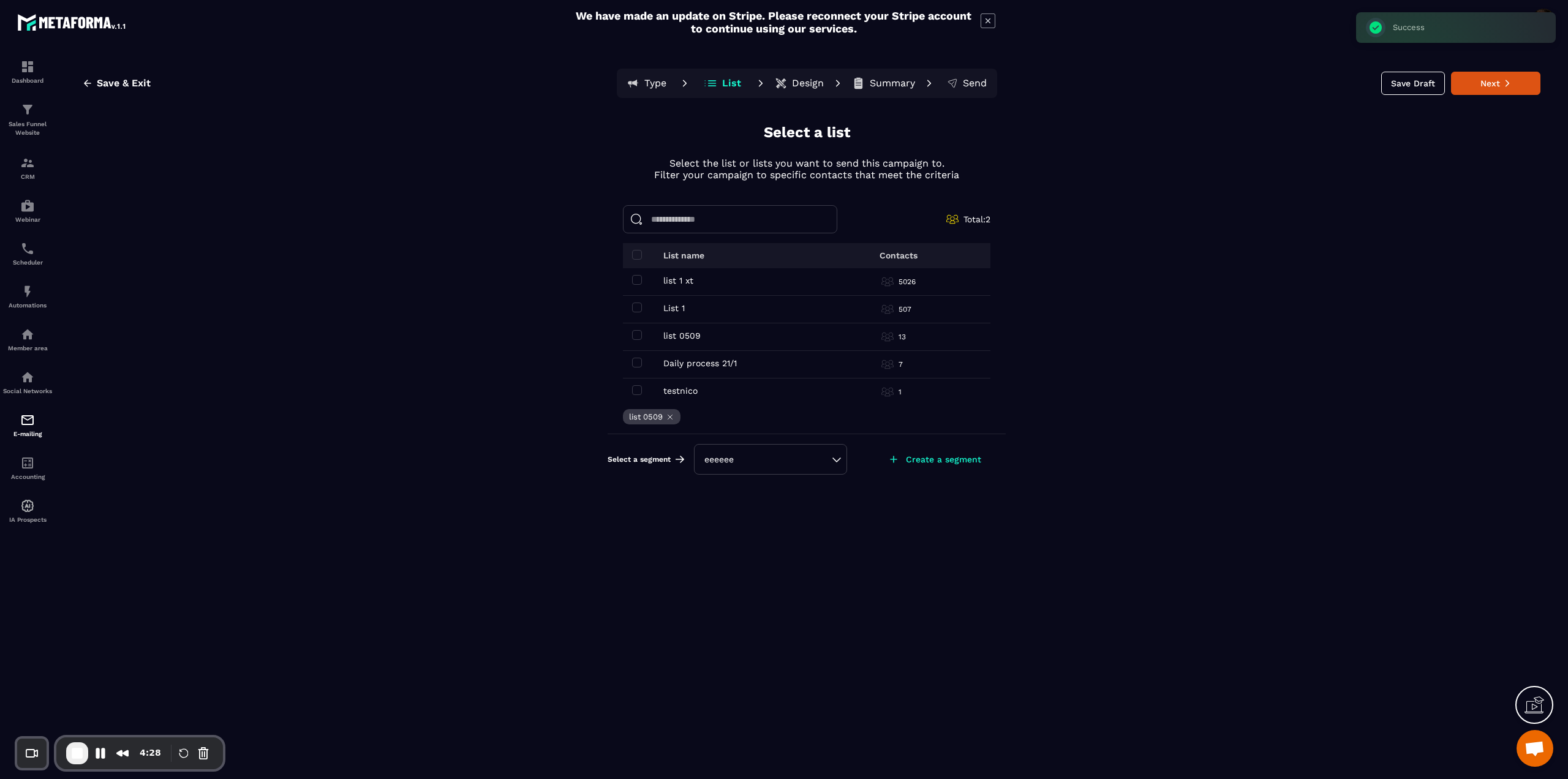
click at [803, 450] on div "eeeeee" at bounding box center [770, 460] width 153 height 31
click at [844, 456] on div "eeeeee" at bounding box center [770, 460] width 153 height 31
click at [834, 460] on div "eeeeee" at bounding box center [770, 459] width 132 height 12
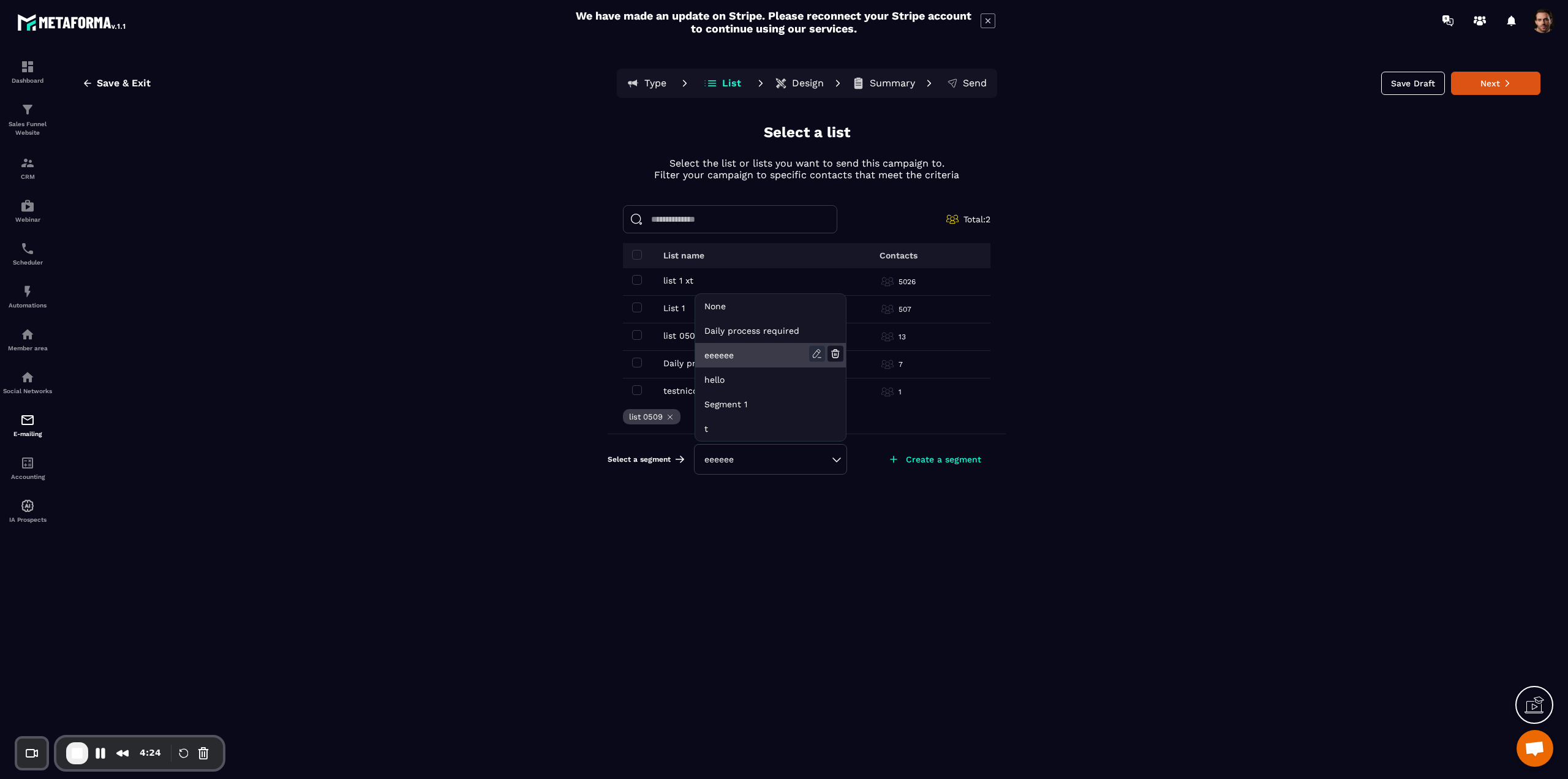
click at [811, 352] on icon at bounding box center [817, 354] width 16 height 16
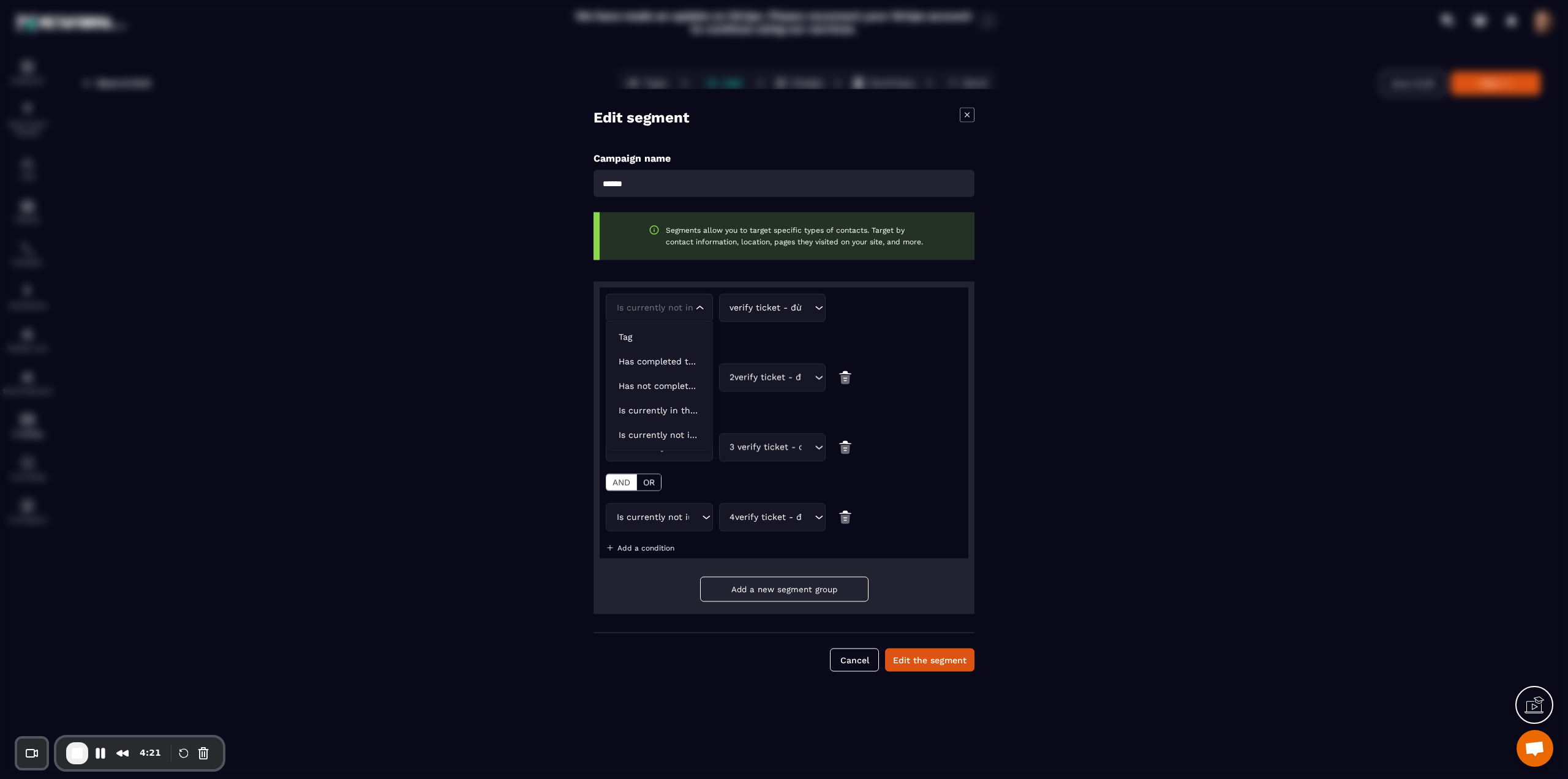
click at [676, 311] on div "Is currently not in the automation" at bounding box center [653, 307] width 81 height 13
click at [751, 334] on div "Is currently not in the automation Loading... verify ticket - [PERSON_NAME] ple…" at bounding box center [784, 323] width 356 height 57
click at [652, 345] on p "OR" at bounding box center [649, 343] width 12 height 10
click at [933, 649] on button "Edit the segment" at bounding box center [929, 661] width 89 height 23
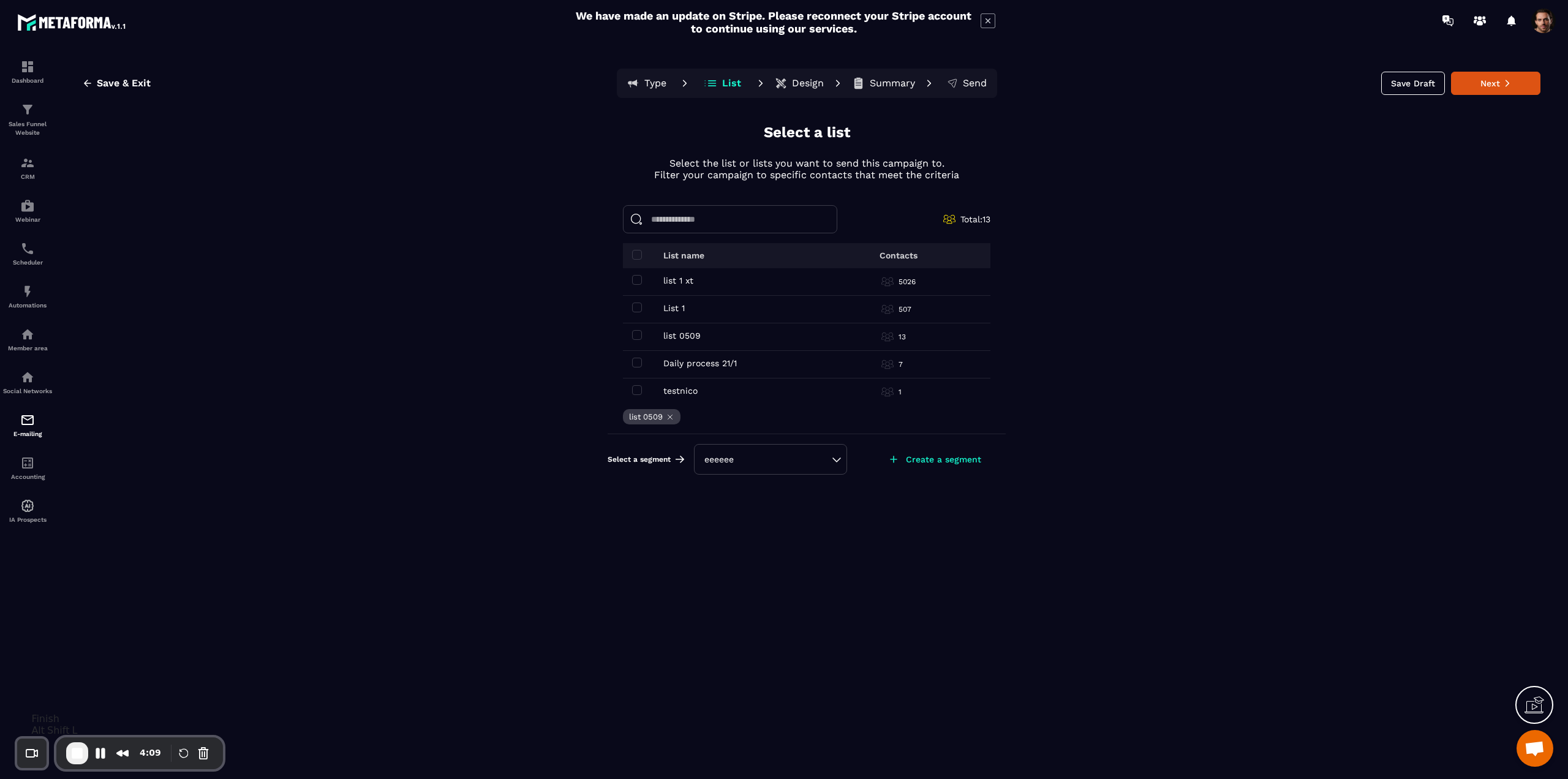
click at [76, 753] on span "End Recording" at bounding box center [77, 753] width 15 height 15
